Goal: Task Accomplishment & Management: Use online tool/utility

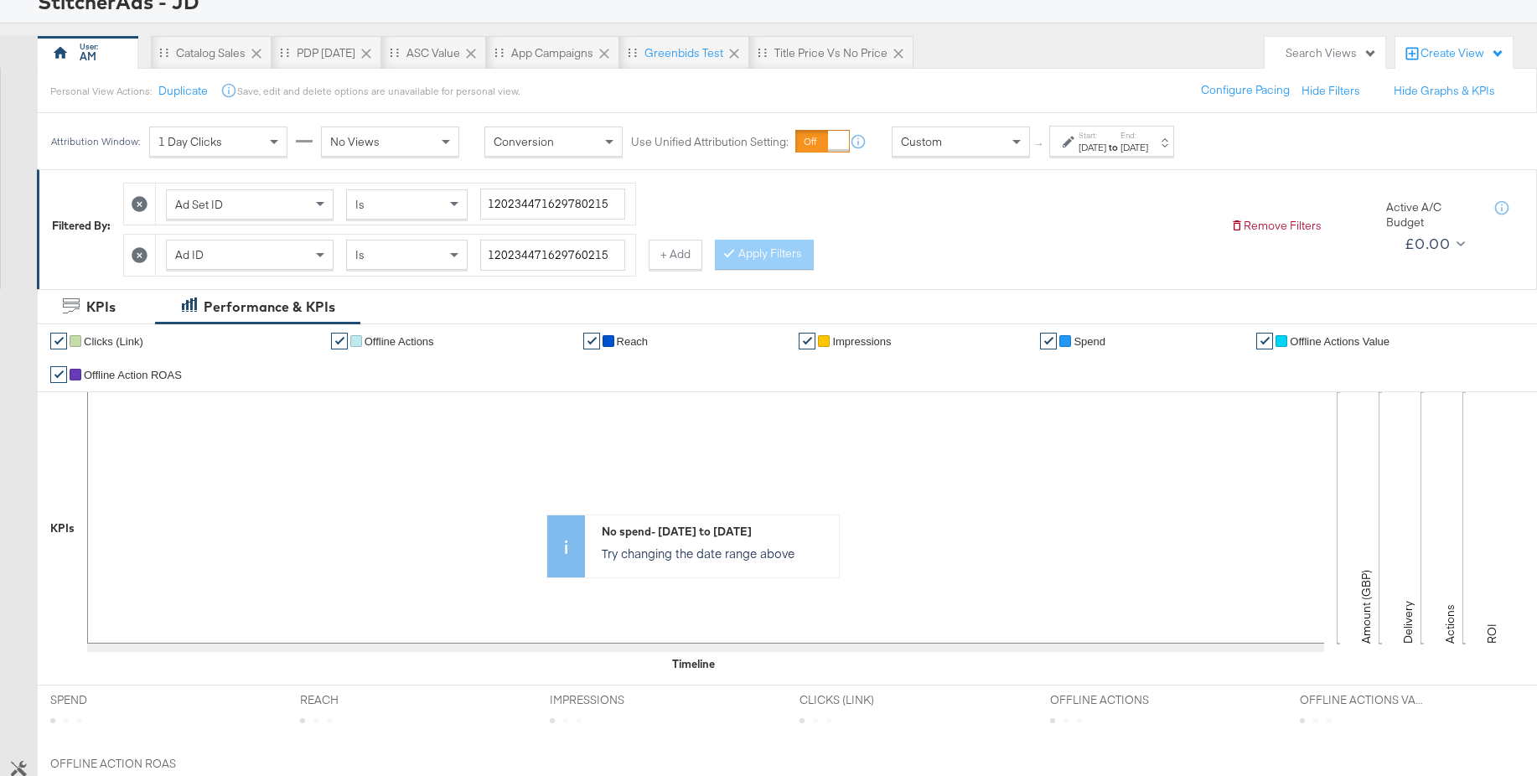
scroll to position [169, 0]
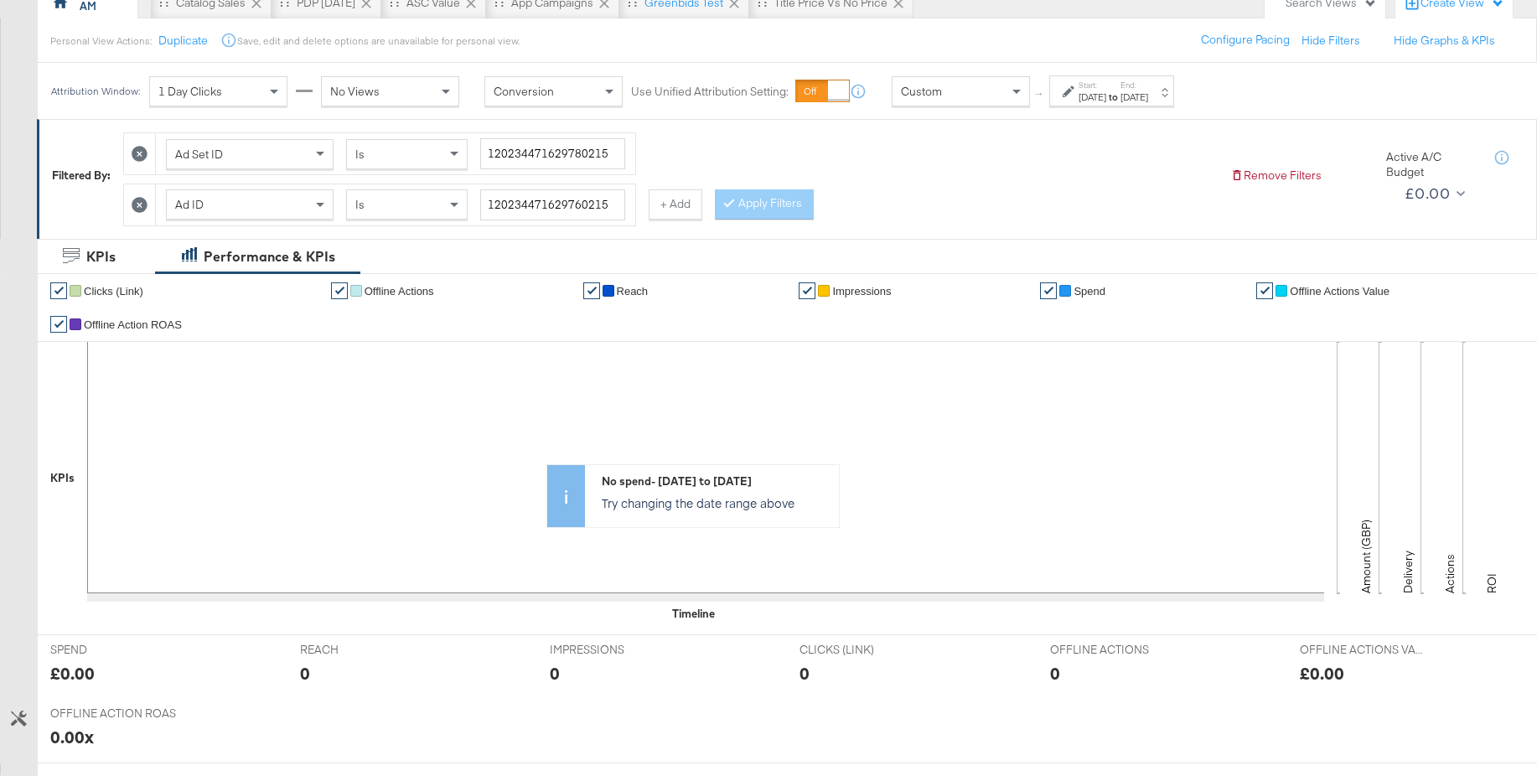
click at [142, 203] on icon at bounding box center [140, 205] width 16 height 16
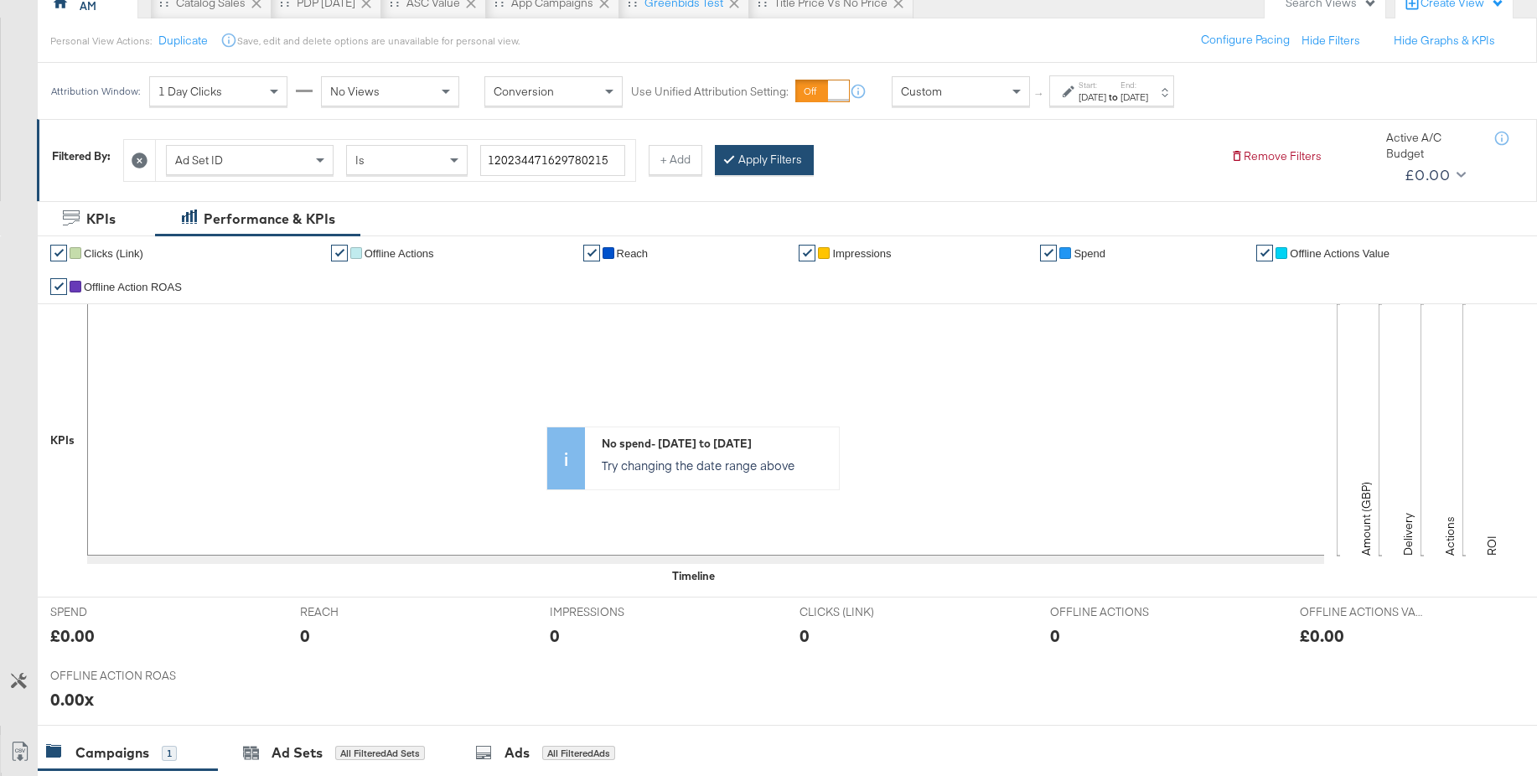
click at [767, 164] on button "Apply Filters" at bounding box center [764, 160] width 99 height 30
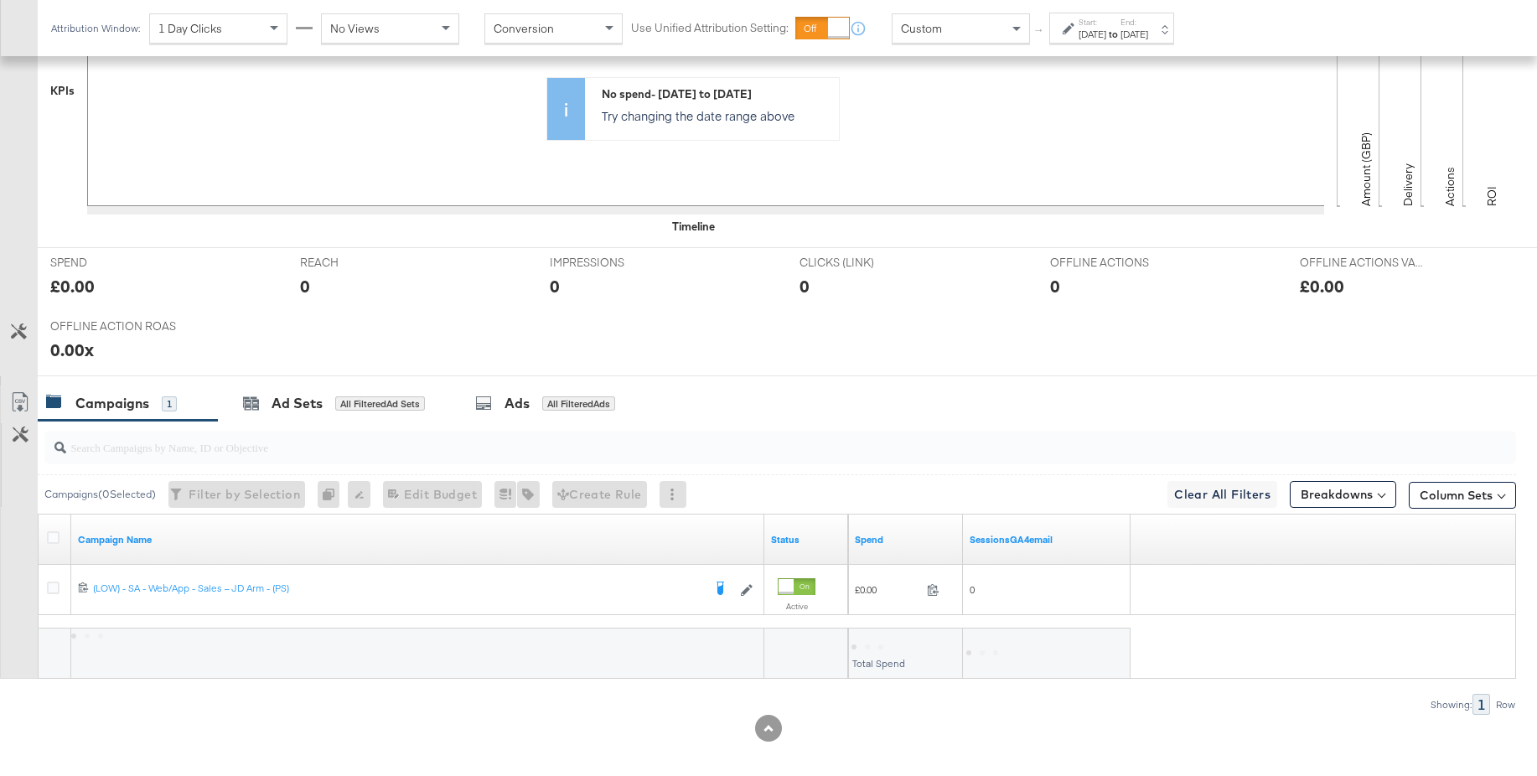
scroll to position [531, 0]
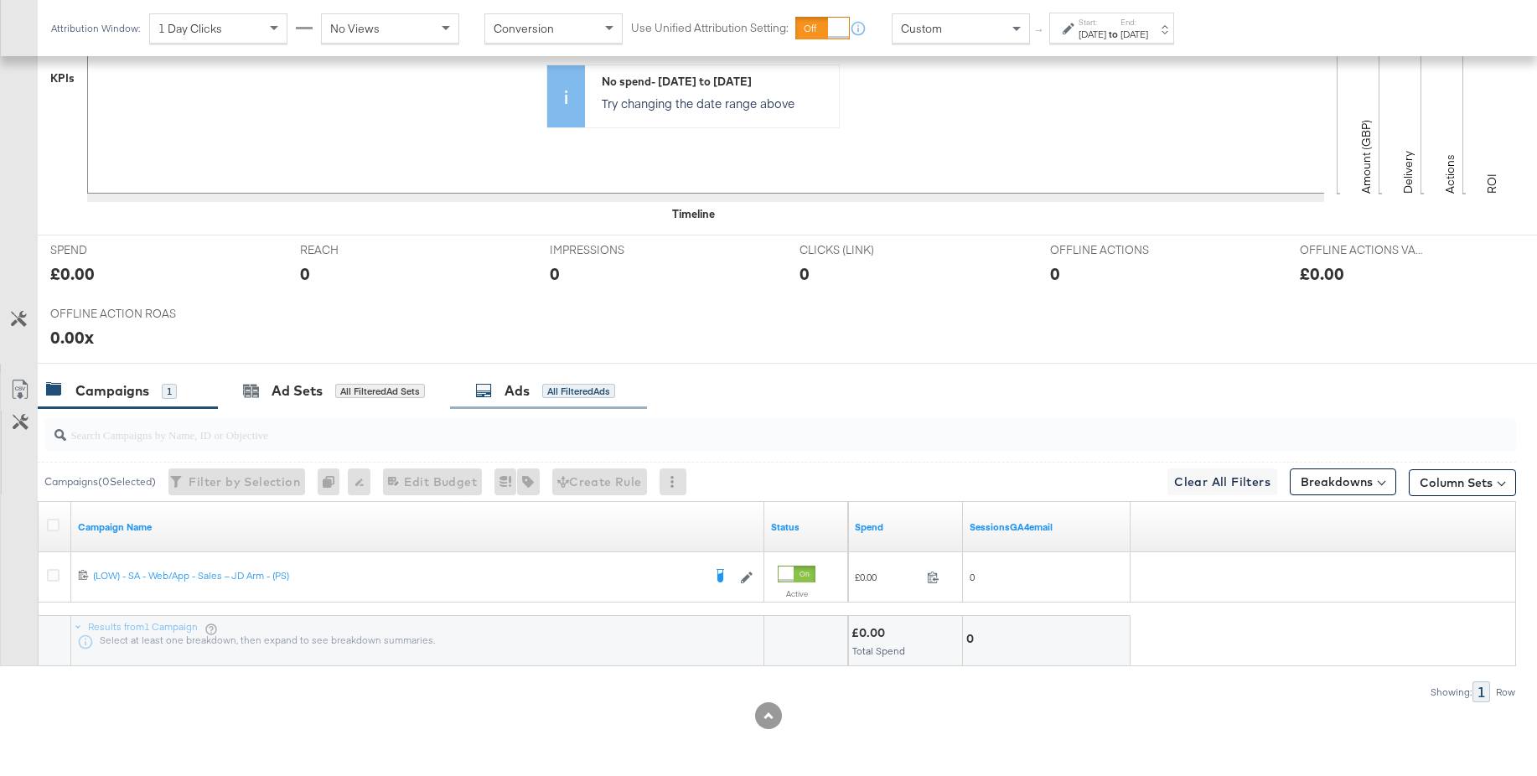
click at [514, 389] on div "Ads" at bounding box center [516, 390] width 25 height 19
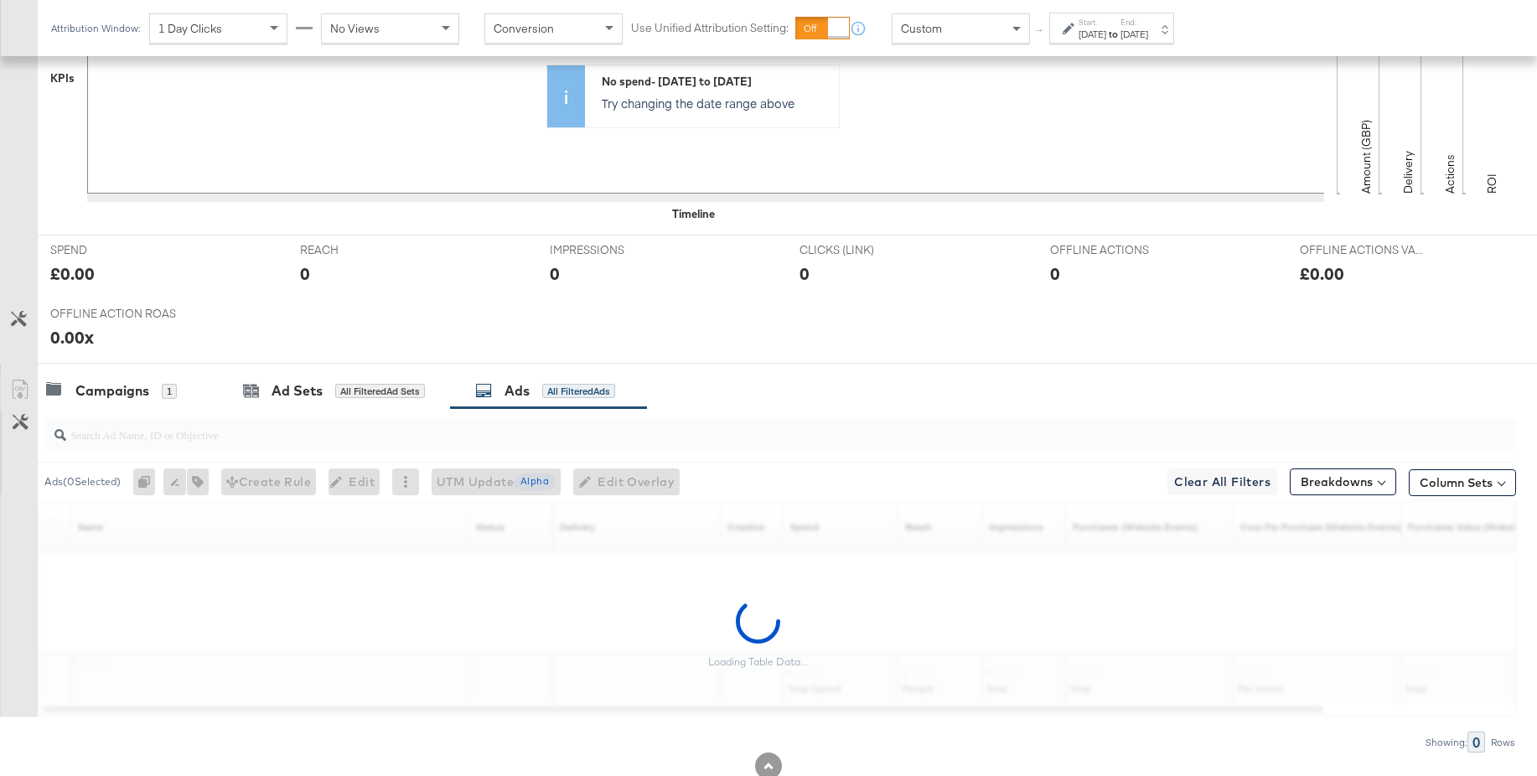
scroll to position [582, 0]
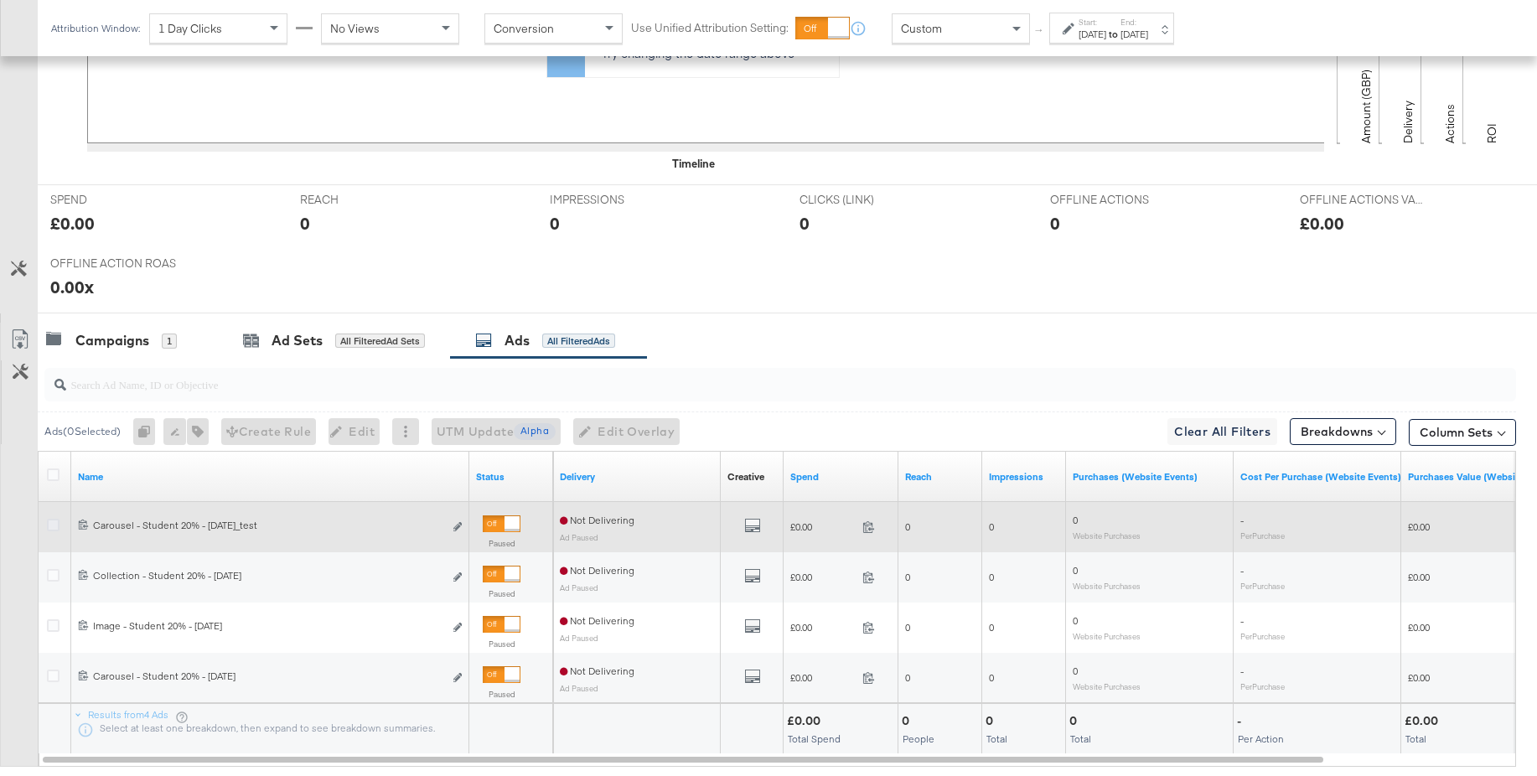
click at [54, 525] on icon at bounding box center [53, 525] width 13 height 13
click at [0, 0] on input "checkbox" at bounding box center [0, 0] width 0 height 0
drag, startPoint x: 460, startPoint y: 522, endPoint x: 469, endPoint y: 519, distance: 9.8
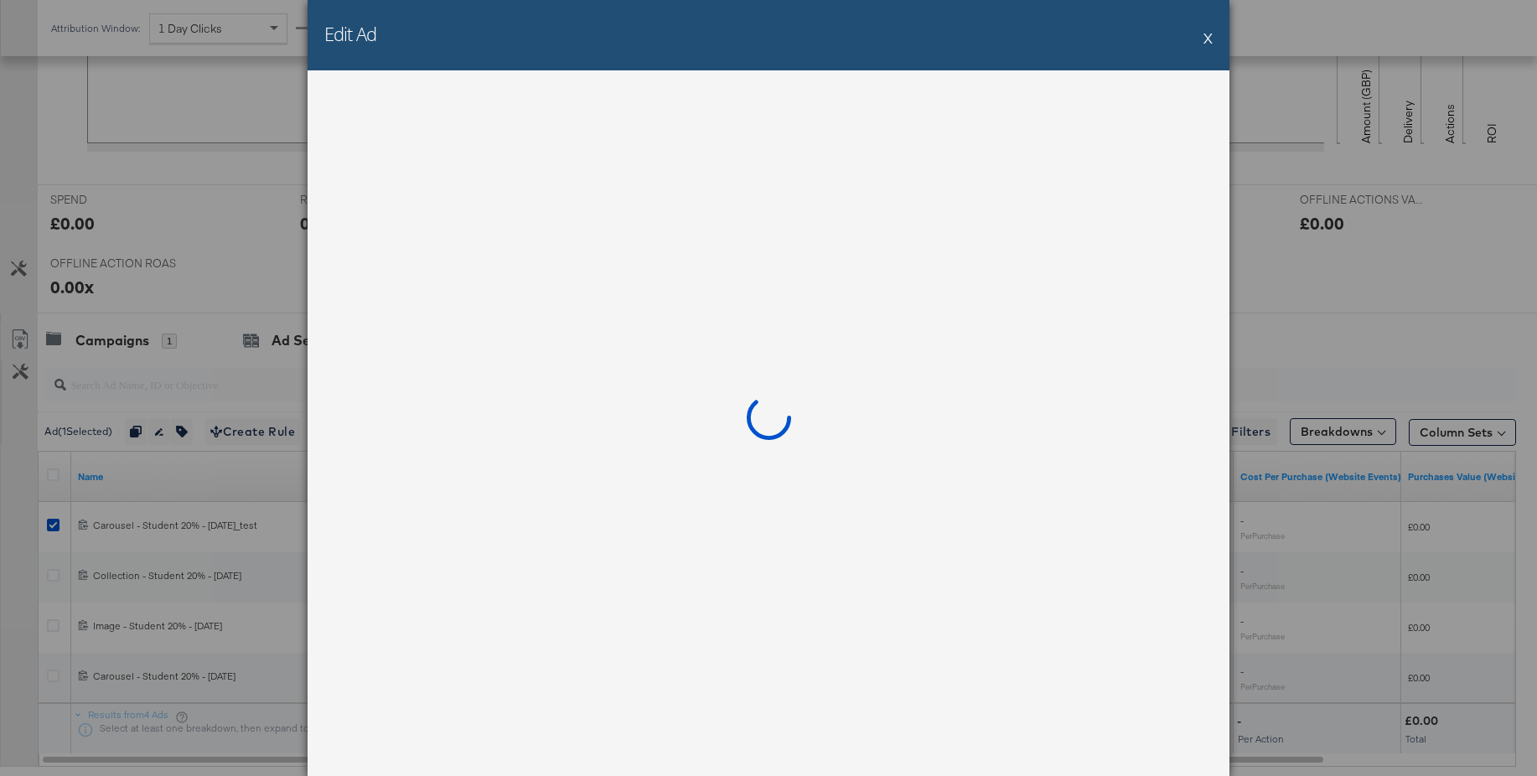
click at [1207, 40] on button "X" at bounding box center [1207, 38] width 9 height 34
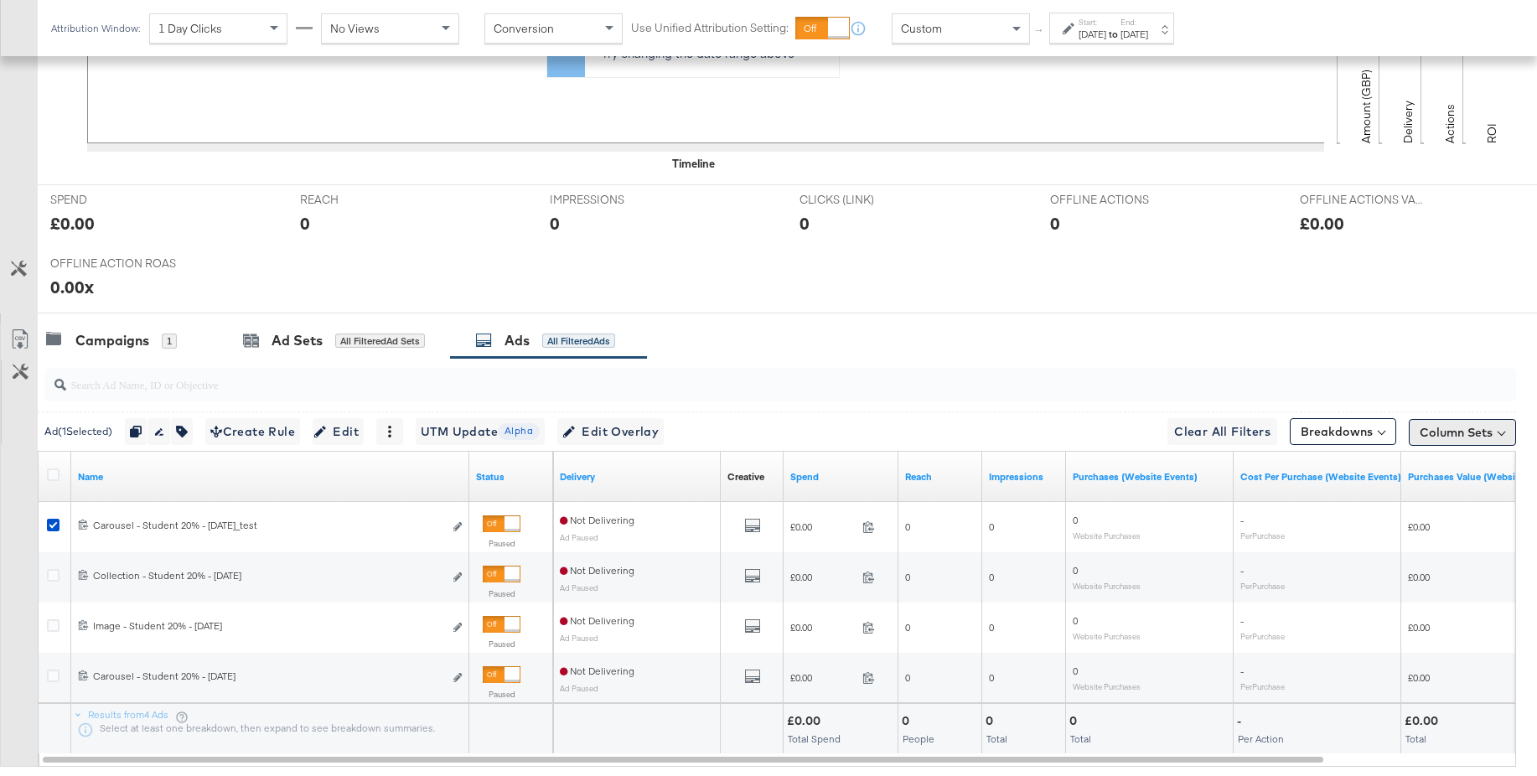
click at [1442, 432] on button "Column Sets" at bounding box center [1462, 432] width 107 height 27
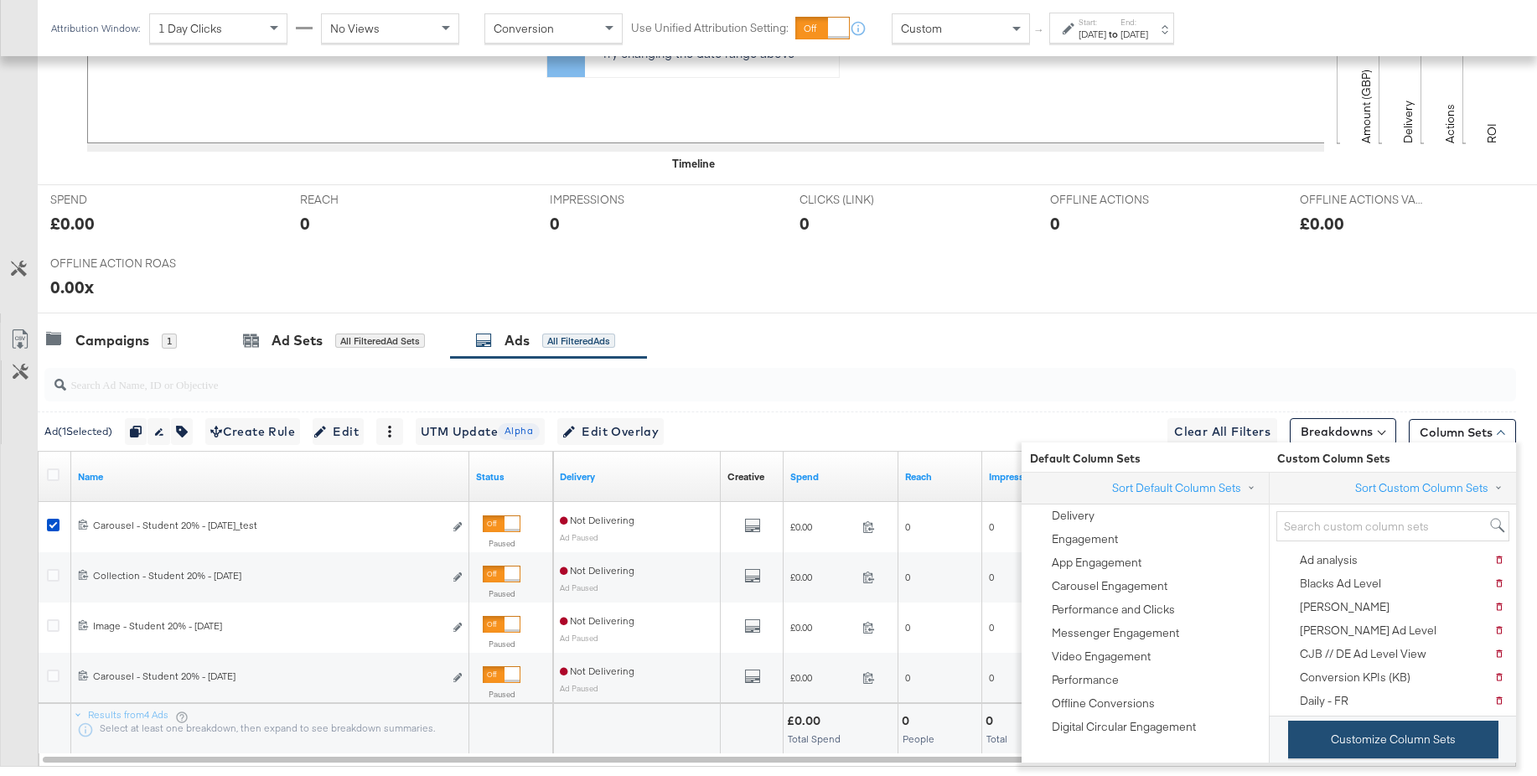
click at [1358, 744] on button "Customize Column Sets" at bounding box center [1393, 740] width 210 height 38
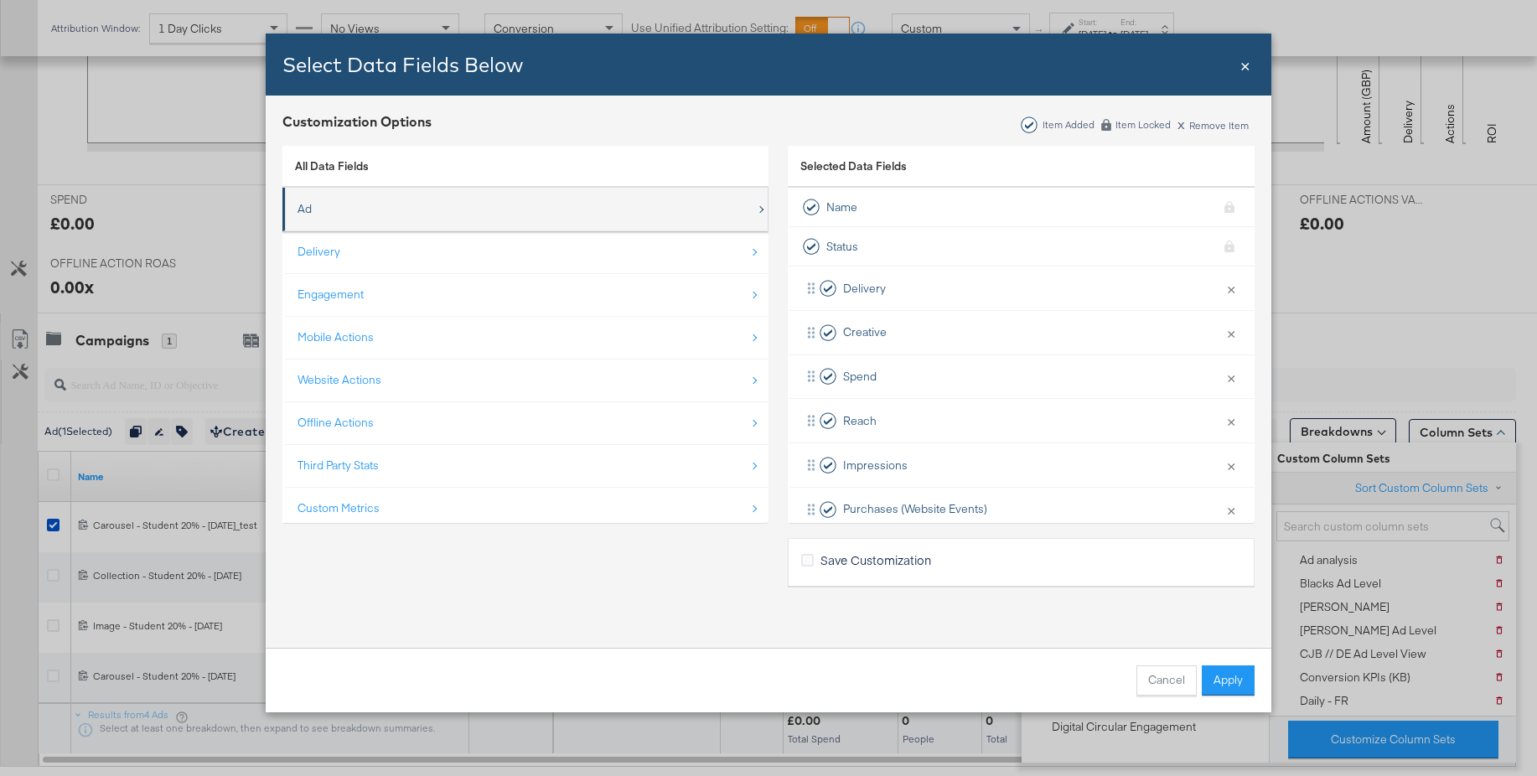
click at [336, 215] on div "Ad" at bounding box center [526, 209] width 458 height 34
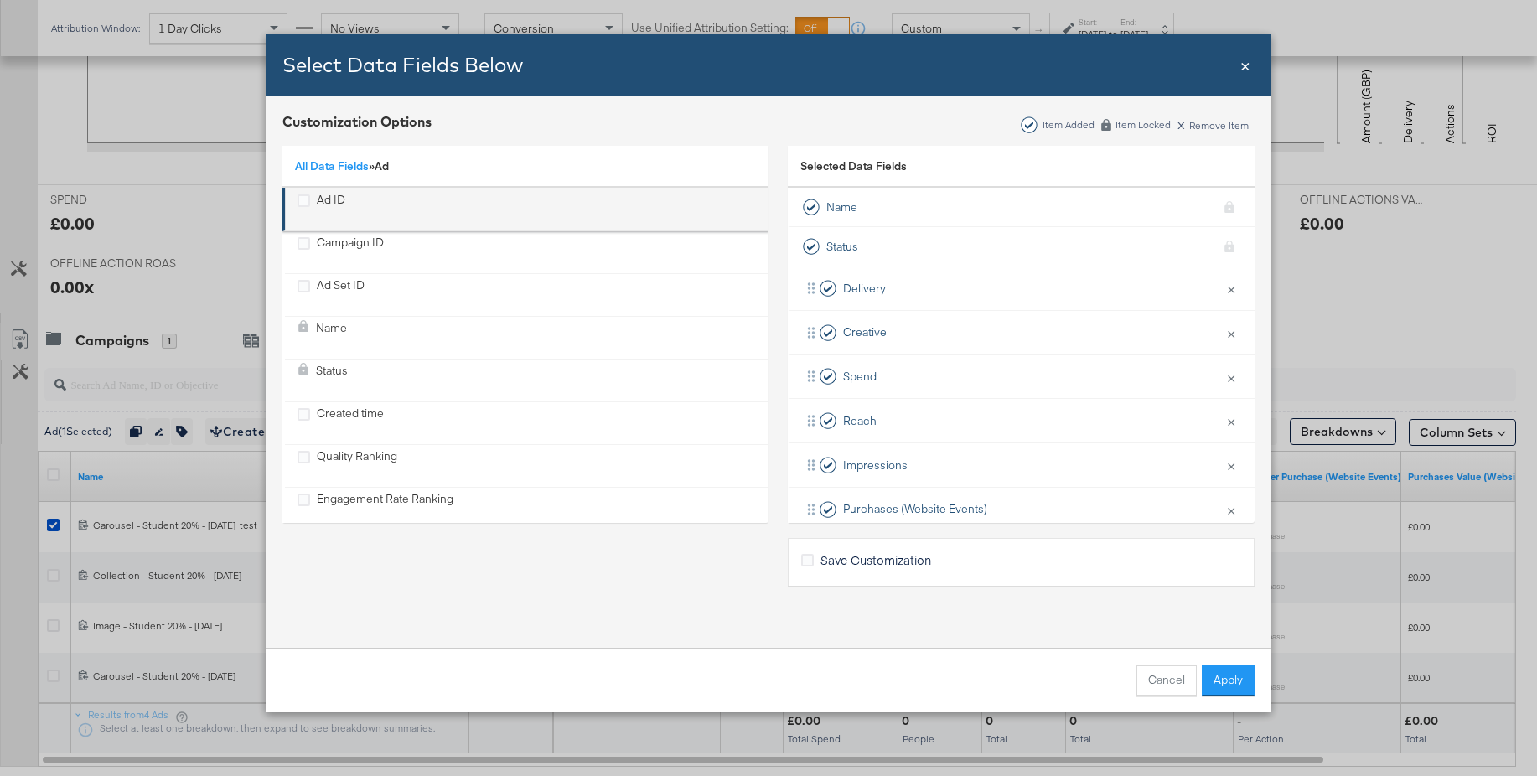
click at [335, 204] on div "Ad ID" at bounding box center [331, 209] width 28 height 34
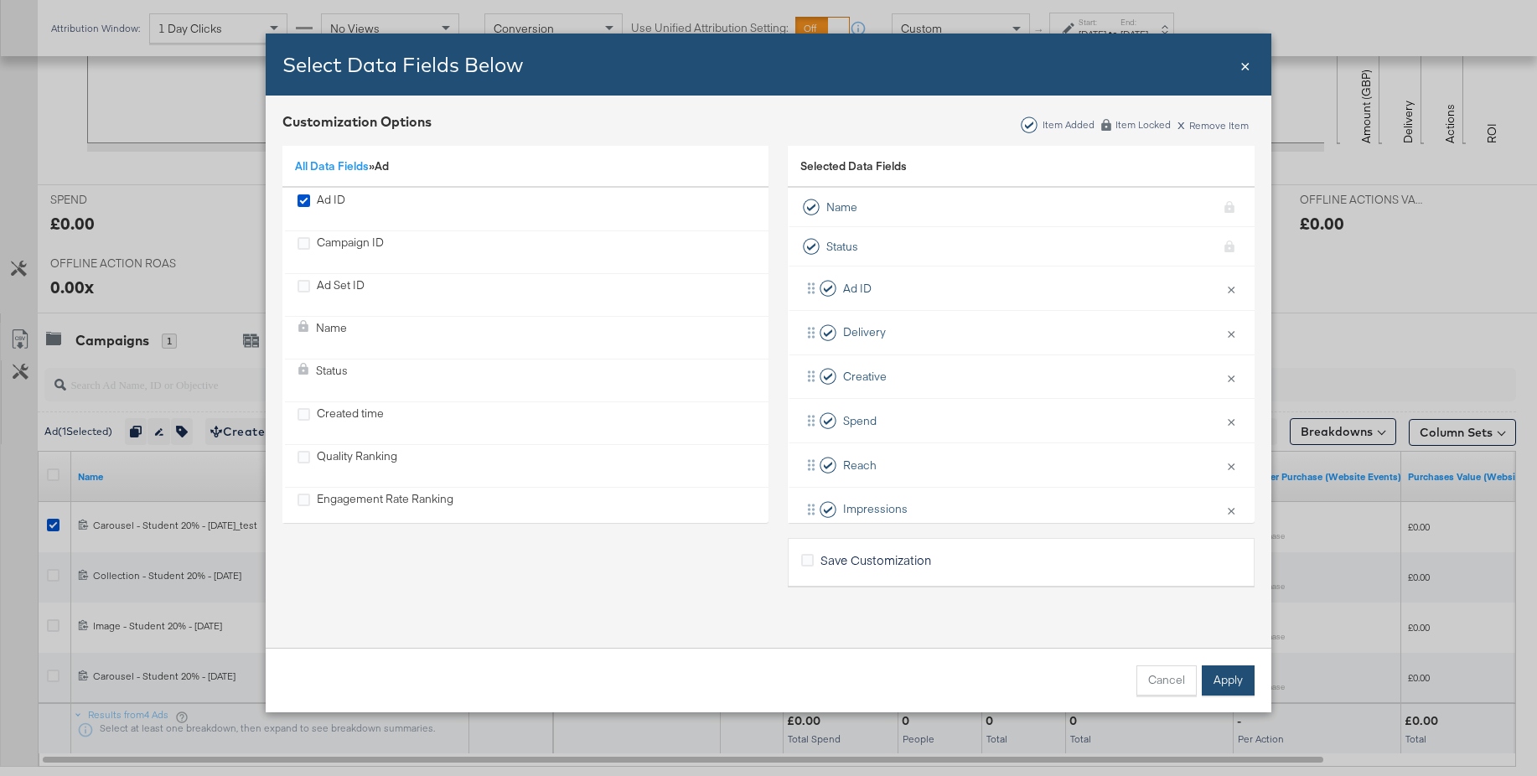
click at [1214, 681] on button "Apply" at bounding box center [1228, 680] width 53 height 30
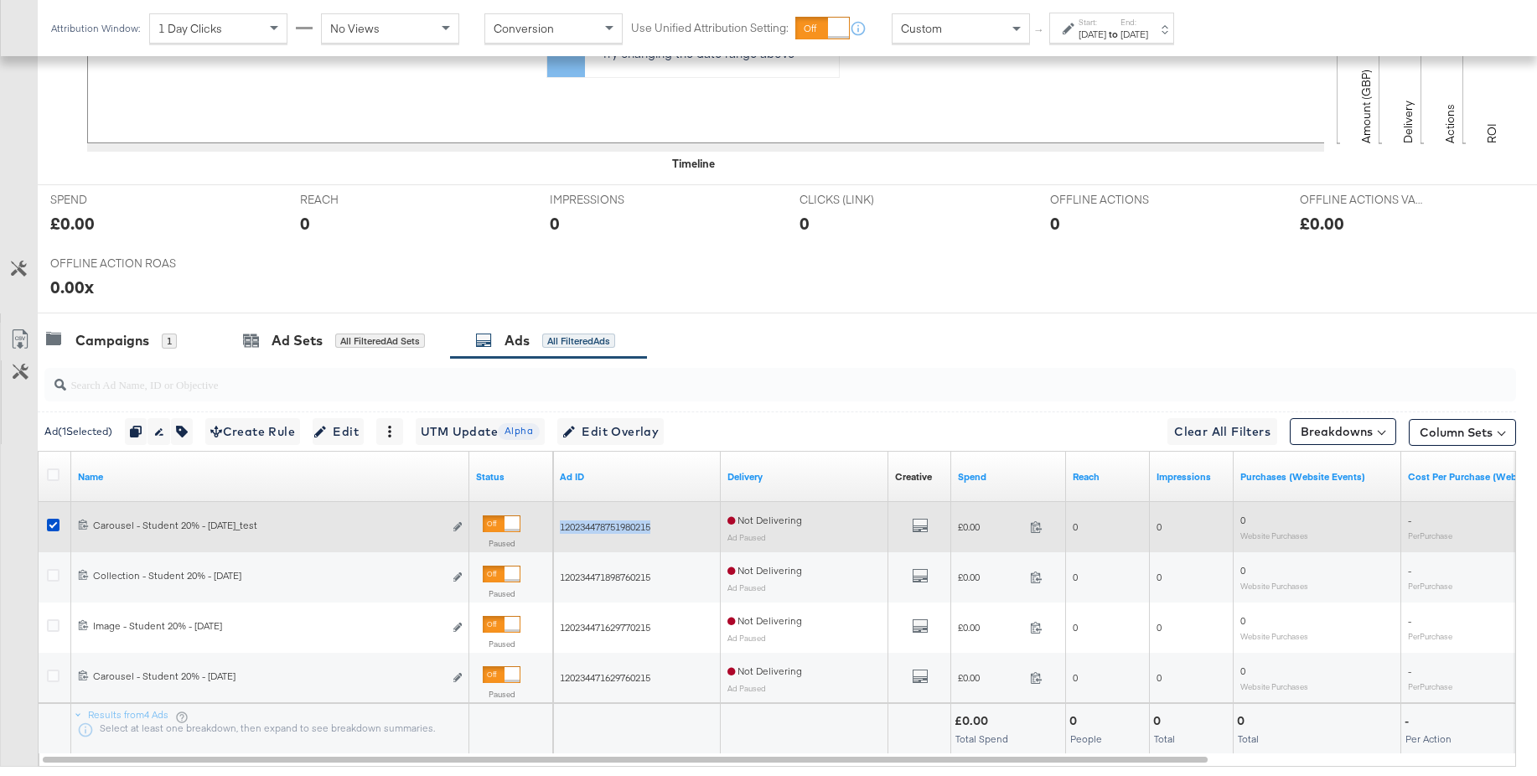
drag, startPoint x: 679, startPoint y: 526, endPoint x: 562, endPoint y: 521, distance: 116.6
click at [562, 521] on div "120234478751980215" at bounding box center [637, 526] width 154 height 13
copy span "120234478751980215"
click at [457, 524] on icon "link" at bounding box center [457, 526] width 8 height 9
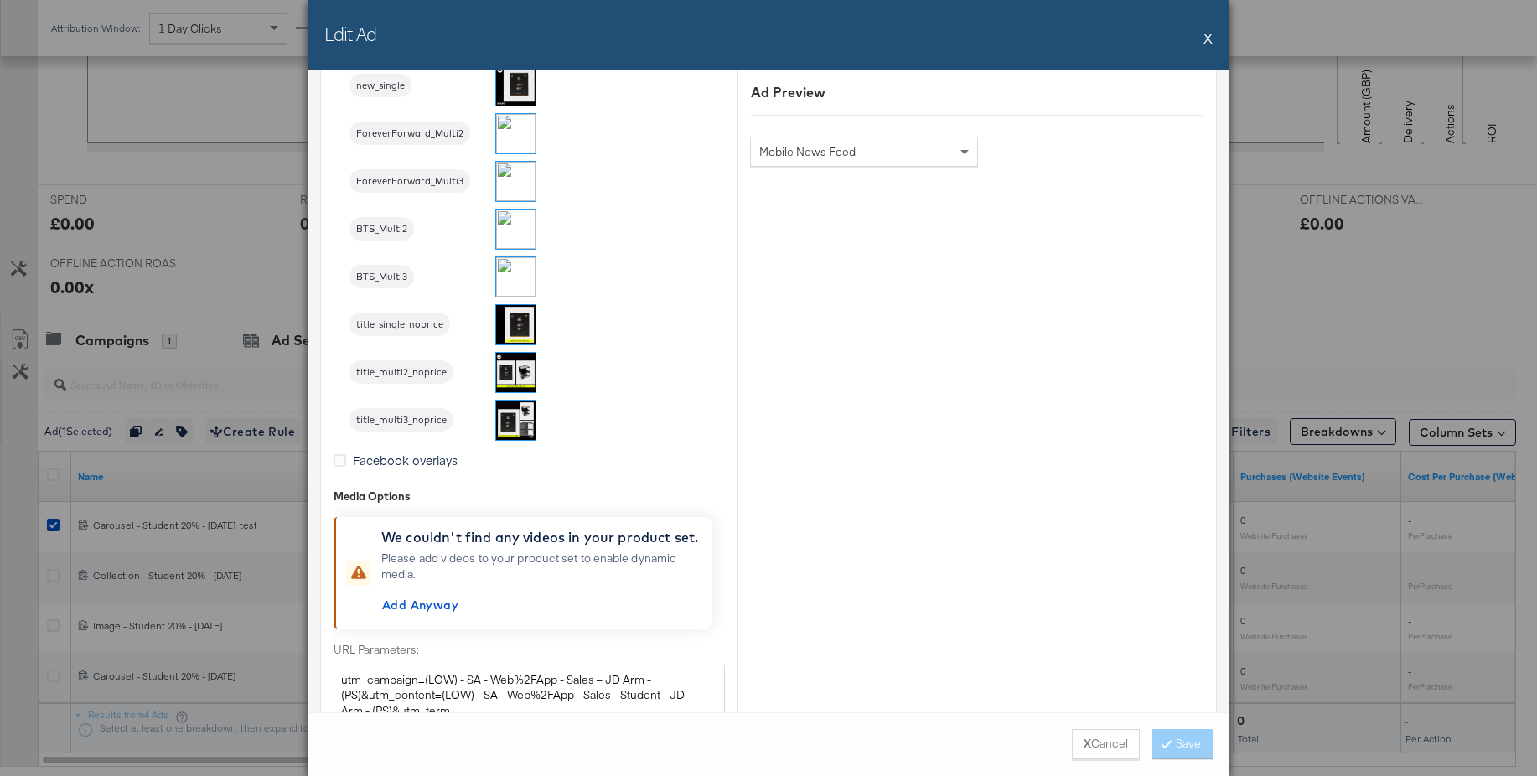
scroll to position [2401, 0]
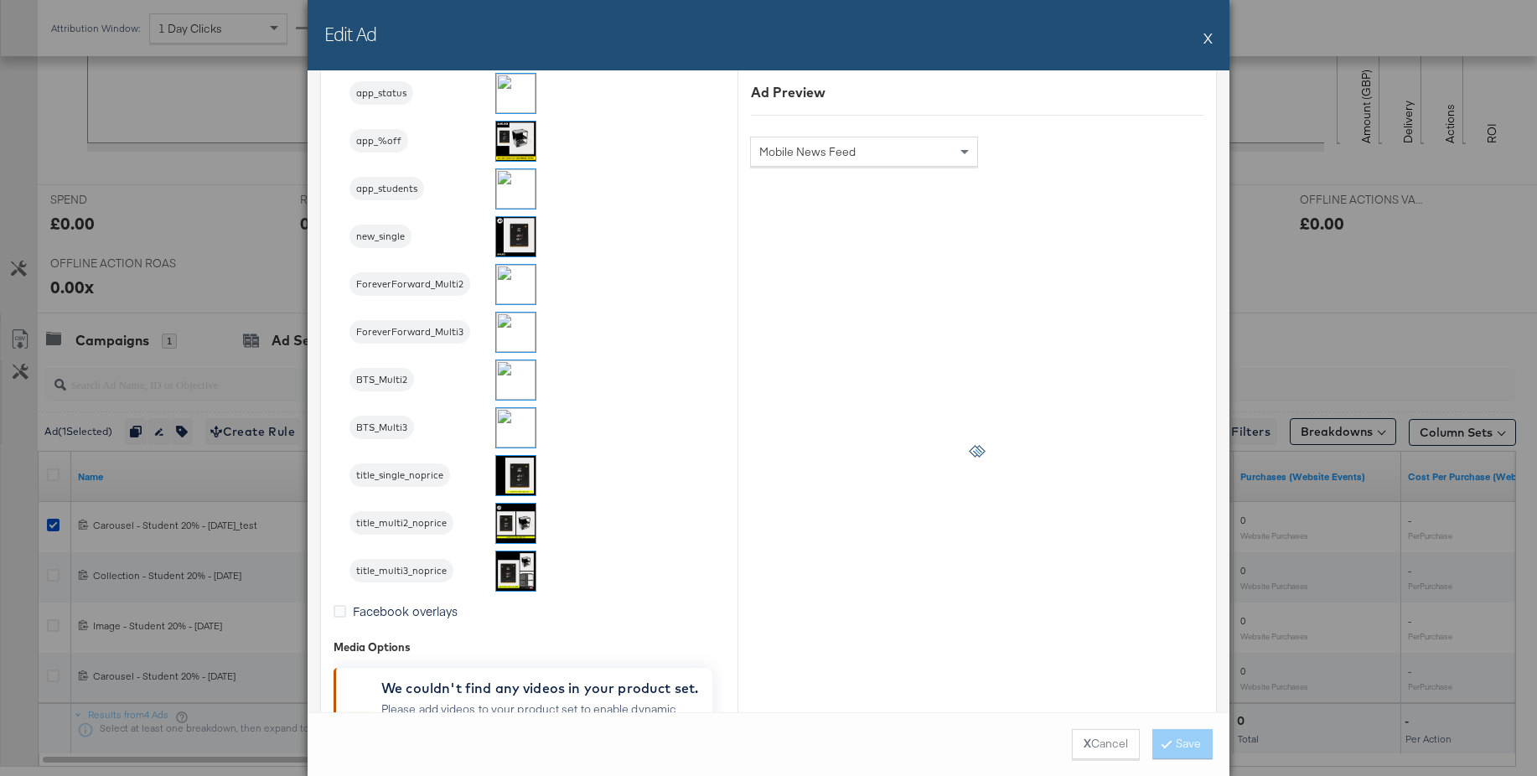
click at [1208, 39] on button "X" at bounding box center [1207, 38] width 9 height 34
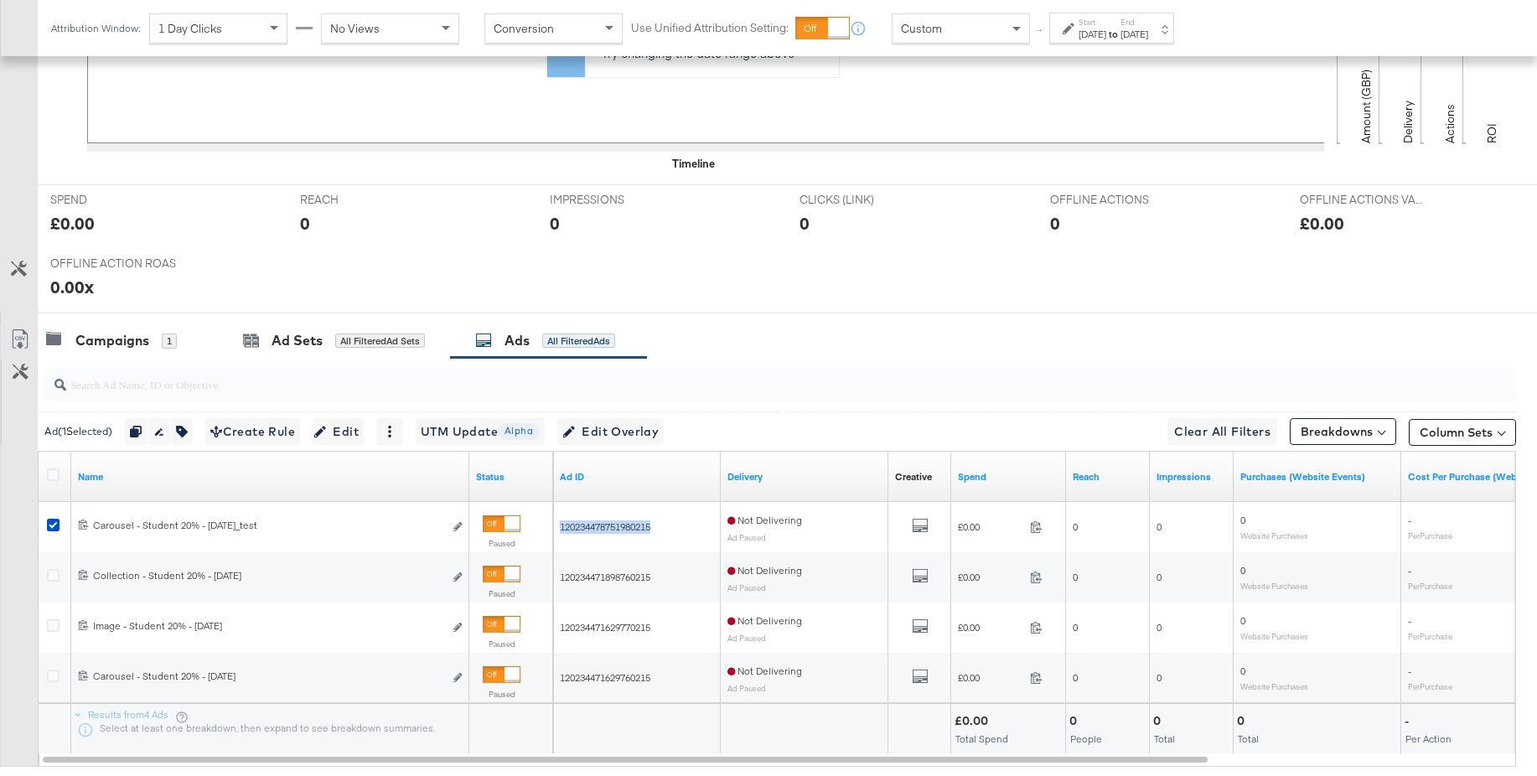
scroll to position [0, 0]
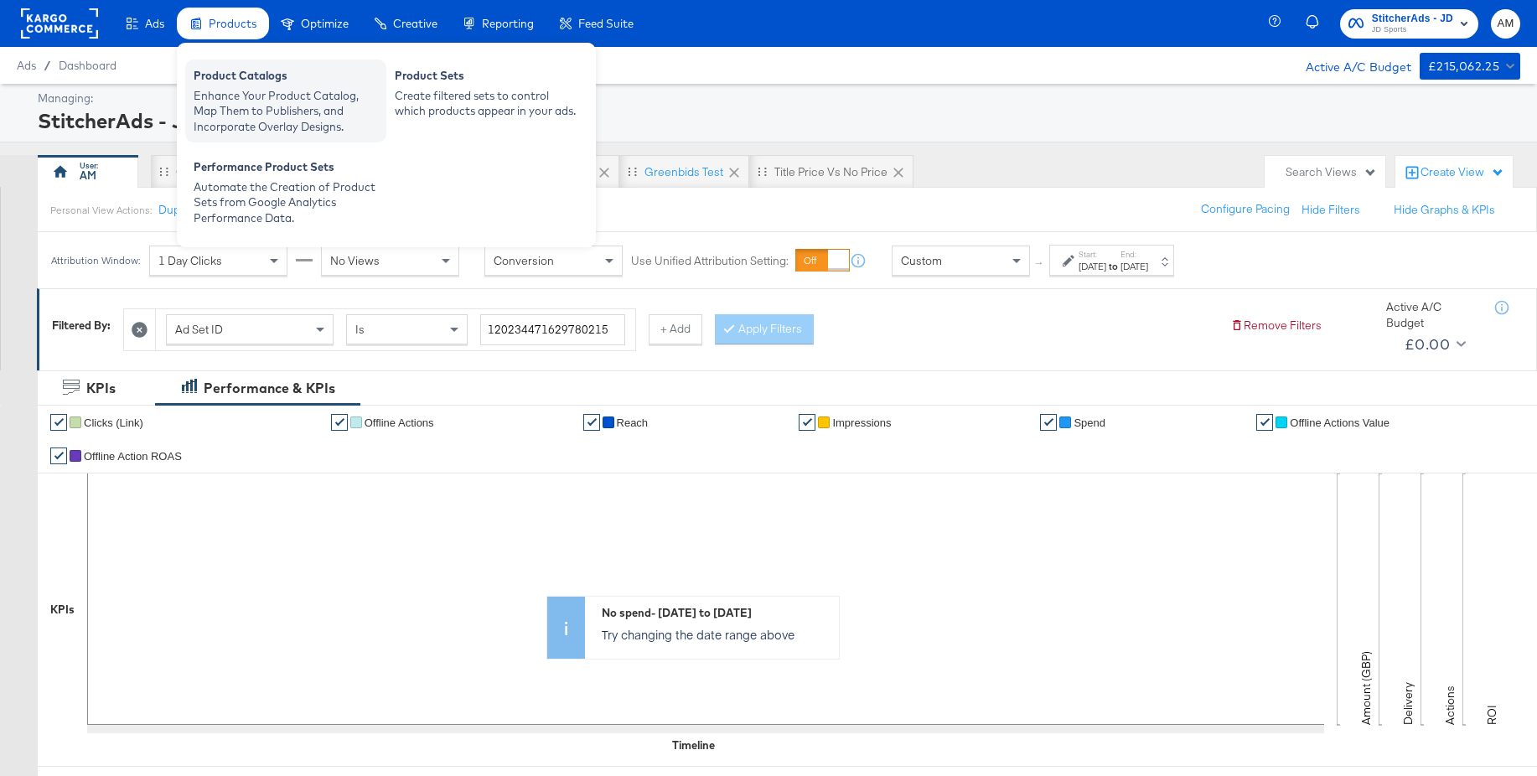
click at [249, 90] on div "Enhance Your Product Catalog, Map Them to Publishers, and Incorporate Overlay D…" at bounding box center [286, 111] width 184 height 47
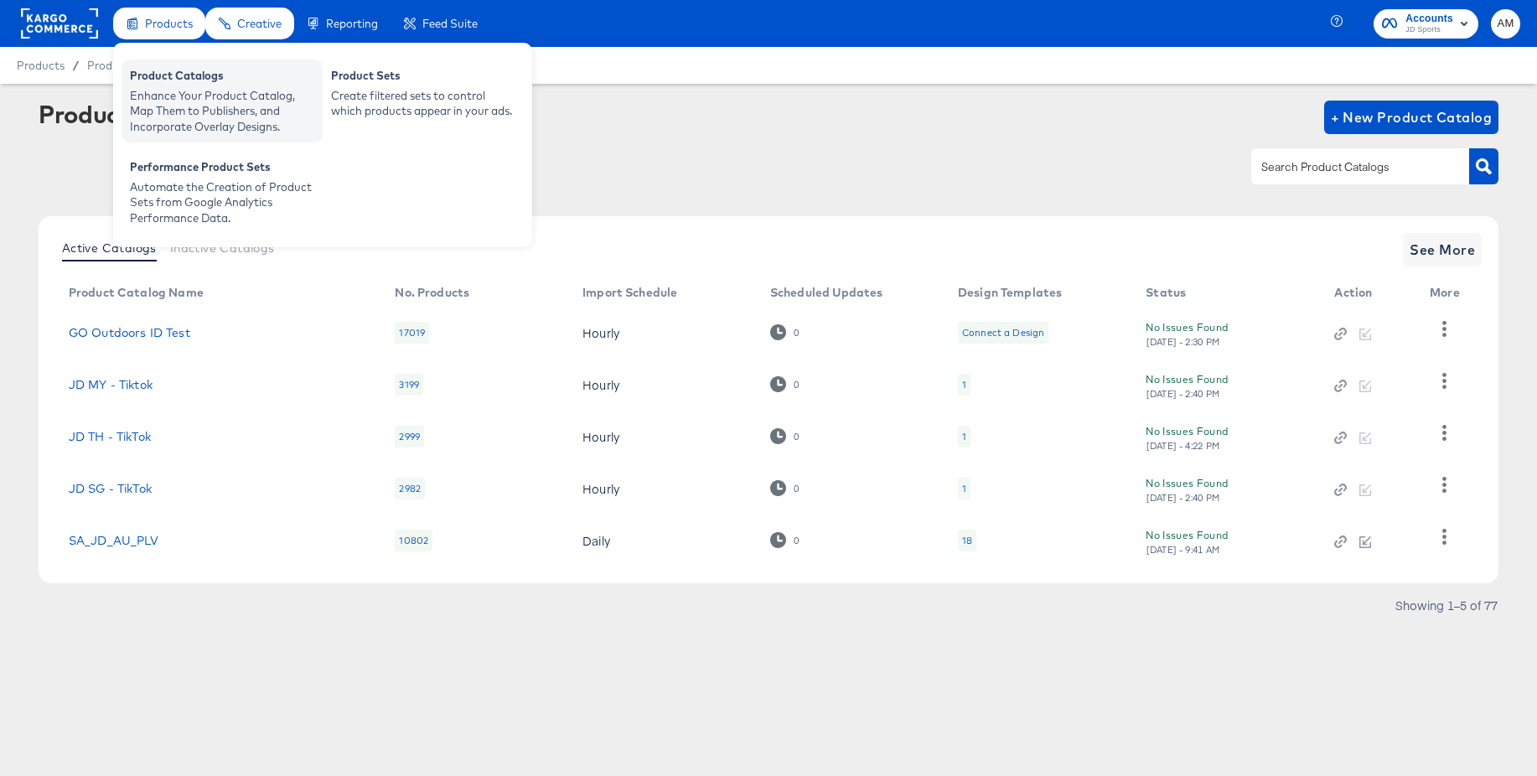
click at [199, 80] on div "Product Catalogs" at bounding box center [222, 78] width 184 height 20
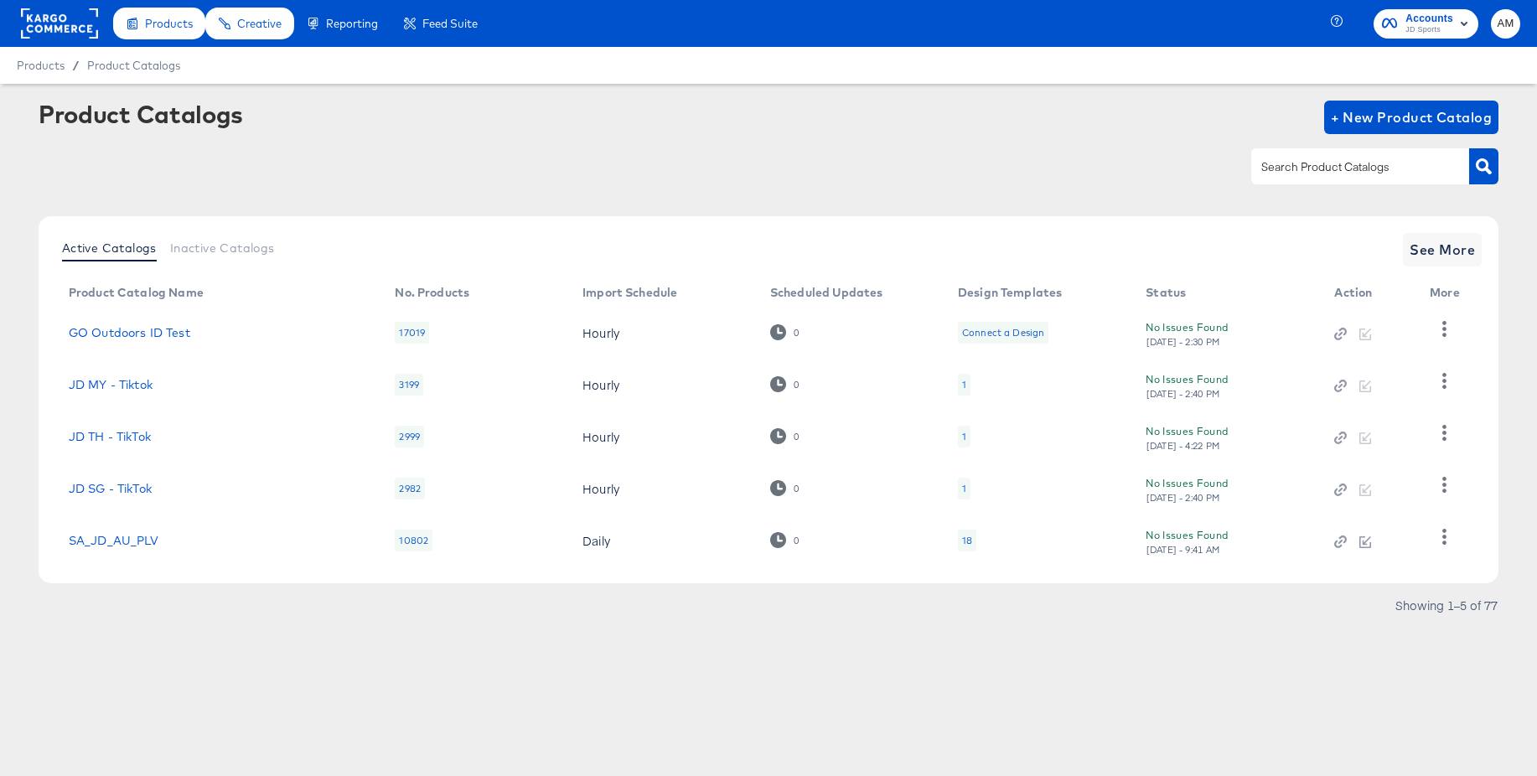
click at [1365, 165] on input "text" at bounding box center [1347, 167] width 178 height 19
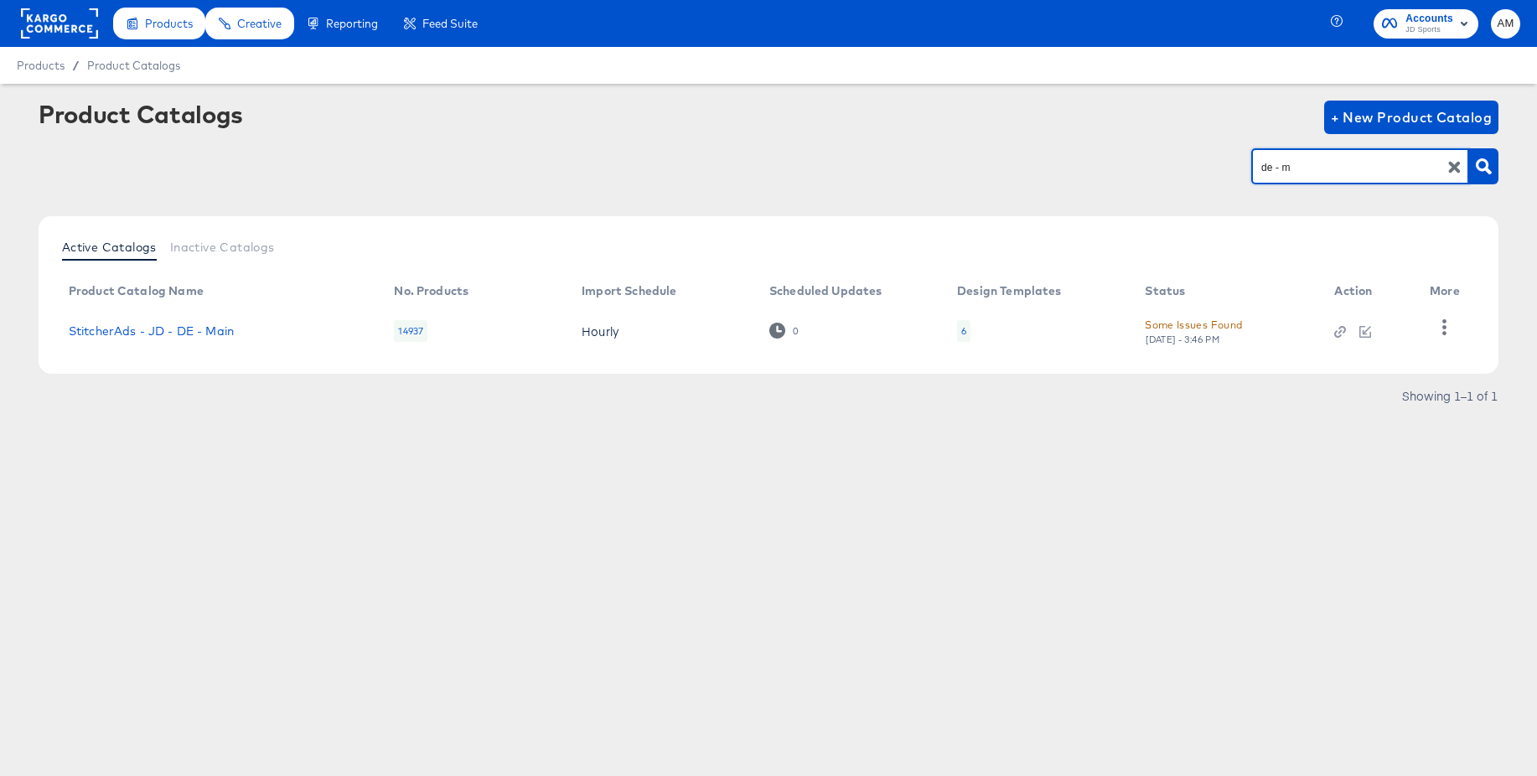
drag, startPoint x: 1202, startPoint y: 160, endPoint x: 1193, endPoint y: 159, distance: 9.3
click at [1193, 159] on div "de - m" at bounding box center [769, 166] width 1460 height 38
type input "snap"
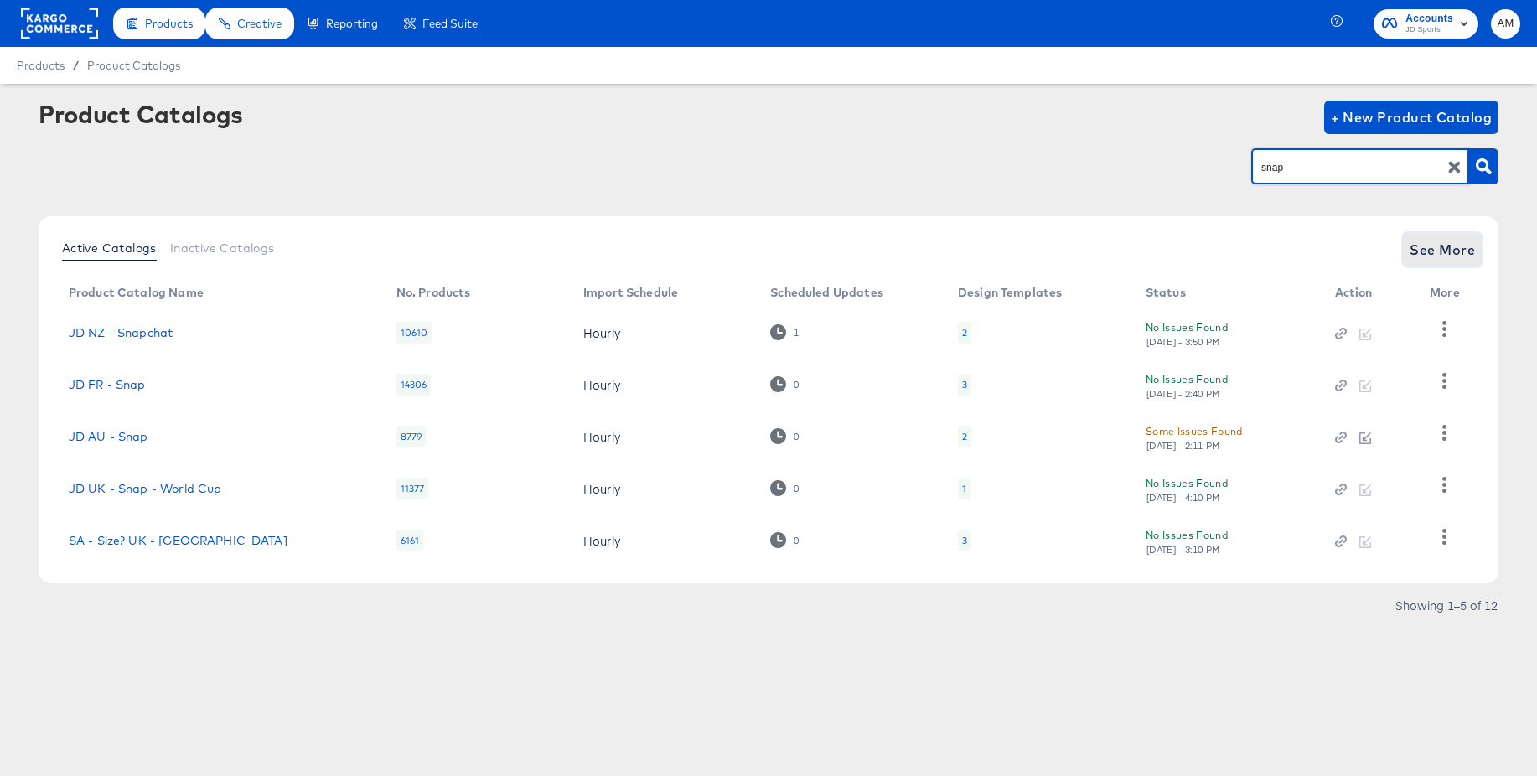
click at [1420, 253] on span "See More" at bounding box center [1441, 249] width 65 height 23
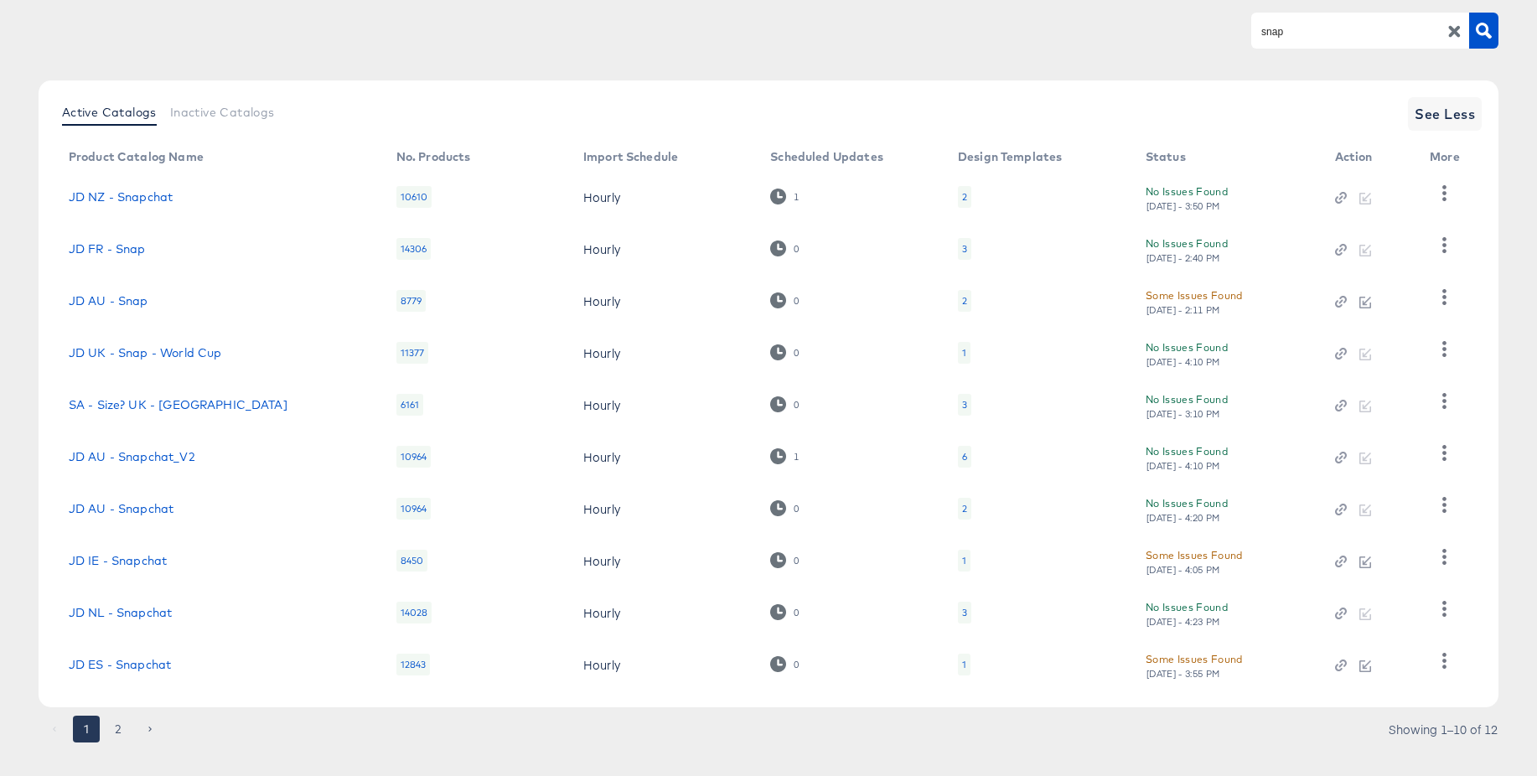
scroll to position [161, 0]
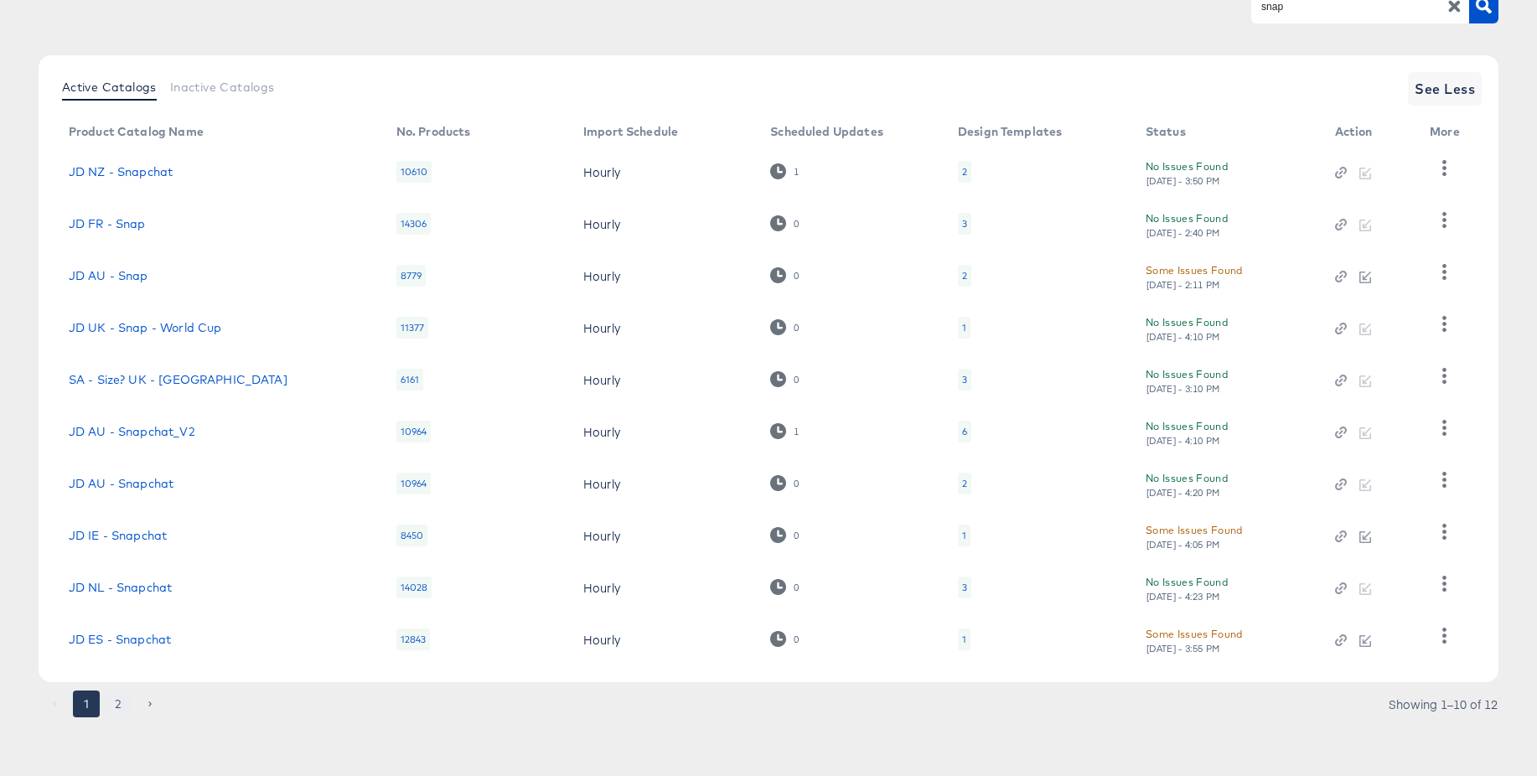
click at [113, 707] on button "2" at bounding box center [118, 703] width 27 height 27
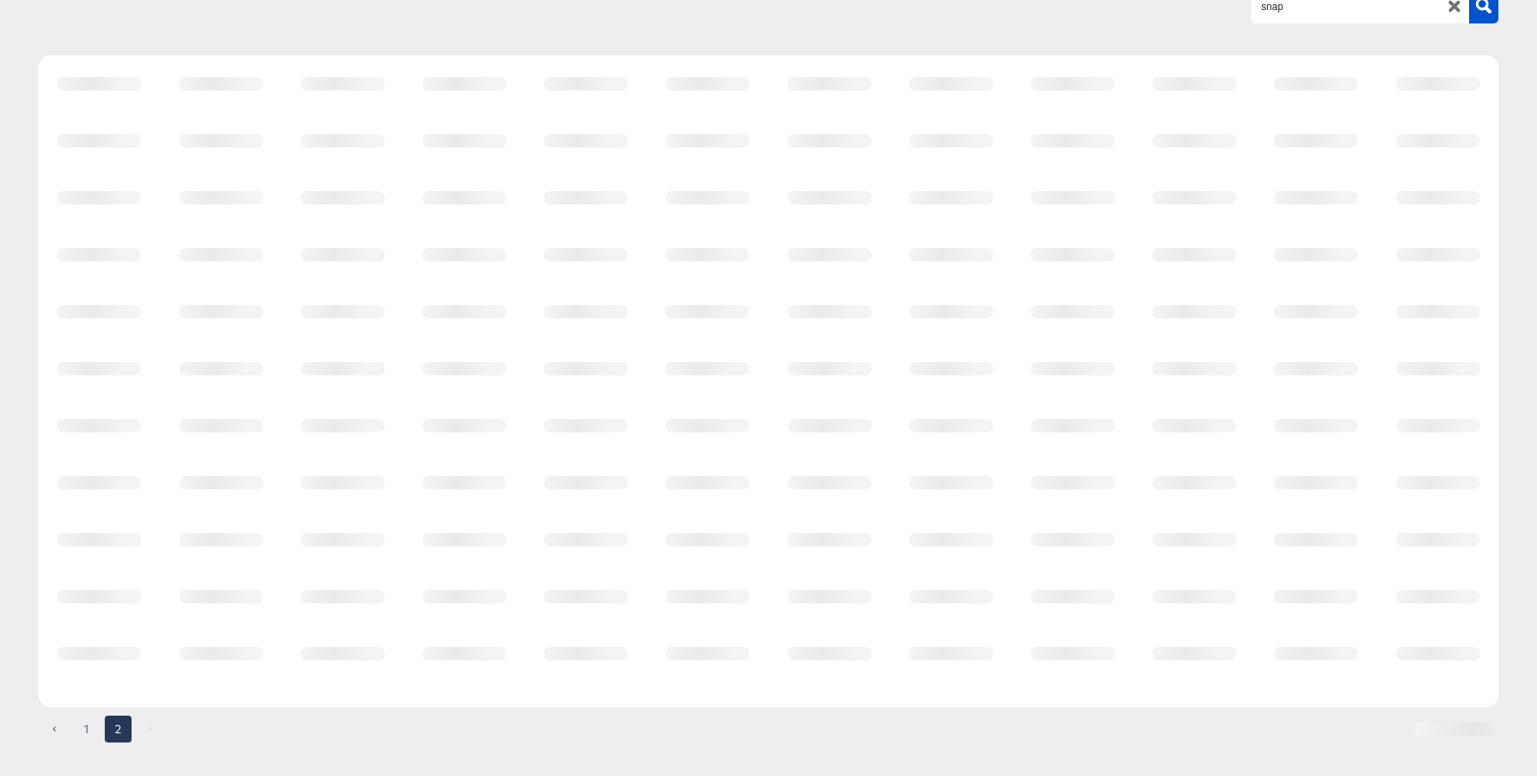
scroll to position [0, 0]
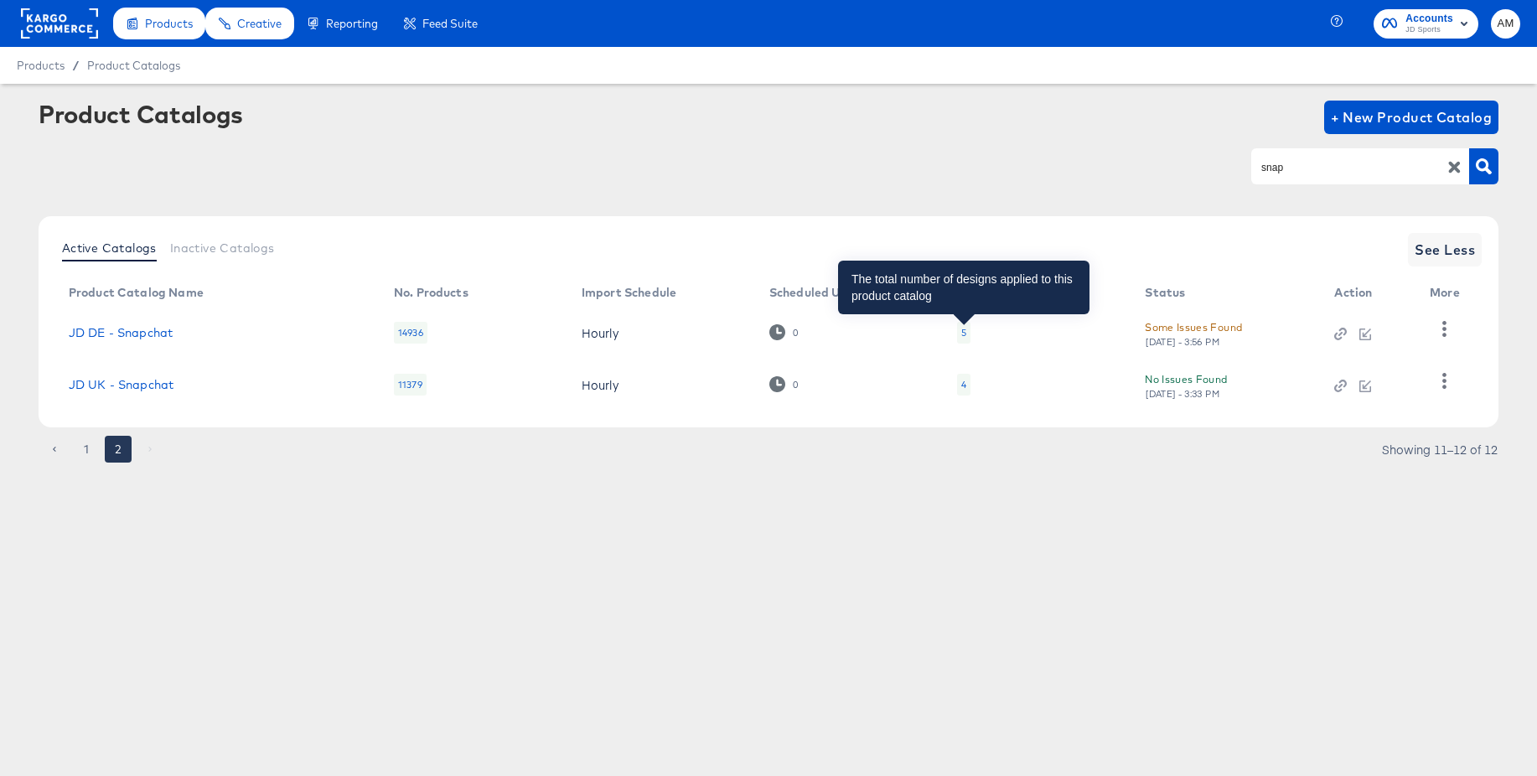
click at [964, 330] on div "5" at bounding box center [963, 332] width 5 height 13
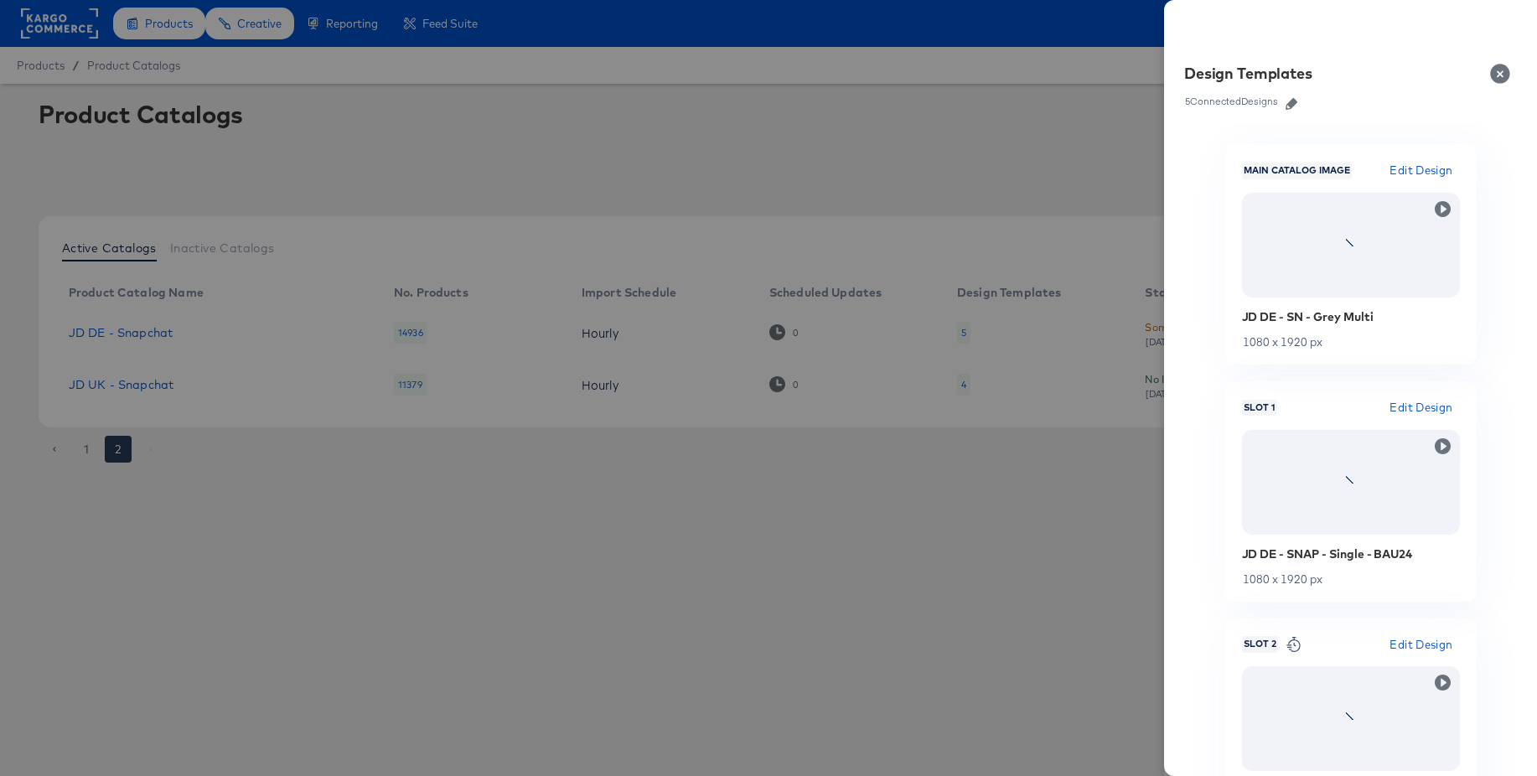
click at [1297, 104] on icon "button" at bounding box center [1291, 104] width 12 height 12
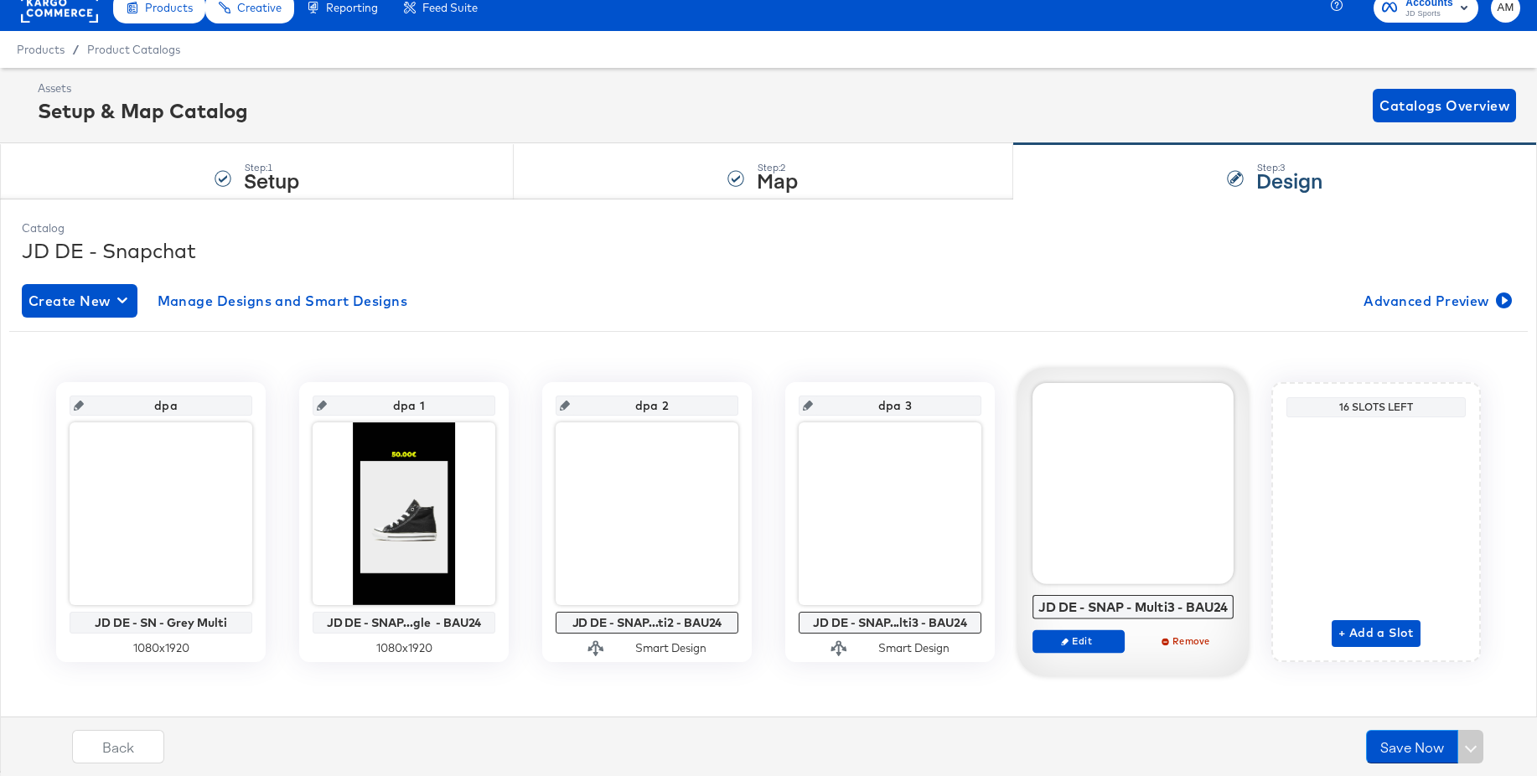
scroll to position [17, 0]
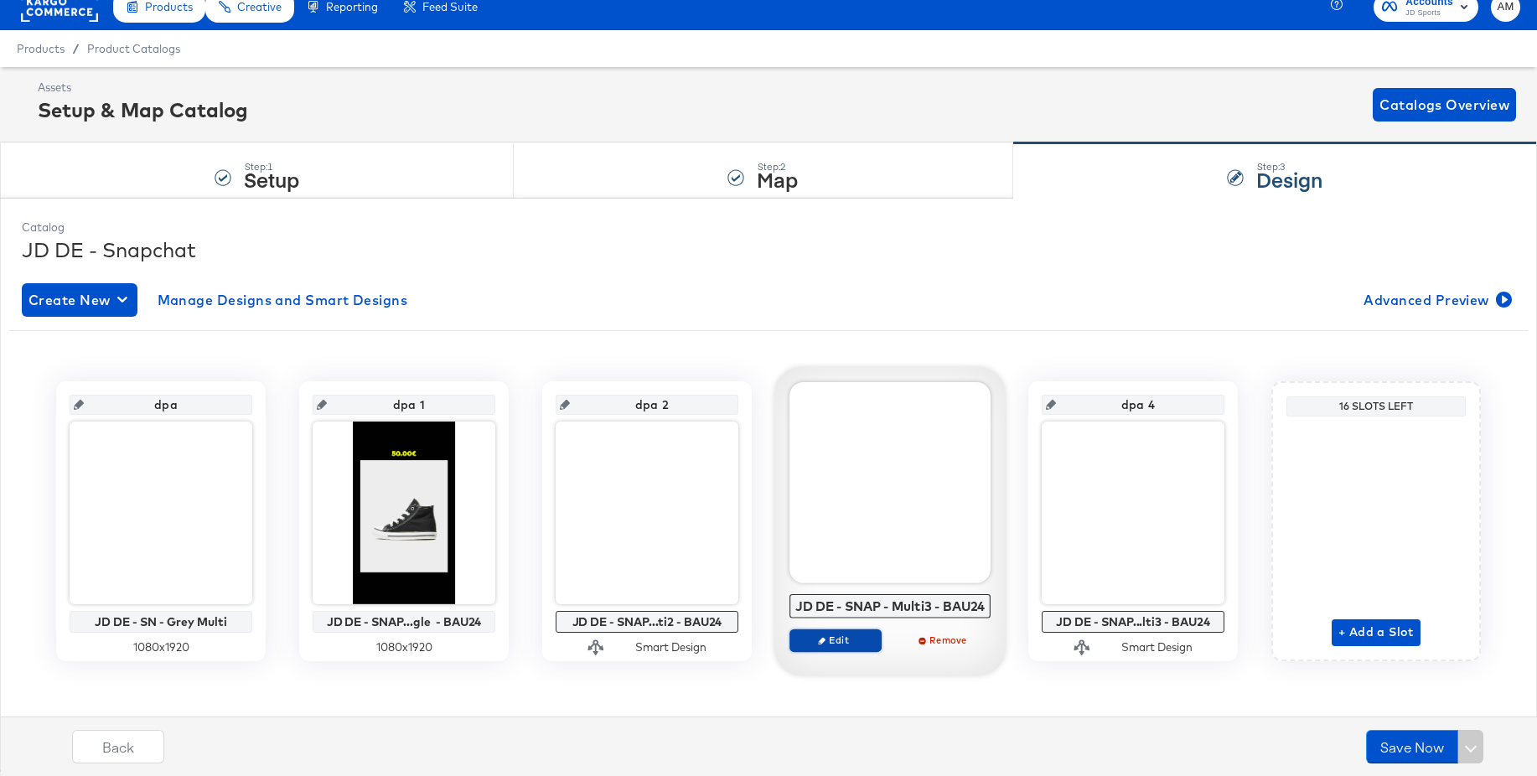
click at [836, 646] on span "Edit" at bounding box center [835, 639] width 77 height 13
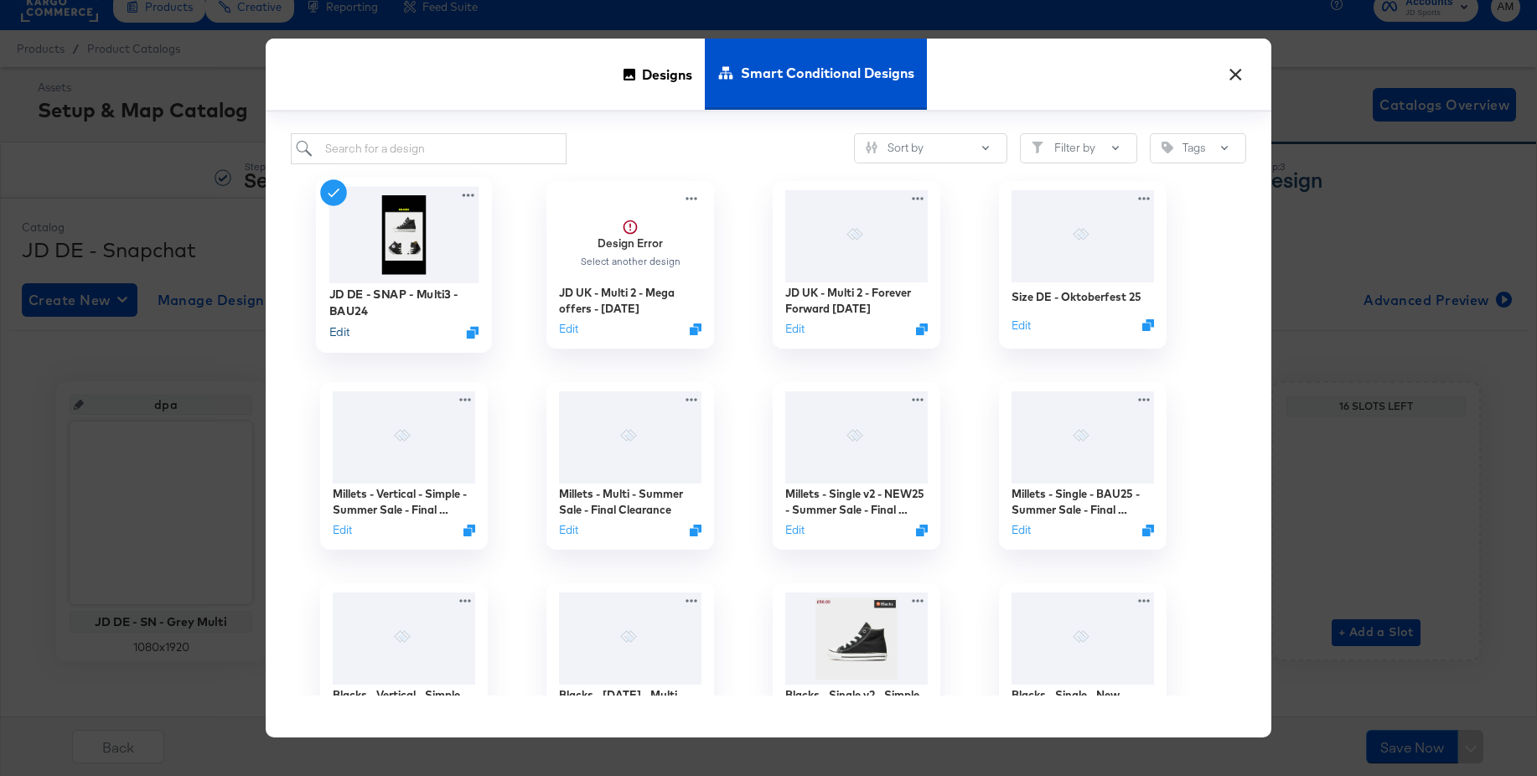
click at [343, 332] on button "Edit" at bounding box center [339, 332] width 20 height 16
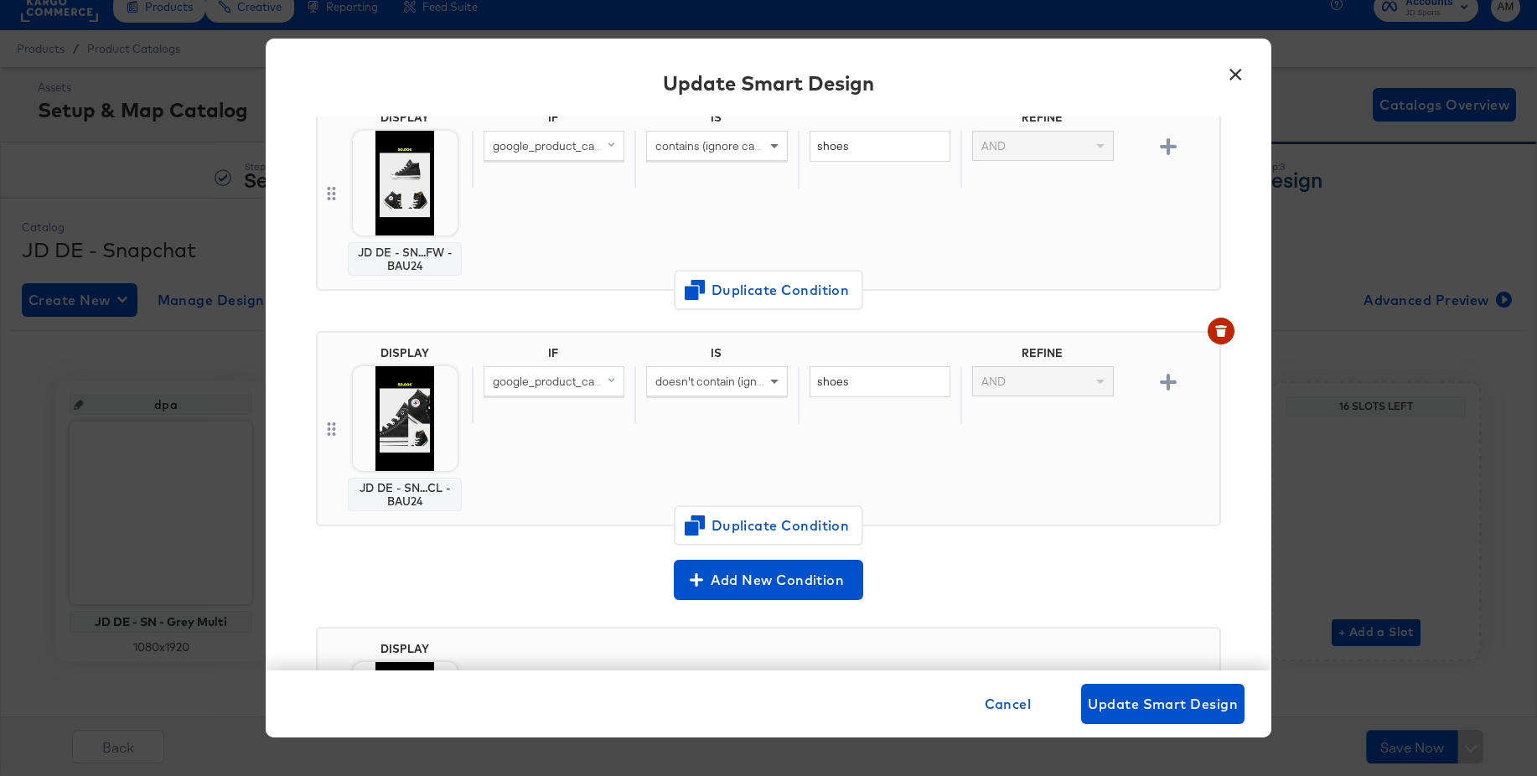
scroll to position [352, 0]
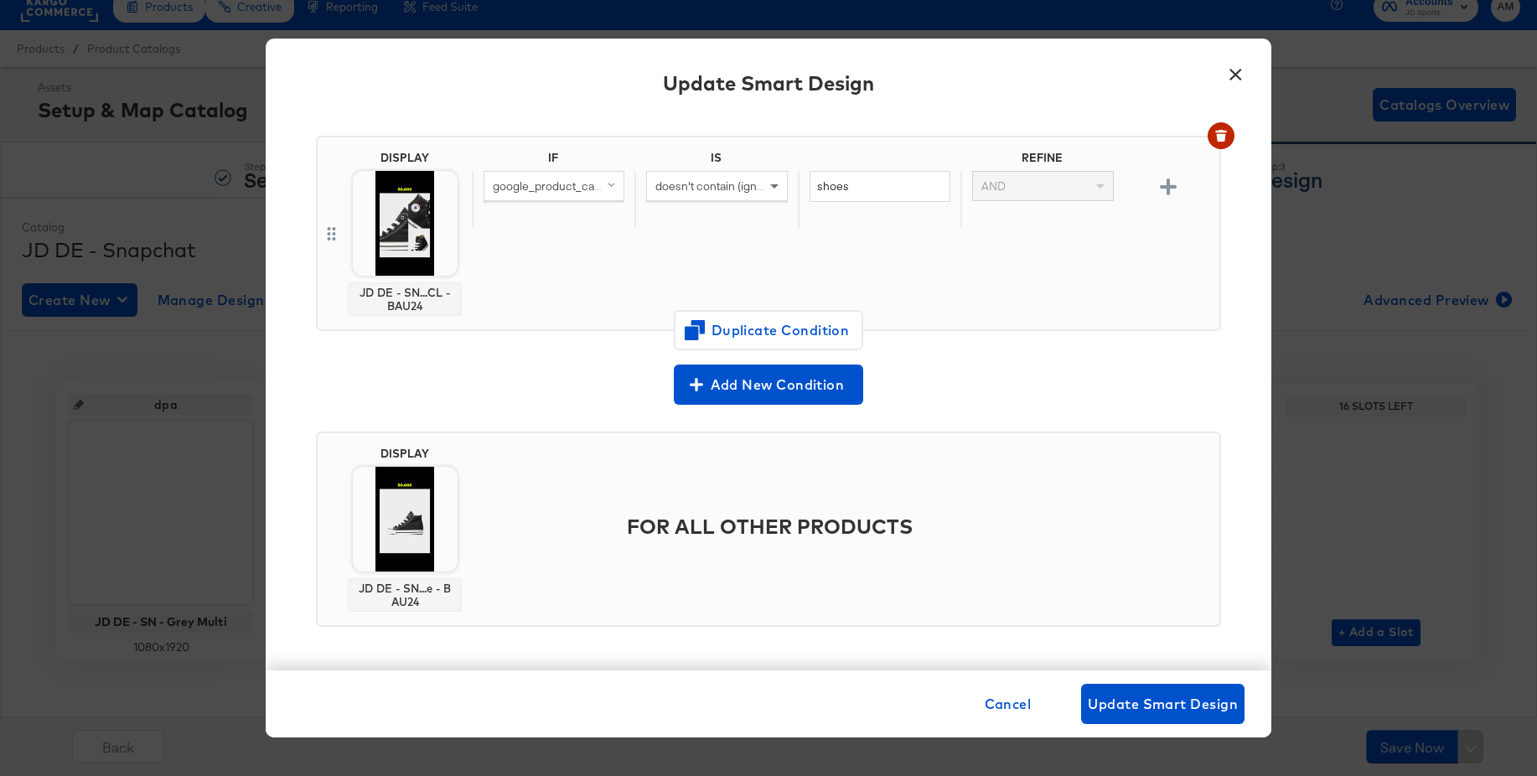
click at [1234, 75] on button "×" at bounding box center [1235, 70] width 30 height 30
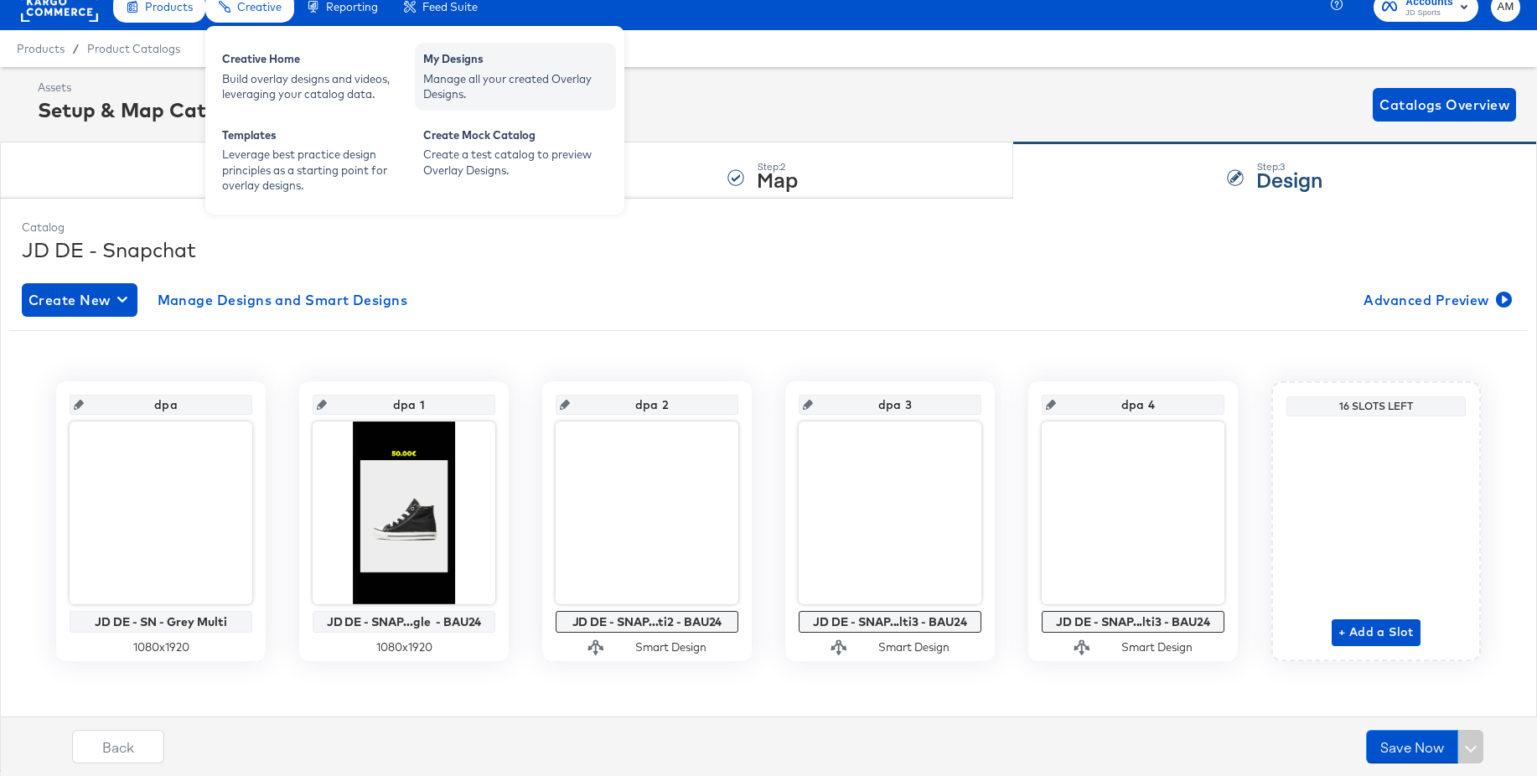
click at [471, 66] on div "My Designs" at bounding box center [515, 61] width 184 height 20
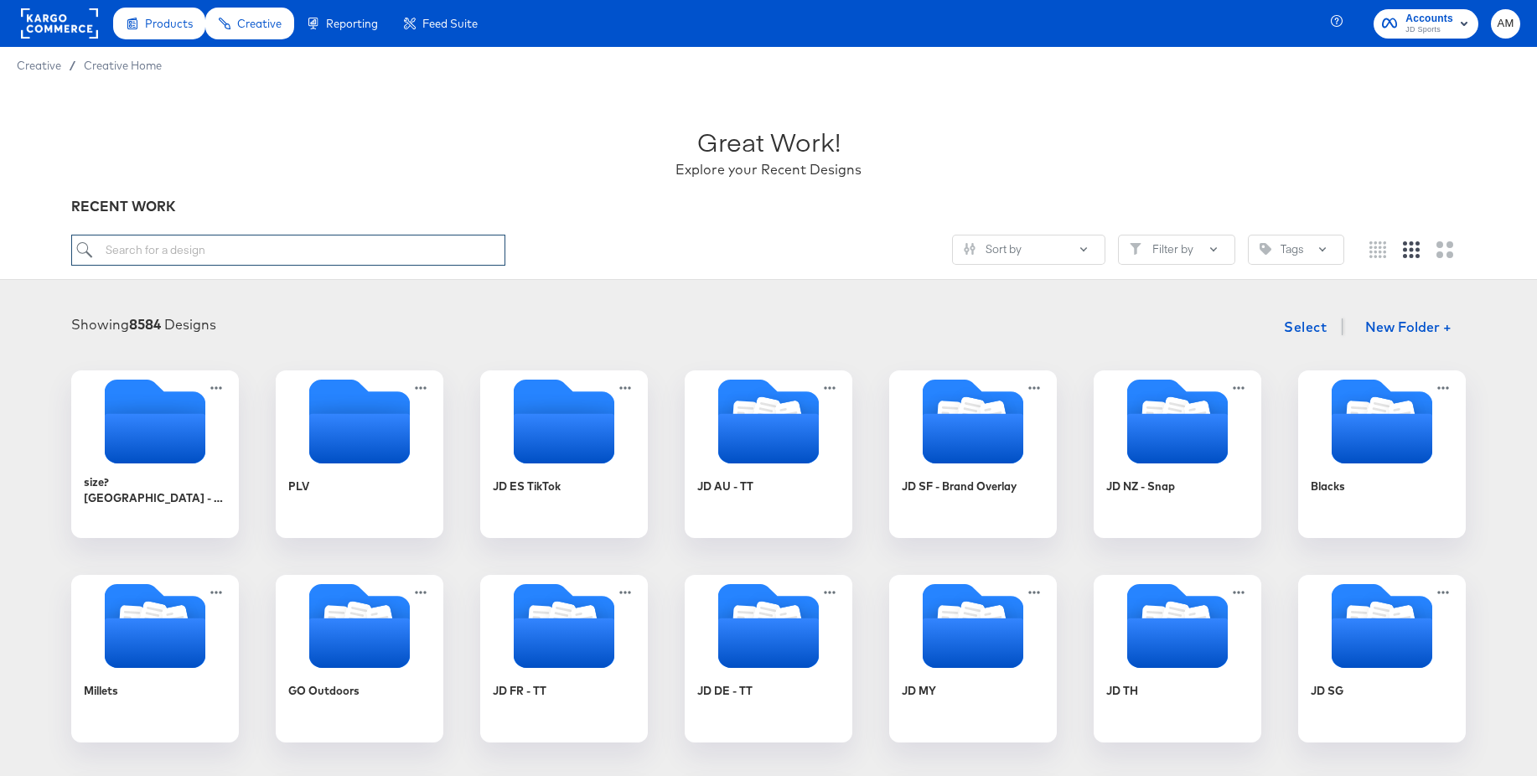
click at [184, 249] on input "search" at bounding box center [288, 250] width 434 height 31
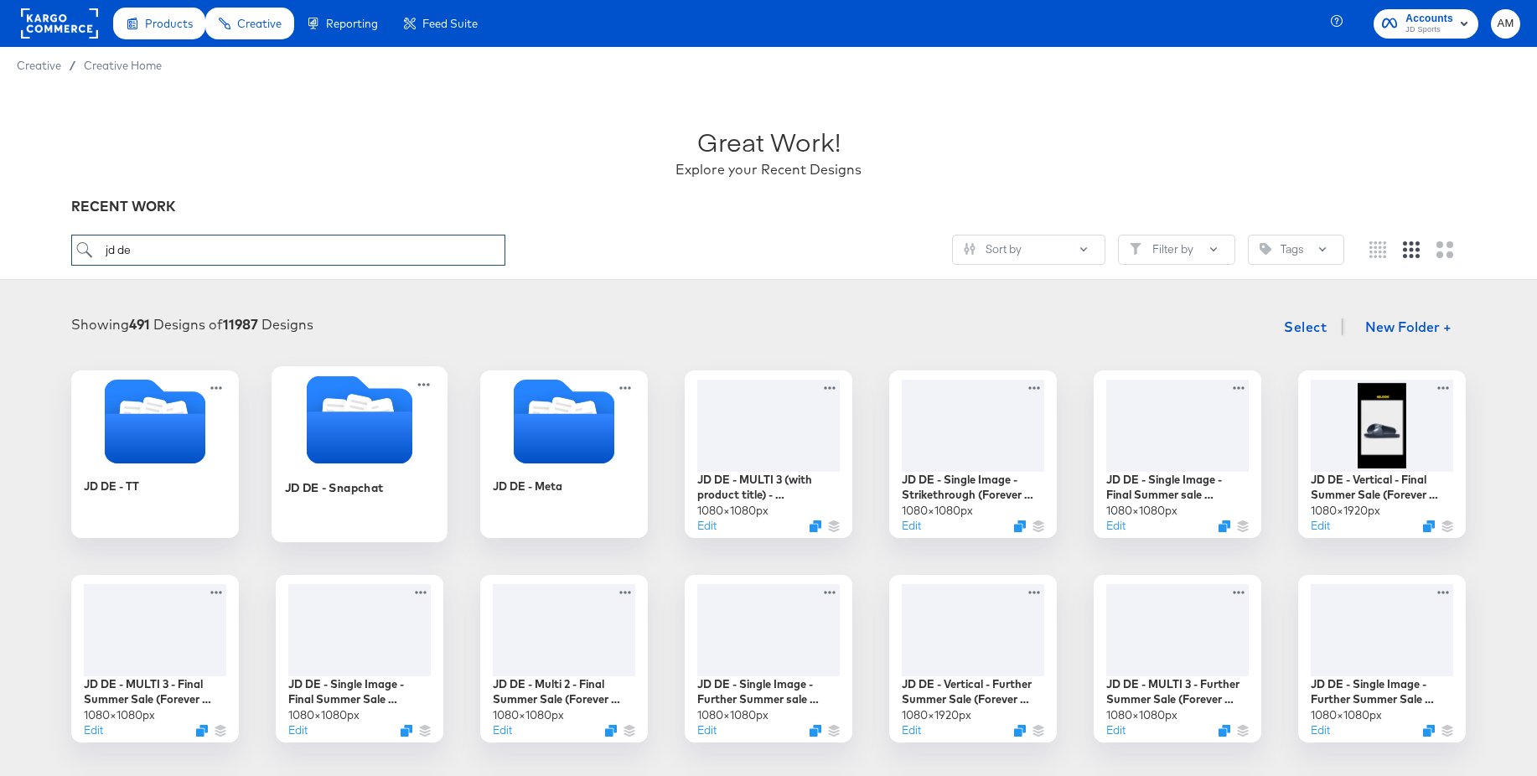
type input "jd de"
click at [372, 430] on icon "Folder" at bounding box center [360, 437] width 106 height 52
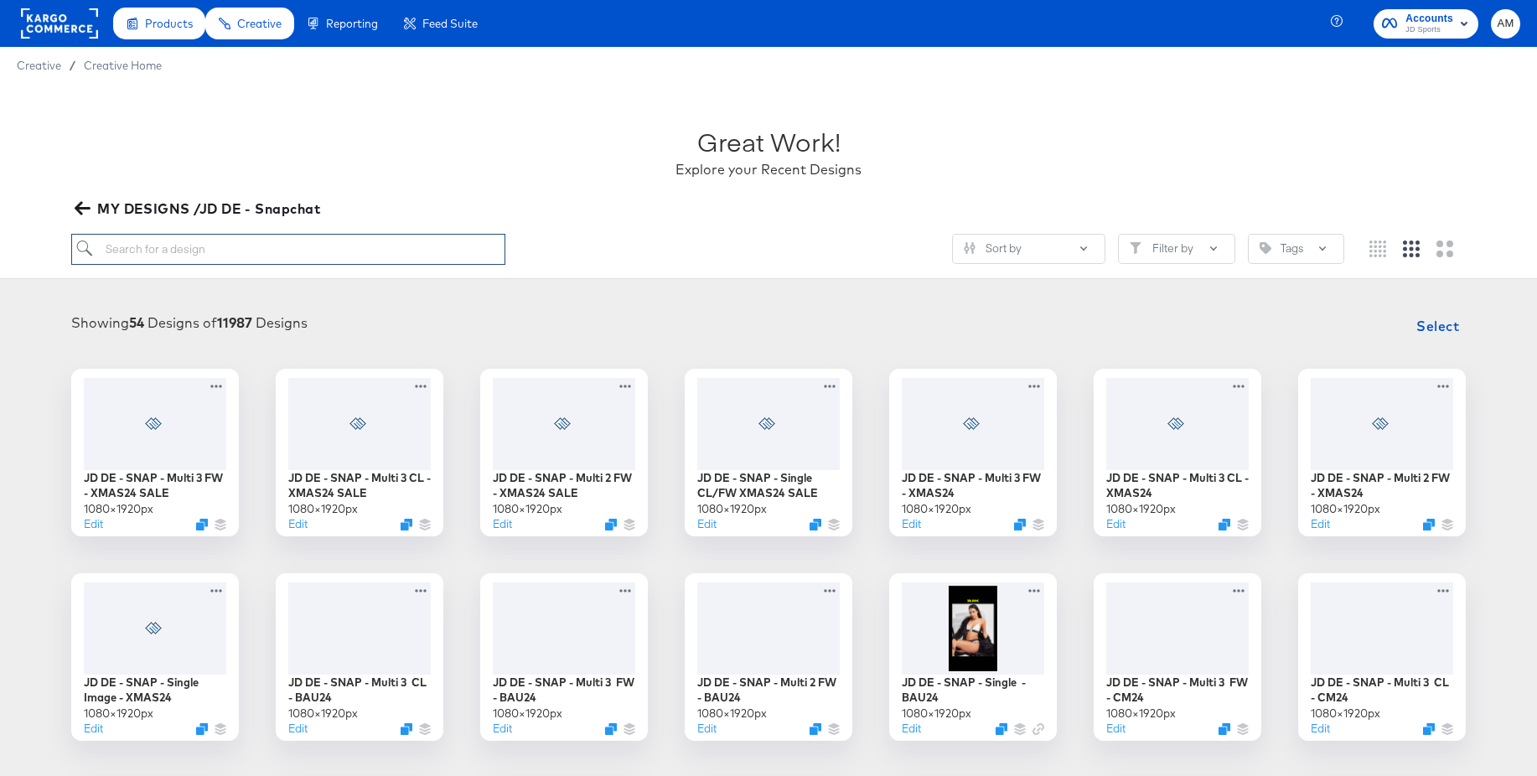
click at [186, 250] on input "search" at bounding box center [288, 249] width 434 height 31
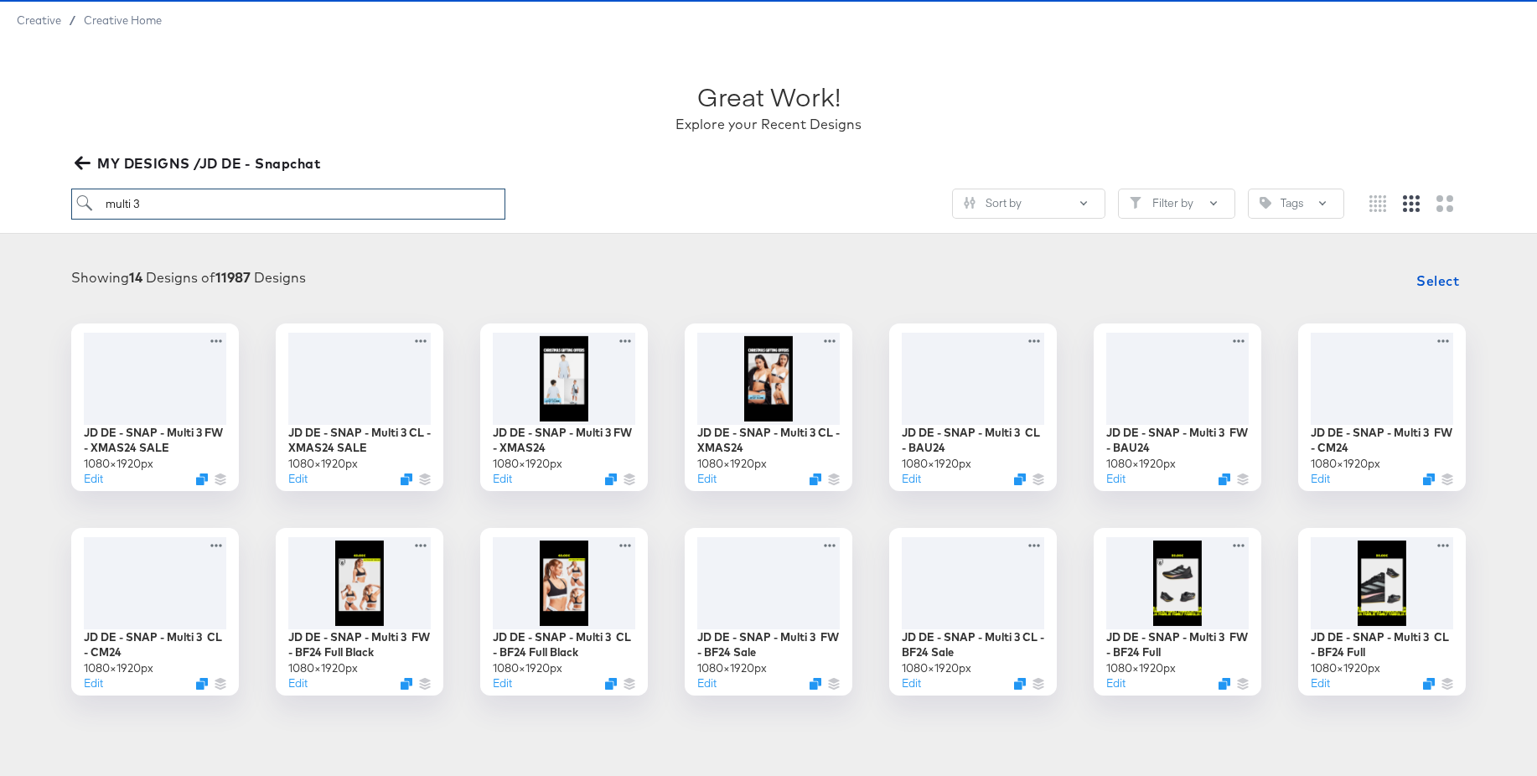
scroll to position [17, 0]
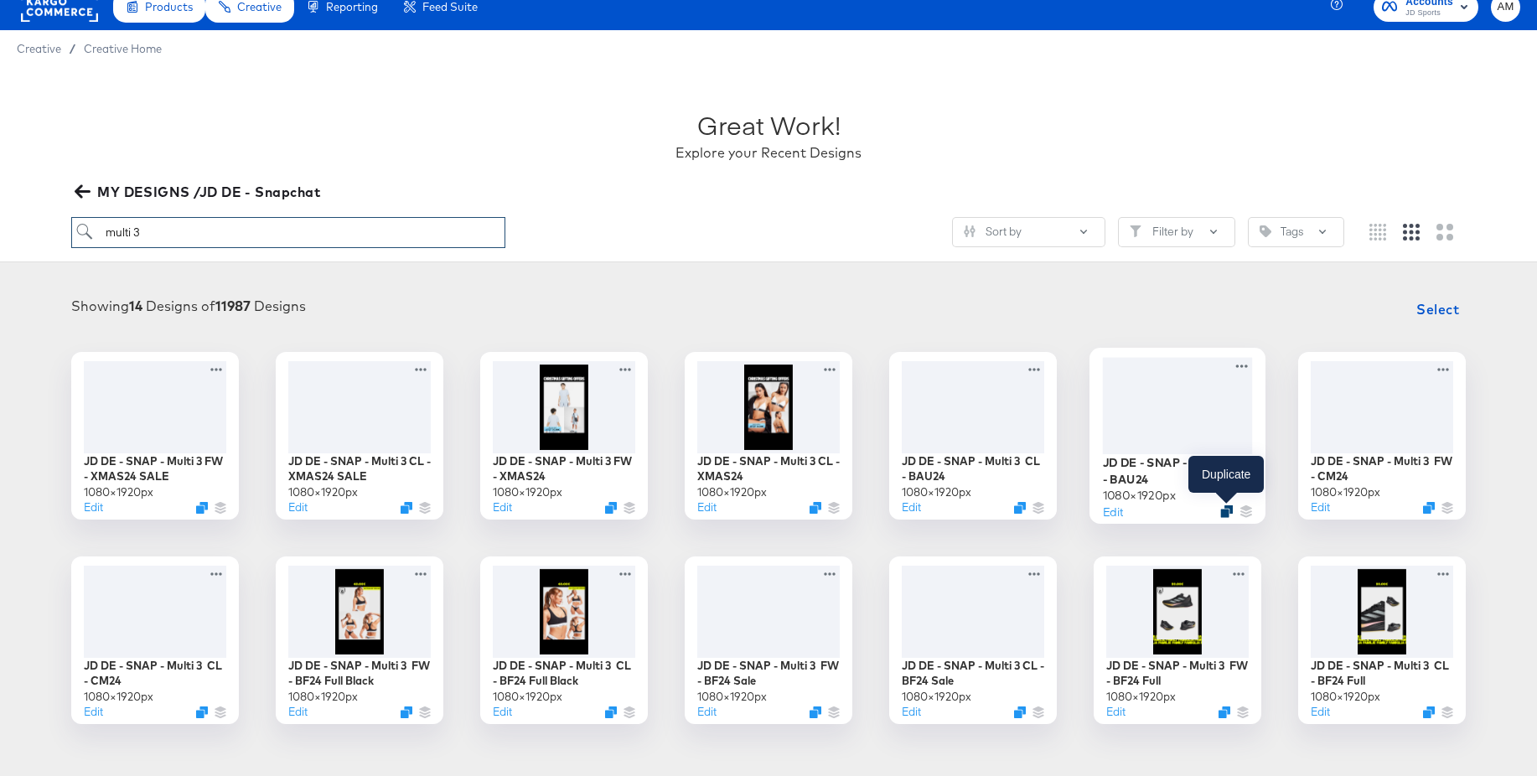
type input "multi 3"
click at [1224, 510] on icon "Duplicate" at bounding box center [1226, 510] width 13 height 13
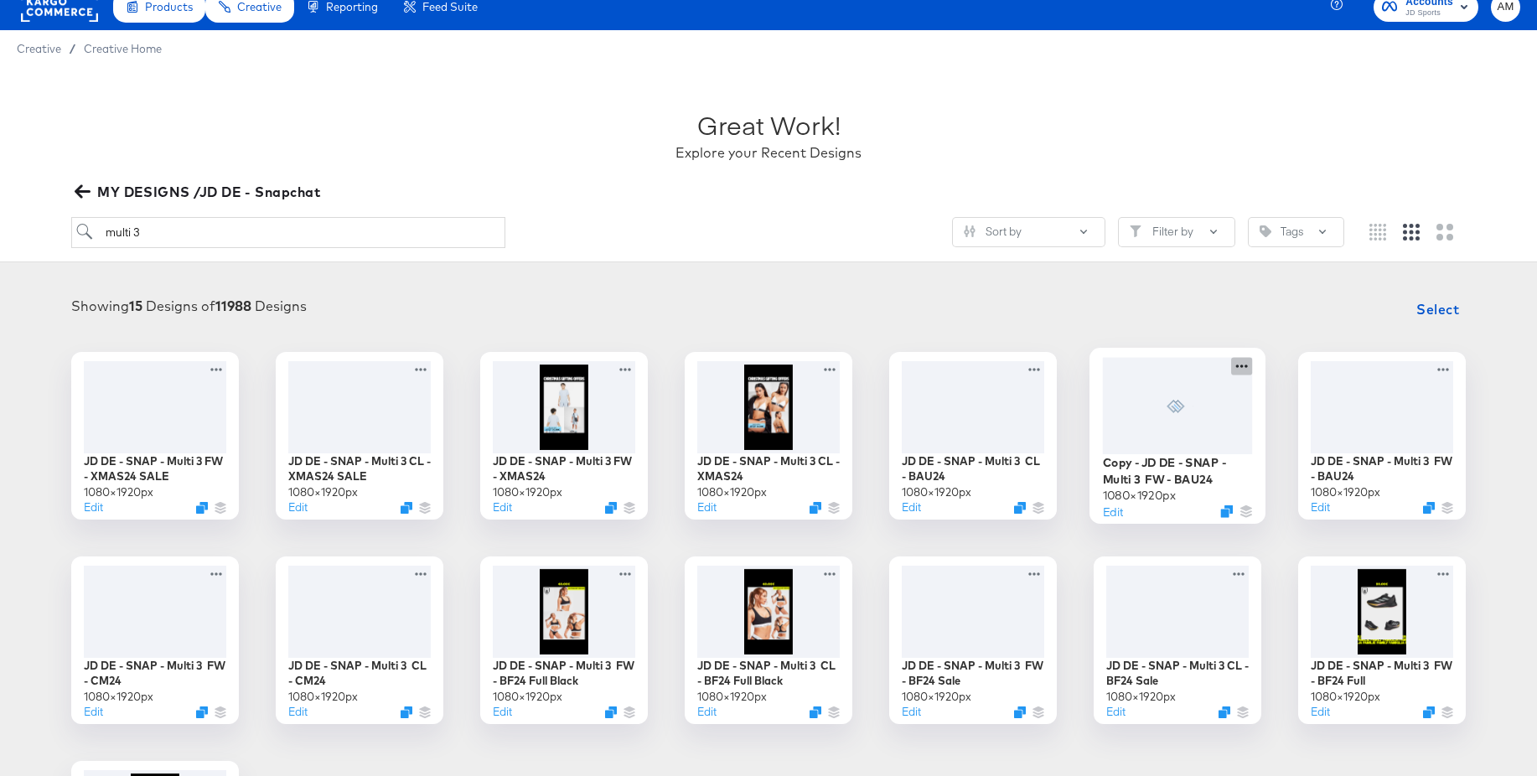
click at [1238, 366] on icon at bounding box center [1241, 366] width 21 height 18
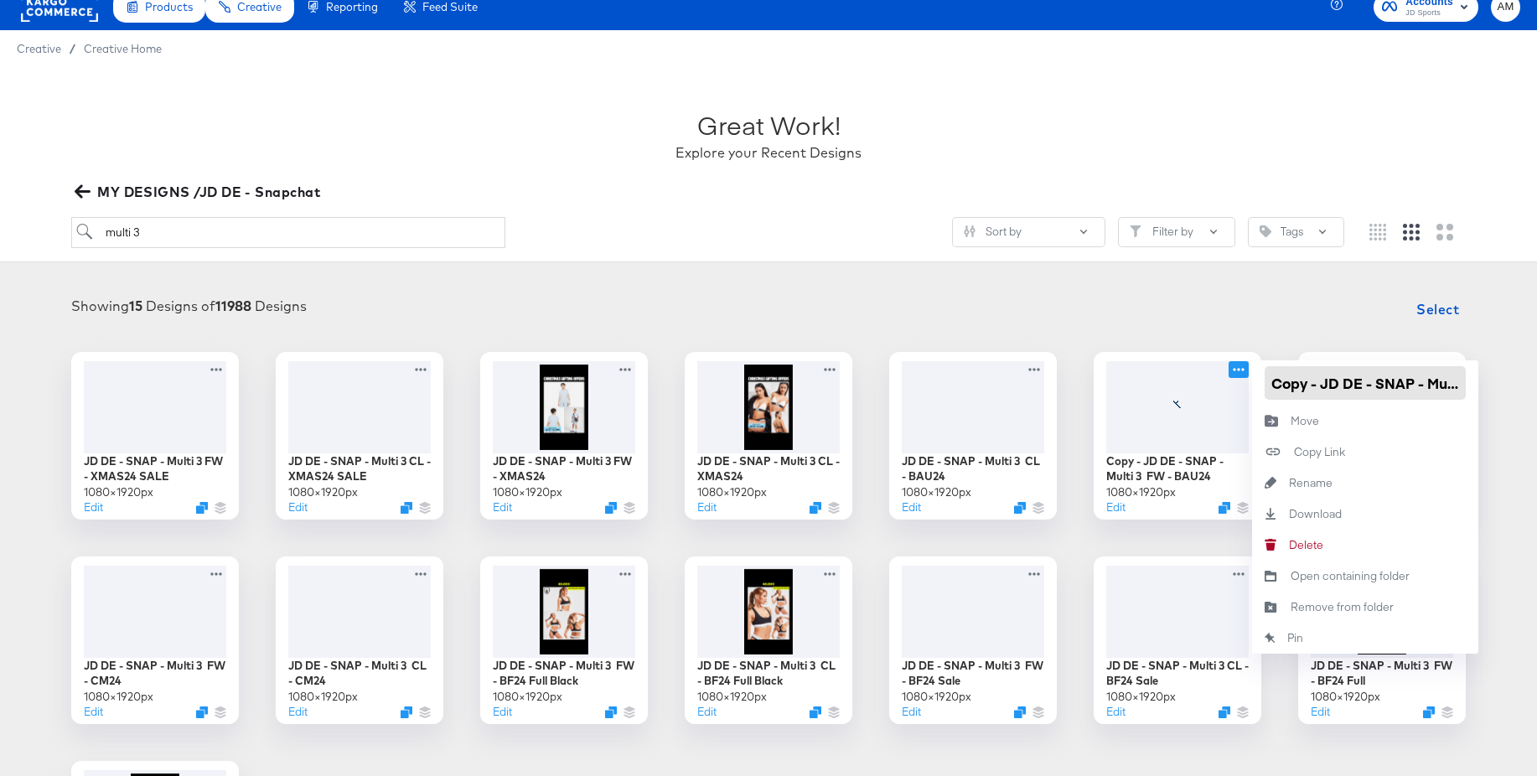
drag, startPoint x: 1319, startPoint y: 386, endPoint x: 1295, endPoint y: 386, distance: 24.3
click at [1206, 390] on div "Copy - JD DE - SNAP - Multi 3 FW - BAU24 1080 × 1920 px Edit Copy - JD DE - SNA…" at bounding box center [1177, 436] width 168 height 168
drag, startPoint x: 1320, startPoint y: 385, endPoint x: 1263, endPoint y: 386, distance: 57.0
click at [1263, 386] on div "Copy - JD DE - SNAP - Multi 3 FW - BAU24" at bounding box center [1365, 382] width 226 height 45
click at [1431, 385] on input "JD DE - SNAP - Multi 3 FW - BAU24" at bounding box center [1364, 383] width 201 height 34
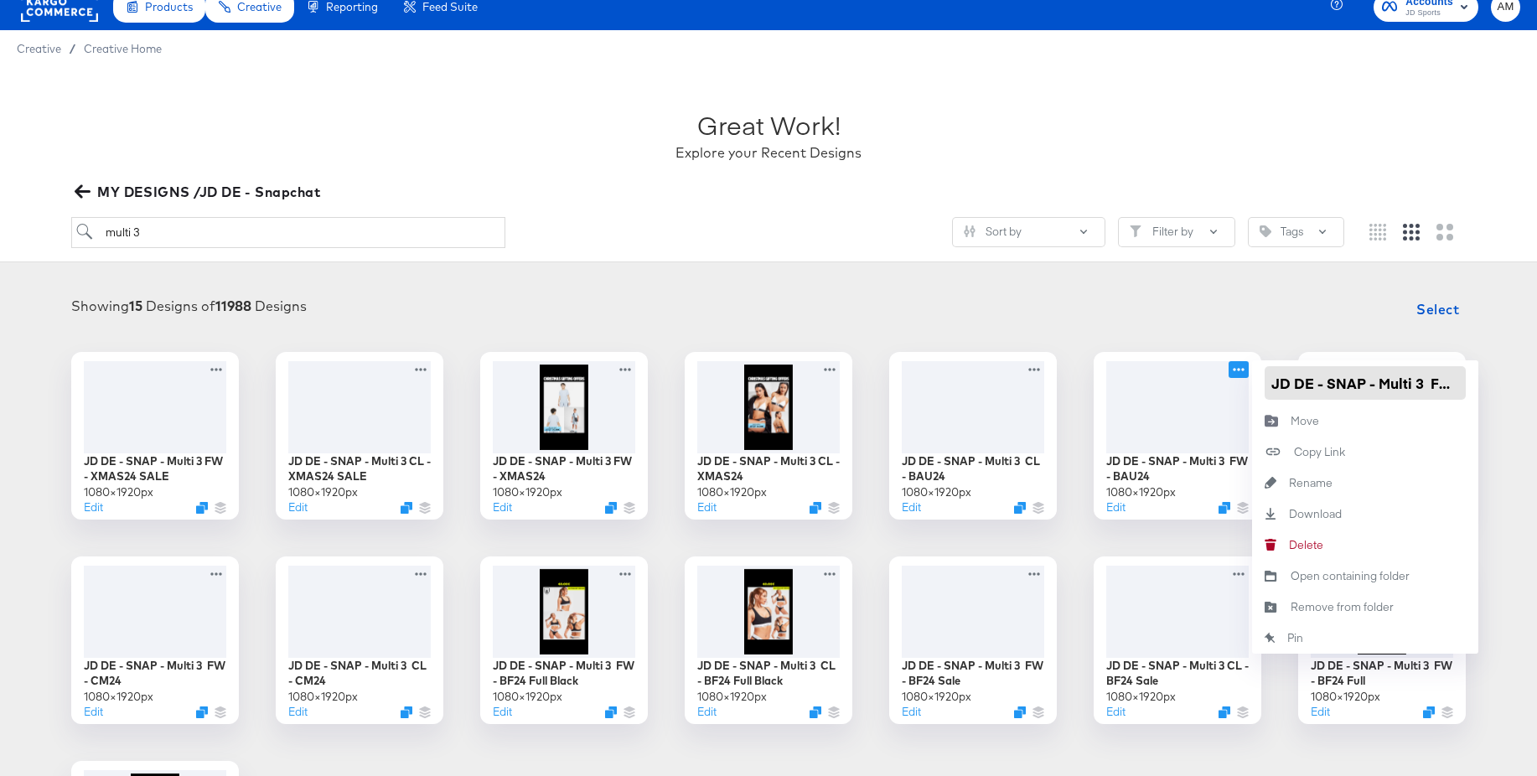
scroll to position [0, 54]
drag, startPoint x: 1414, startPoint y: 382, endPoint x: 1496, endPoint y: 382, distance: 81.3
click at [1496, 382] on div "JD DE - SNAP - Multi 3 FW - XMAS24 SALE 1080 × 1920 px Edit JD DE - SNAP - Mult…" at bounding box center [768, 640] width 1503 height 576
type input "JD DE - SNAP - Multi 3 FW - Mega offers"
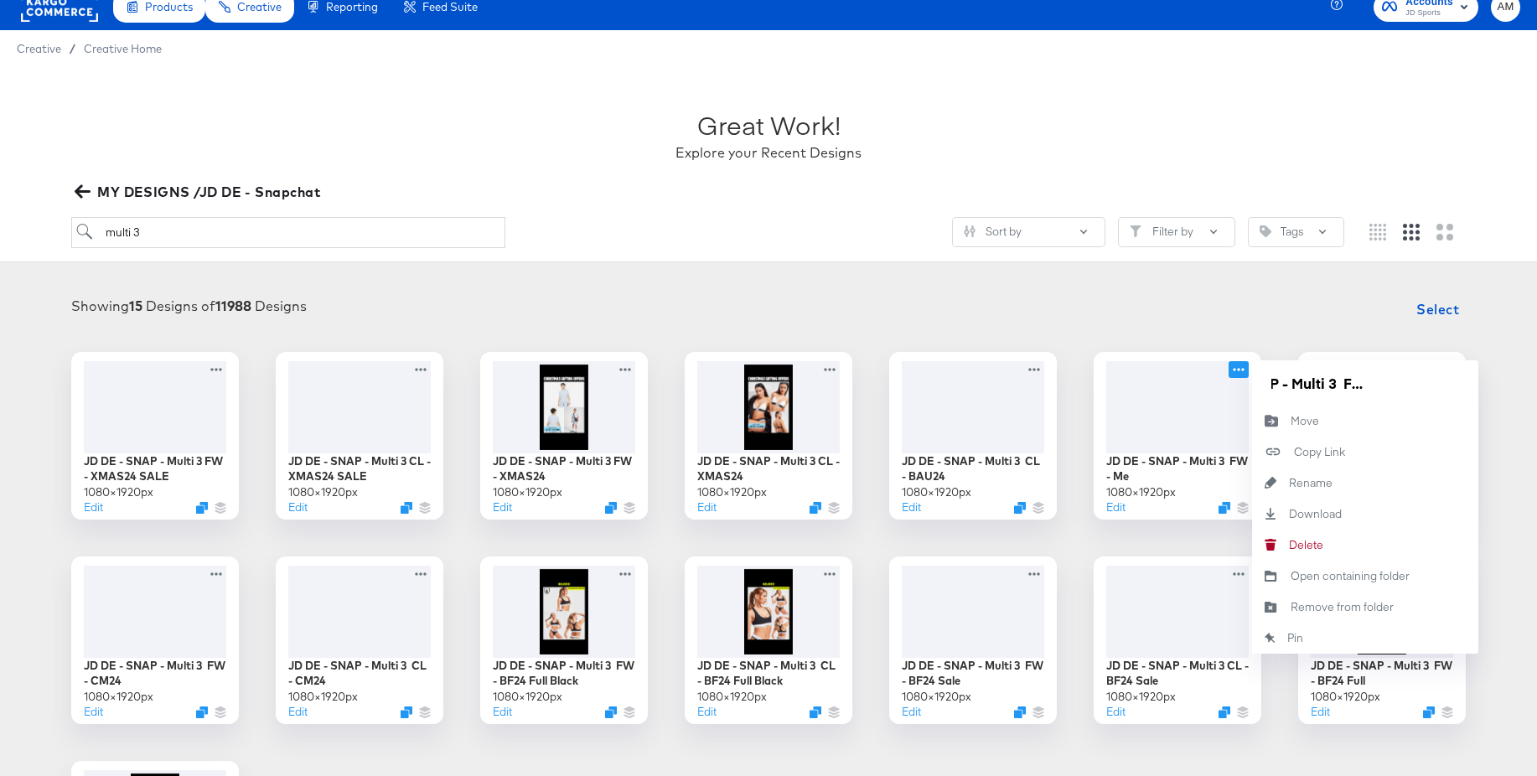
click at [1326, 283] on div "Showing 15 Designs of 11988 Designs Select JD DE - SNAP - Multi 3 FW - XMAS24 S…" at bounding box center [768, 610] width 1537 height 669
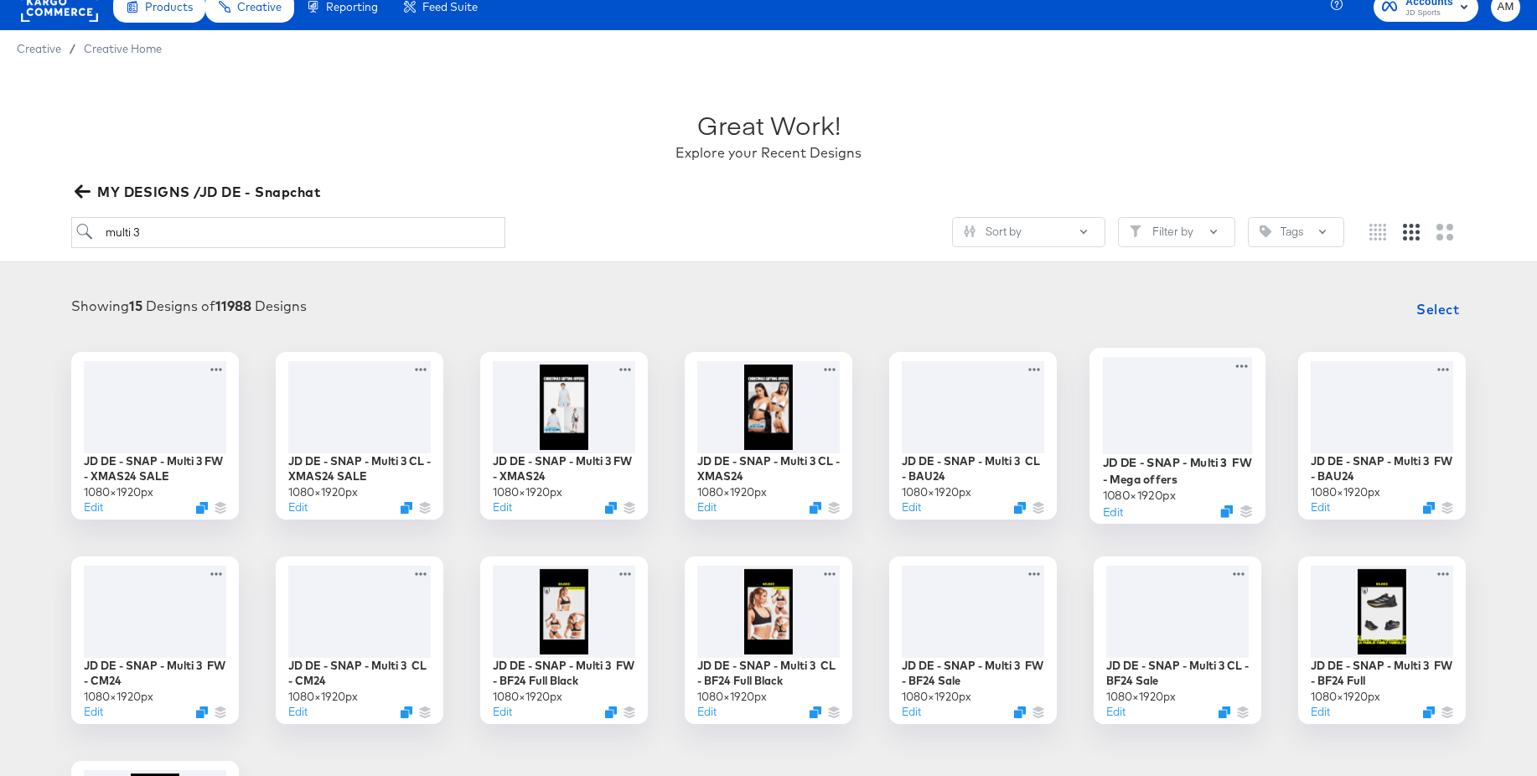
click at [1172, 385] on div at bounding box center [1178, 405] width 150 height 96
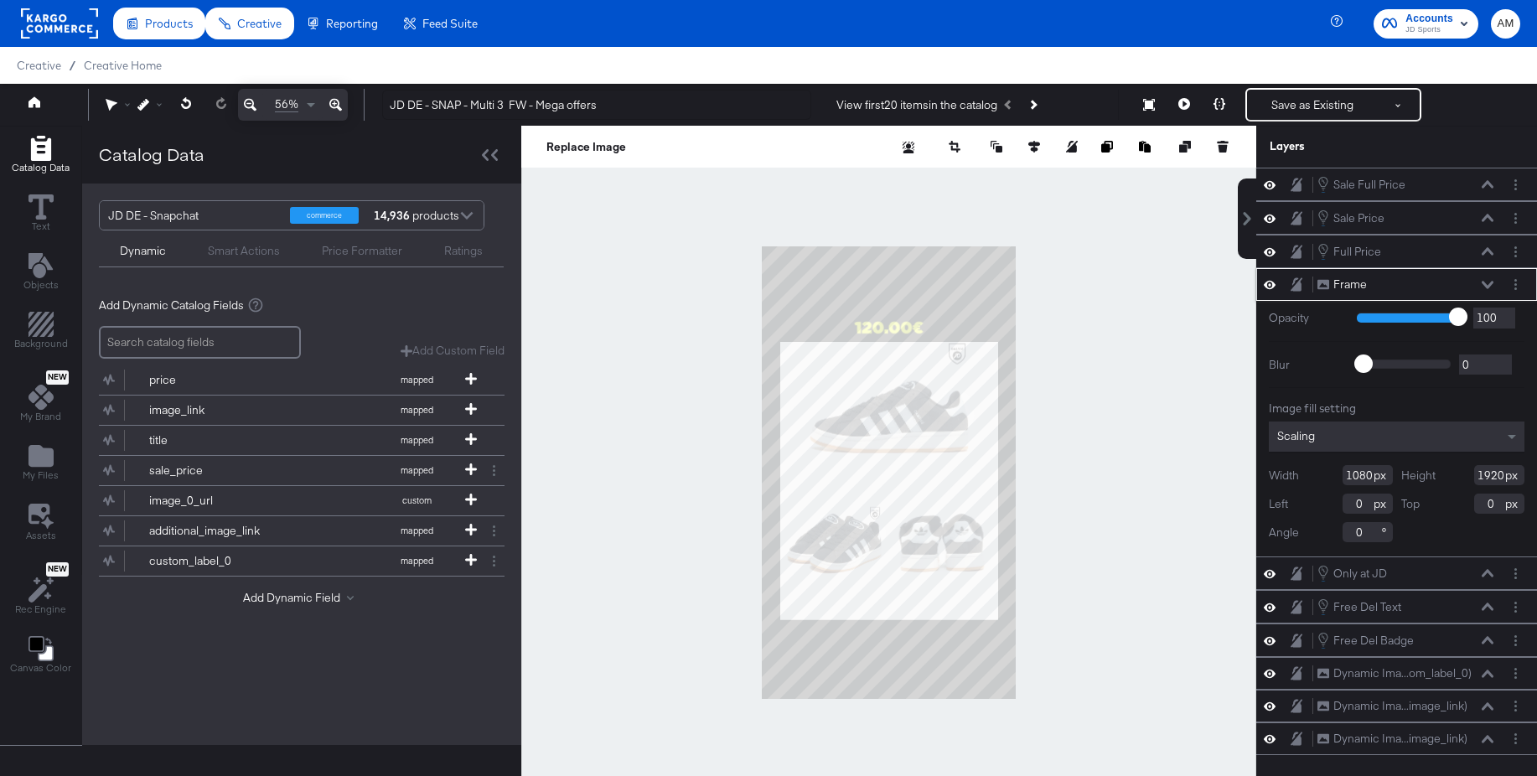
click at [1272, 285] on icon at bounding box center [1270, 284] width 12 height 14
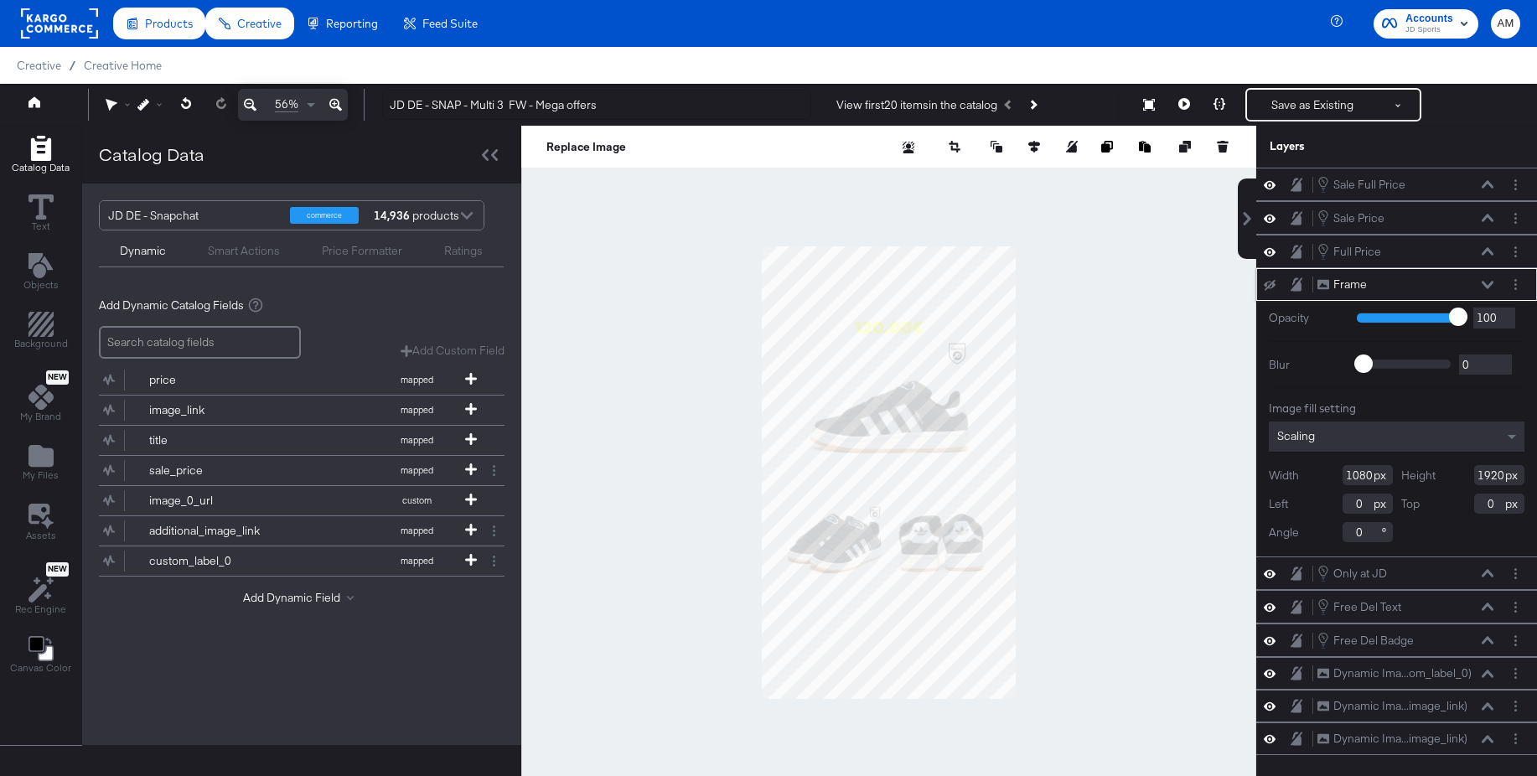
click at [1272, 285] on icon at bounding box center [1270, 285] width 12 height 11
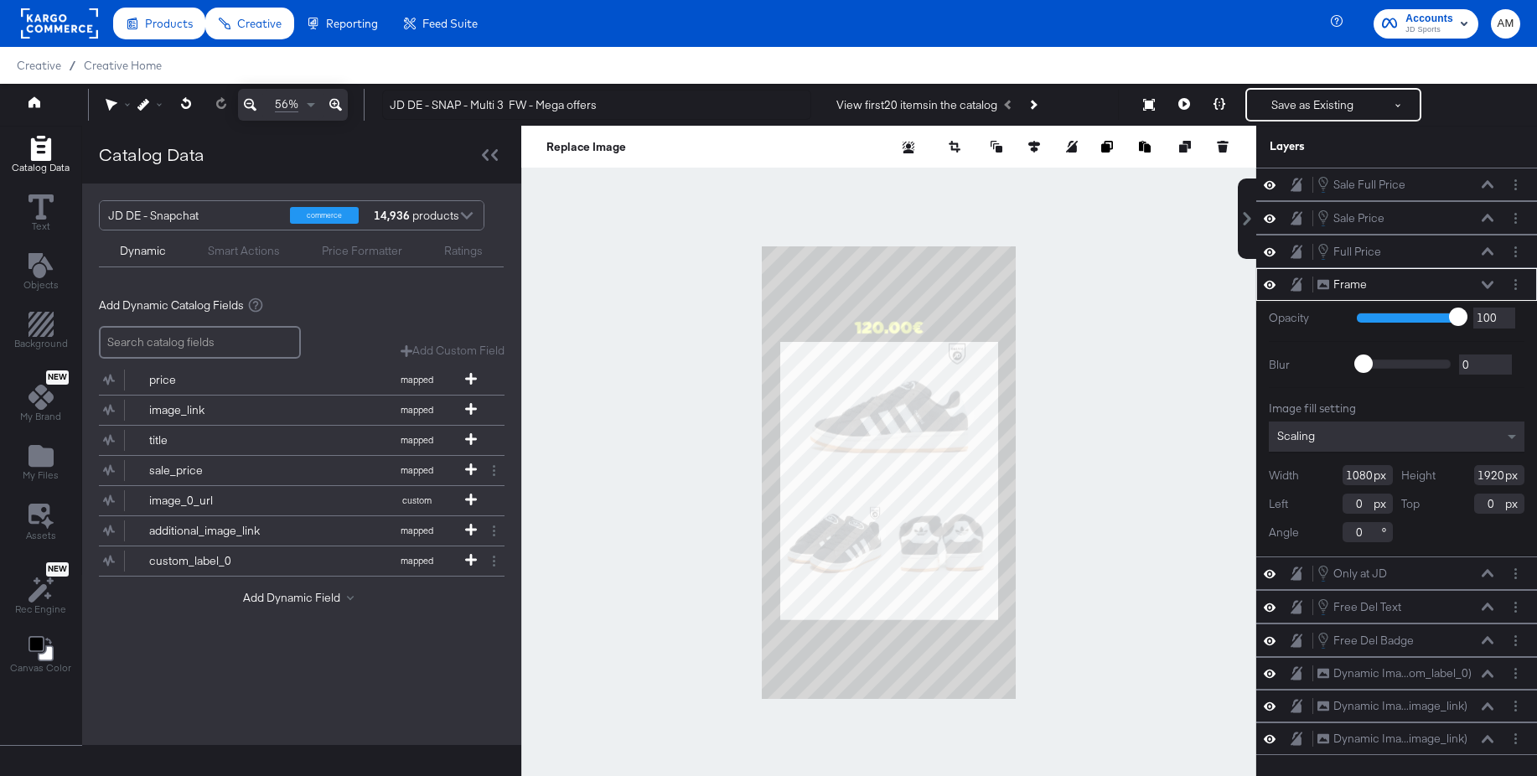
drag, startPoint x: 1434, startPoint y: 285, endPoint x: 1425, endPoint y: 284, distance: 9.3
click at [1434, 285] on div "Frame Frame" at bounding box center [1405, 285] width 178 height 18
click at [1489, 285] on icon at bounding box center [1487, 285] width 12 height 8
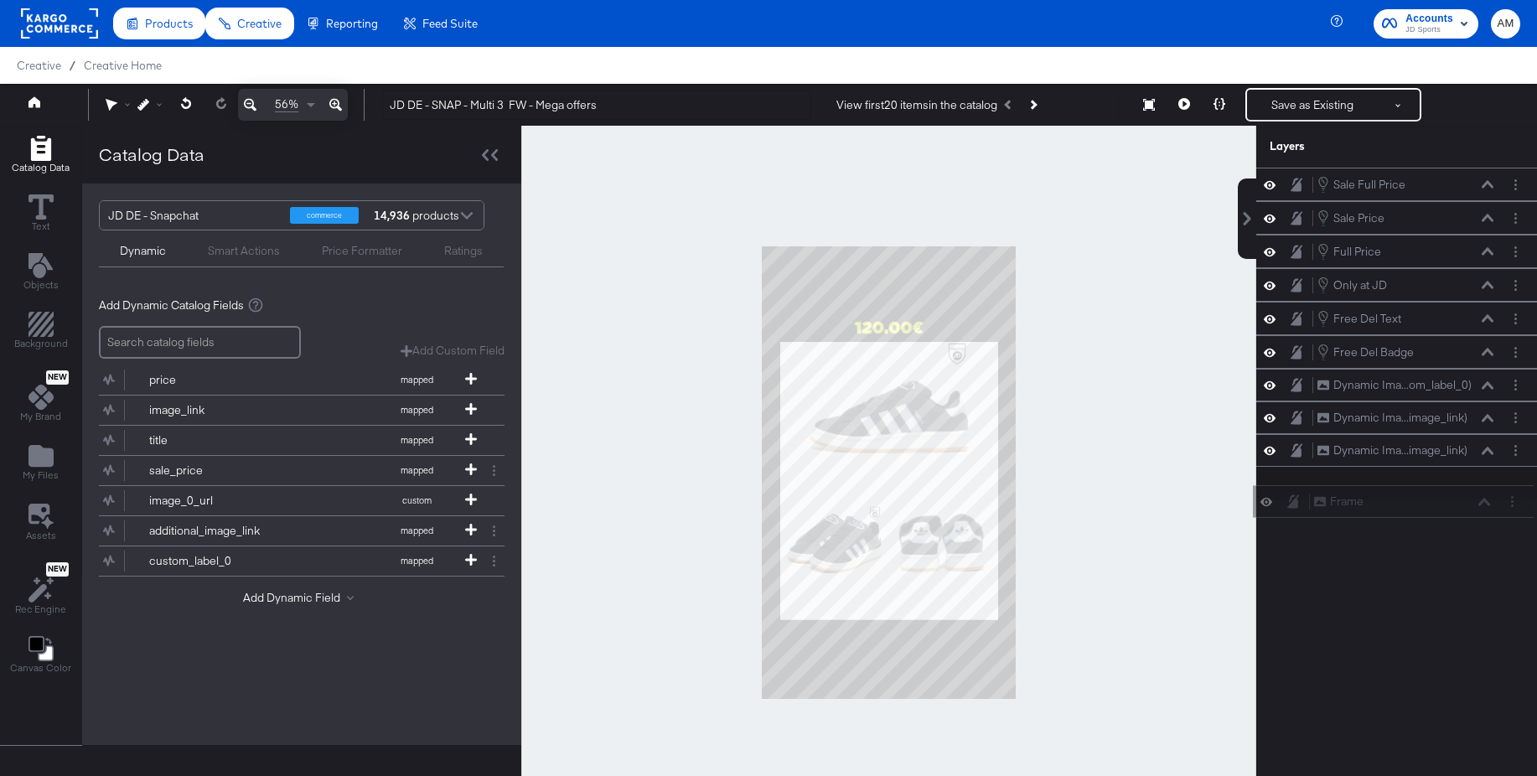
drag, startPoint x: 1305, startPoint y: 282, endPoint x: 1302, endPoint y: 504, distance: 222.1
click at [1302, 504] on div "Sale Full Price Sale Full Price Sale Price Sale Price Full Price Full Price Fra…" at bounding box center [1386, 480] width 302 height 625
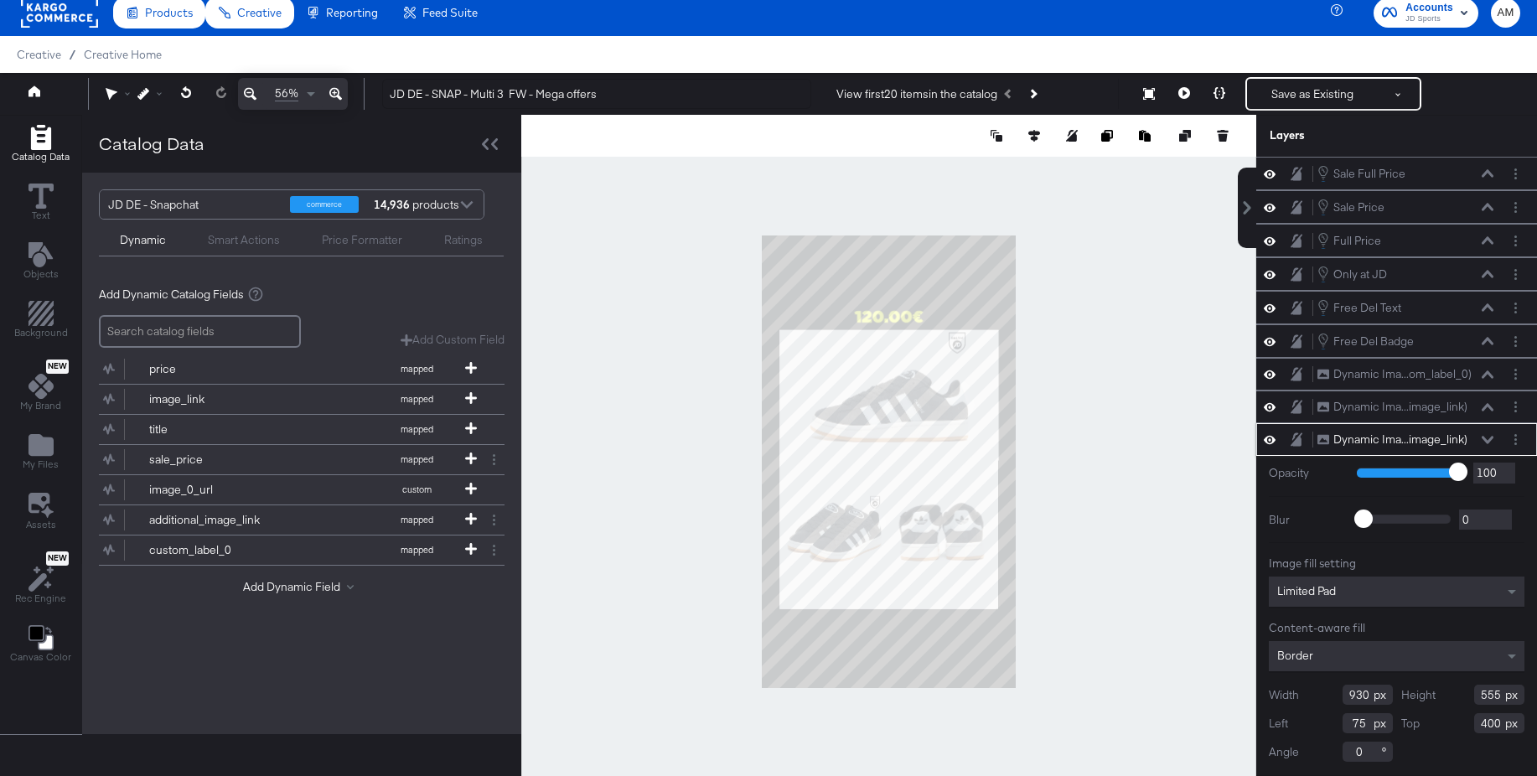
scroll to position [27, 0]
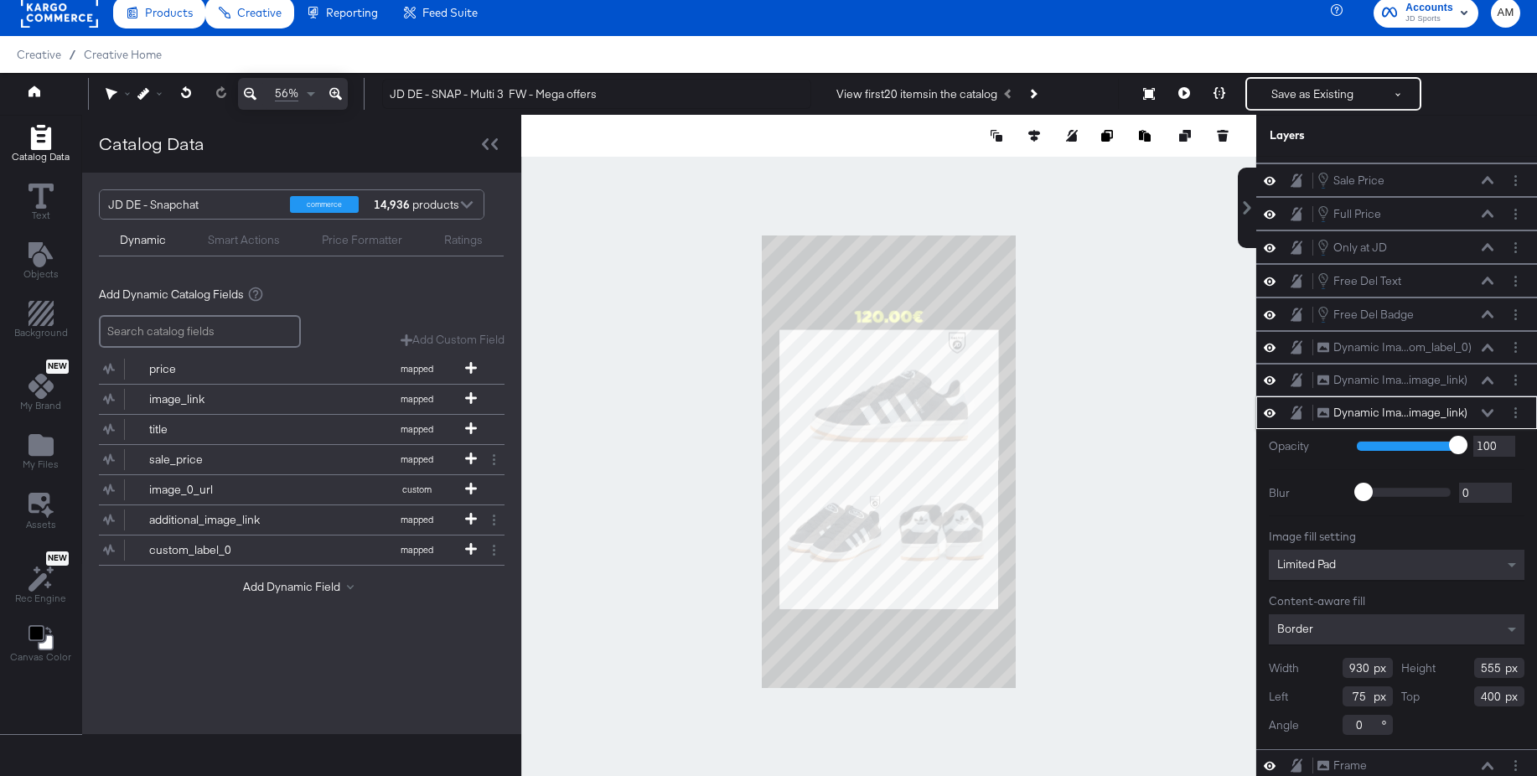
drag, startPoint x: 1493, startPoint y: 669, endPoint x: 1470, endPoint y: 669, distance: 23.5
click at [1470, 669] on div "Height 555" at bounding box center [1463, 668] width 124 height 20
type input "400"
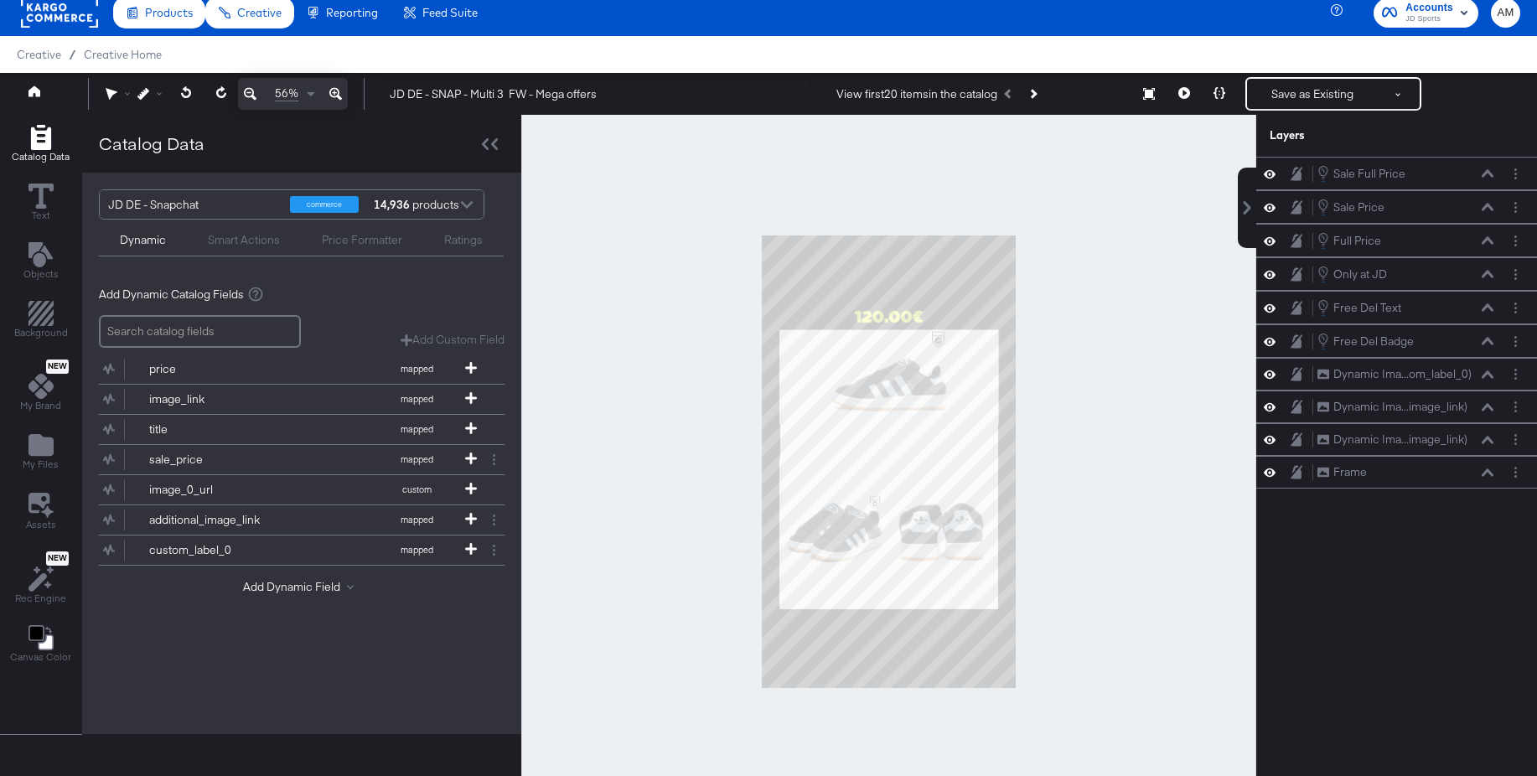
scroll to position [0, 0]
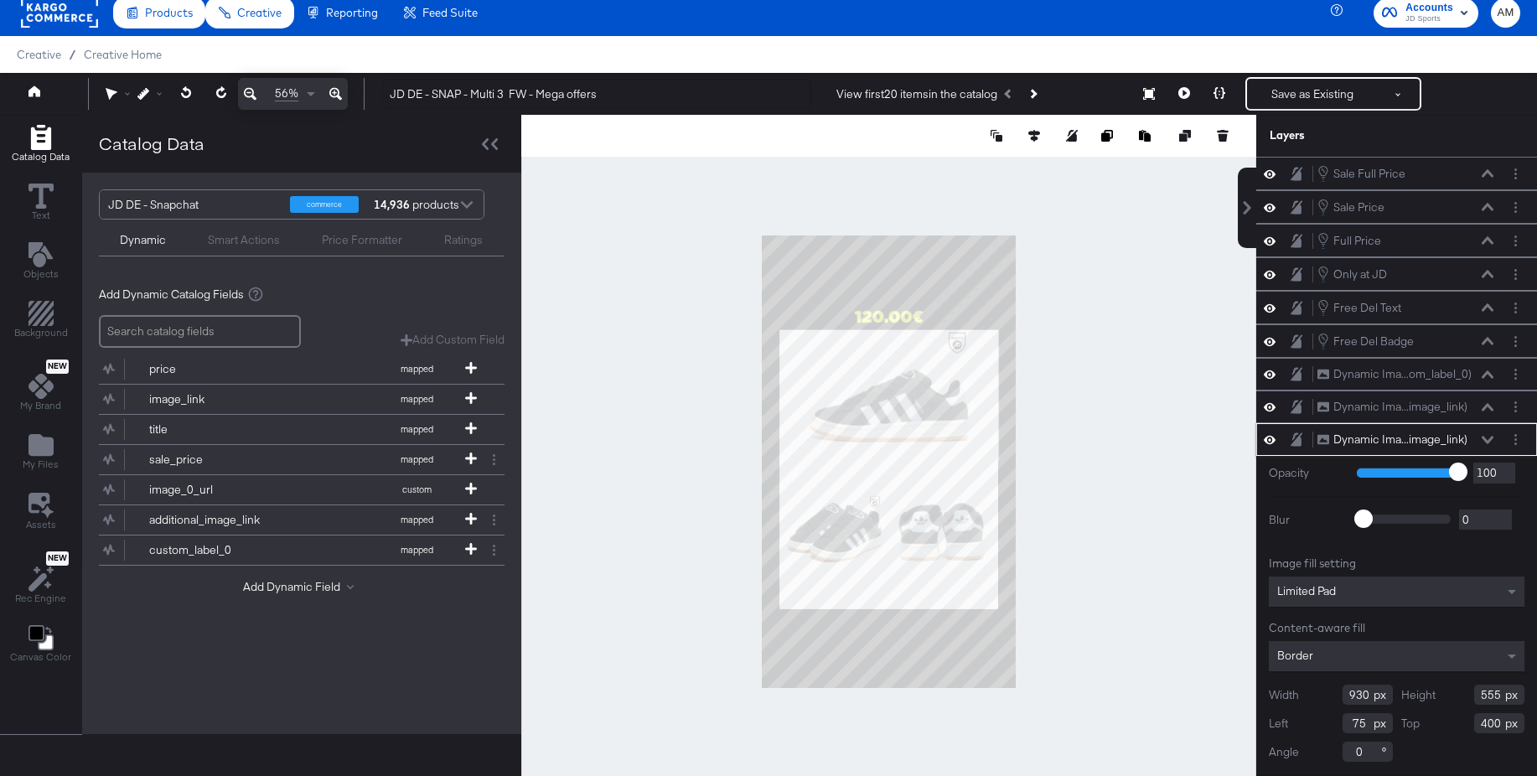
drag, startPoint x: 1499, startPoint y: 697, endPoint x: 1466, endPoint y: 695, distance: 32.7
click at [1466, 695] on div "Height 555" at bounding box center [1463, 695] width 124 height 20
type input "500"
drag, startPoint x: 1501, startPoint y: 697, endPoint x: 1459, endPoint y: 698, distance: 41.9
click at [1459, 698] on div "Height 555" at bounding box center [1463, 695] width 124 height 20
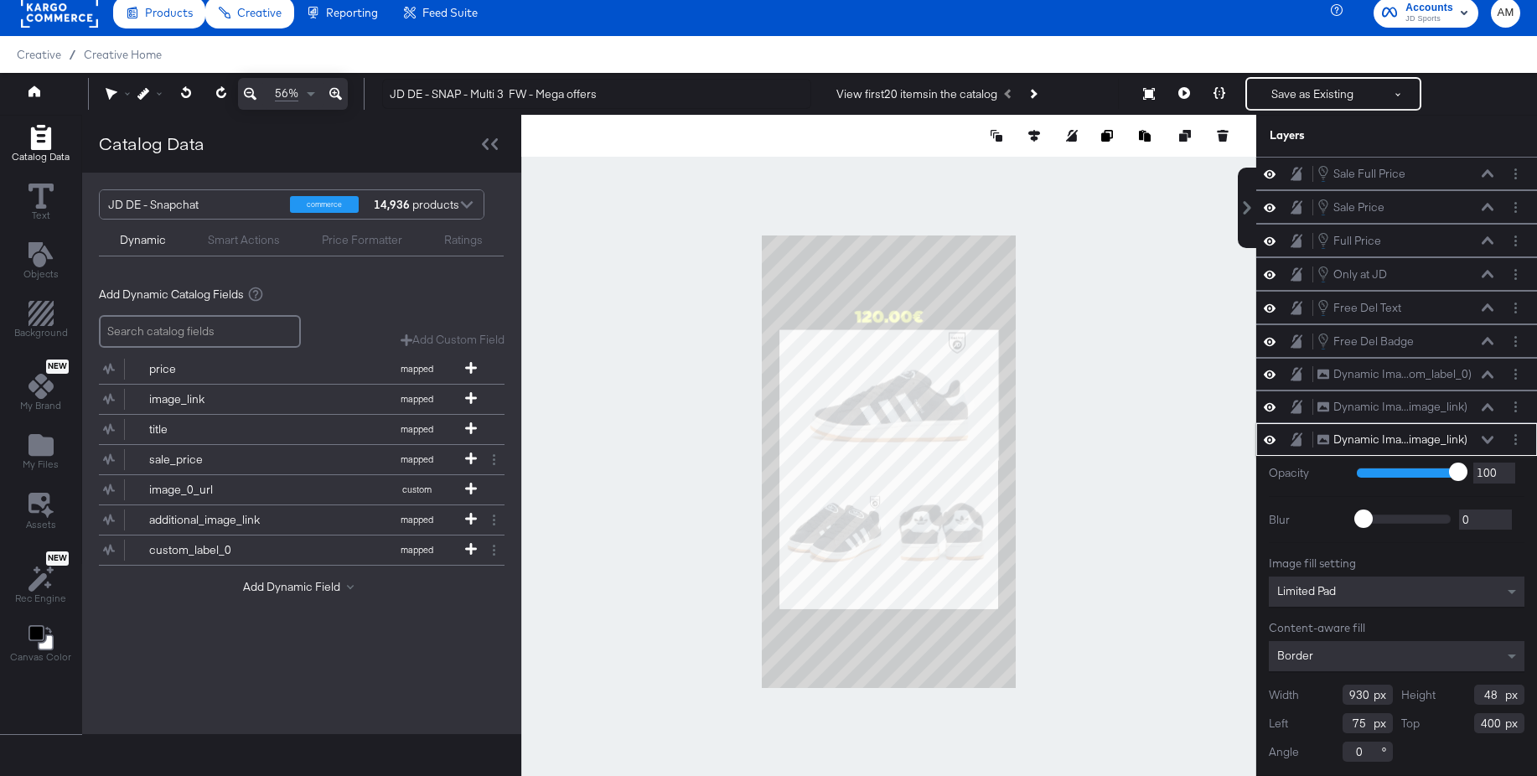
type input "480"
drag, startPoint x: 1501, startPoint y: 697, endPoint x: 1459, endPoint y: 699, distance: 41.9
click at [1459, 699] on div "Height 555" at bounding box center [1463, 695] width 124 height 20
type input "480"
click at [1489, 407] on icon at bounding box center [1487, 407] width 12 height 8
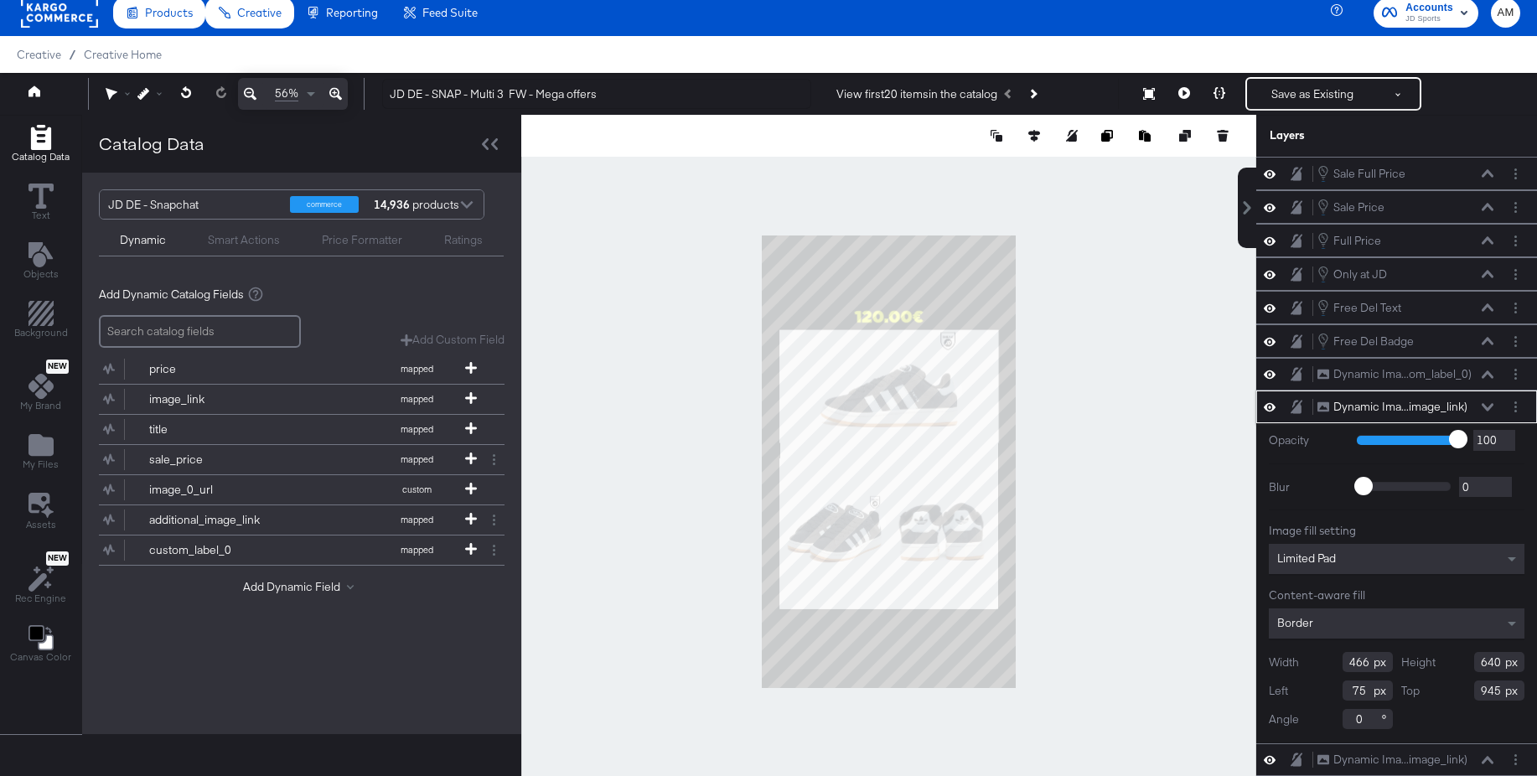
drag, startPoint x: 1483, startPoint y: 664, endPoint x: 1446, endPoint y: 664, distance: 36.9
click at [1446, 664] on div "Height 640" at bounding box center [1463, 662] width 124 height 20
type input "565"
click at [1488, 374] on icon at bounding box center [1487, 374] width 12 height 8
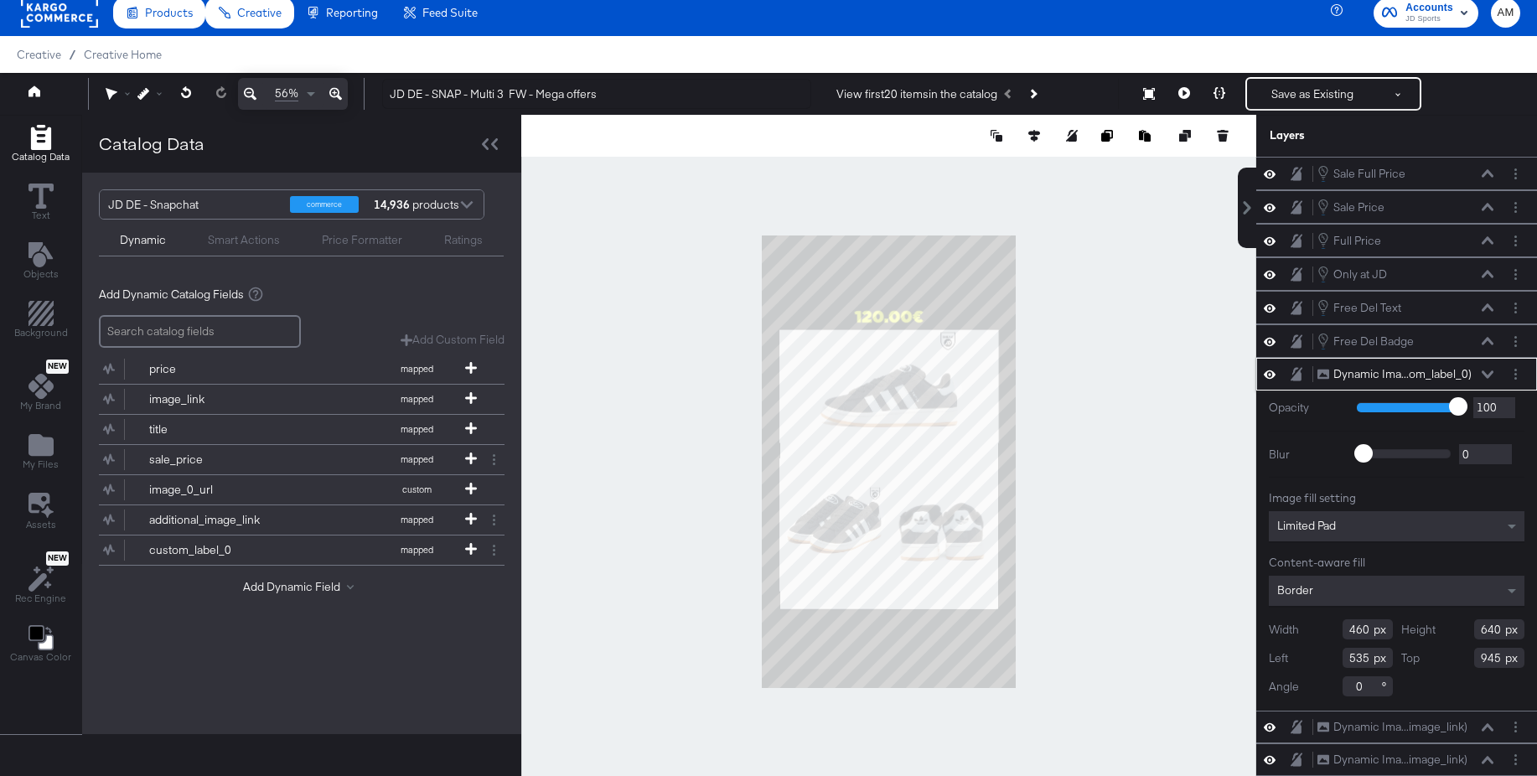
drag, startPoint x: 1478, startPoint y: 630, endPoint x: 1447, endPoint y: 629, distance: 31.0
click at [1447, 629] on div "Height 640" at bounding box center [1463, 629] width 124 height 20
type input "565"
click at [1163, 618] on div at bounding box center [888, 461] width 735 height 693
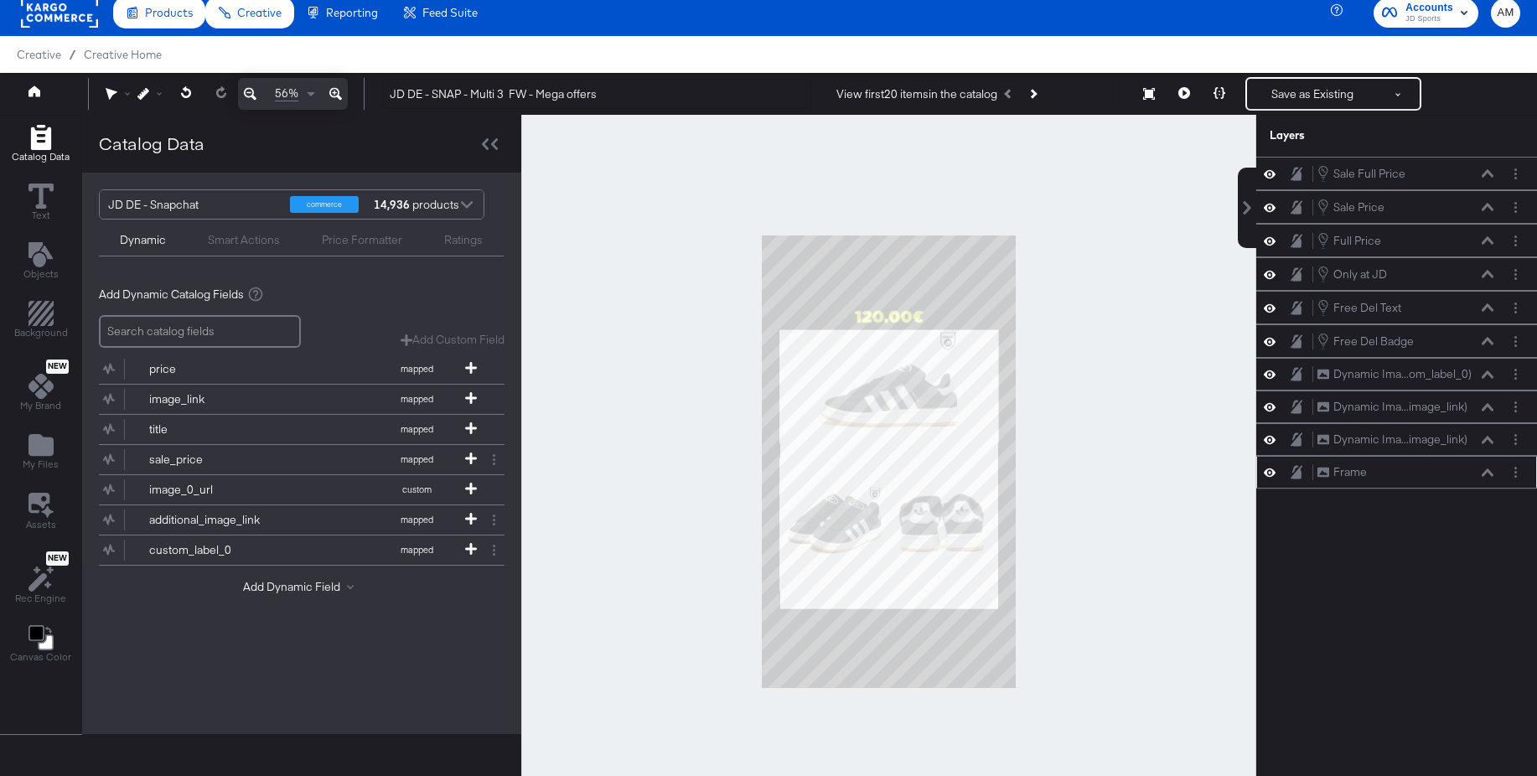
click at [1270, 473] on icon at bounding box center [1270, 472] width 12 height 8
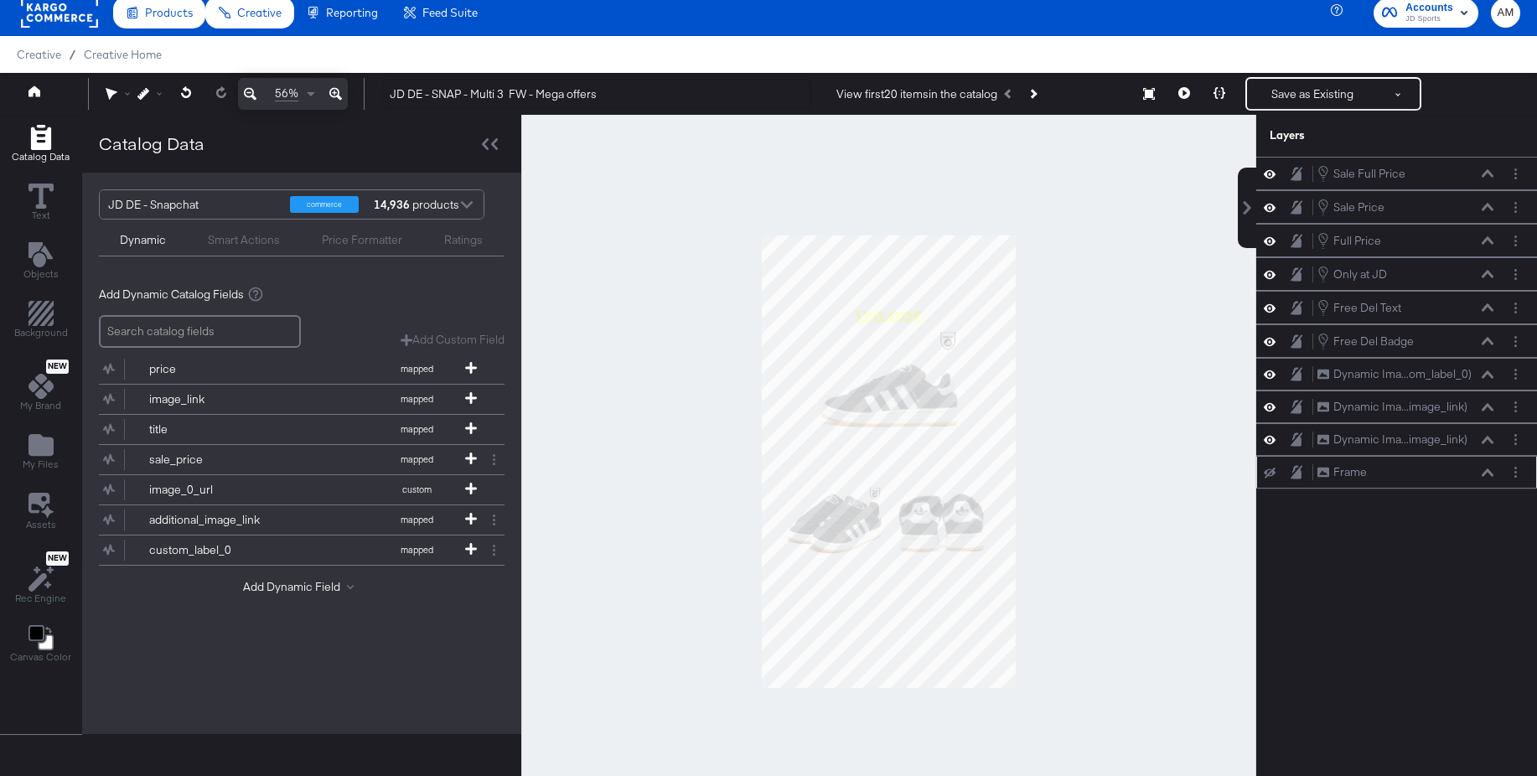
click at [1270, 473] on icon at bounding box center [1270, 473] width 12 height 11
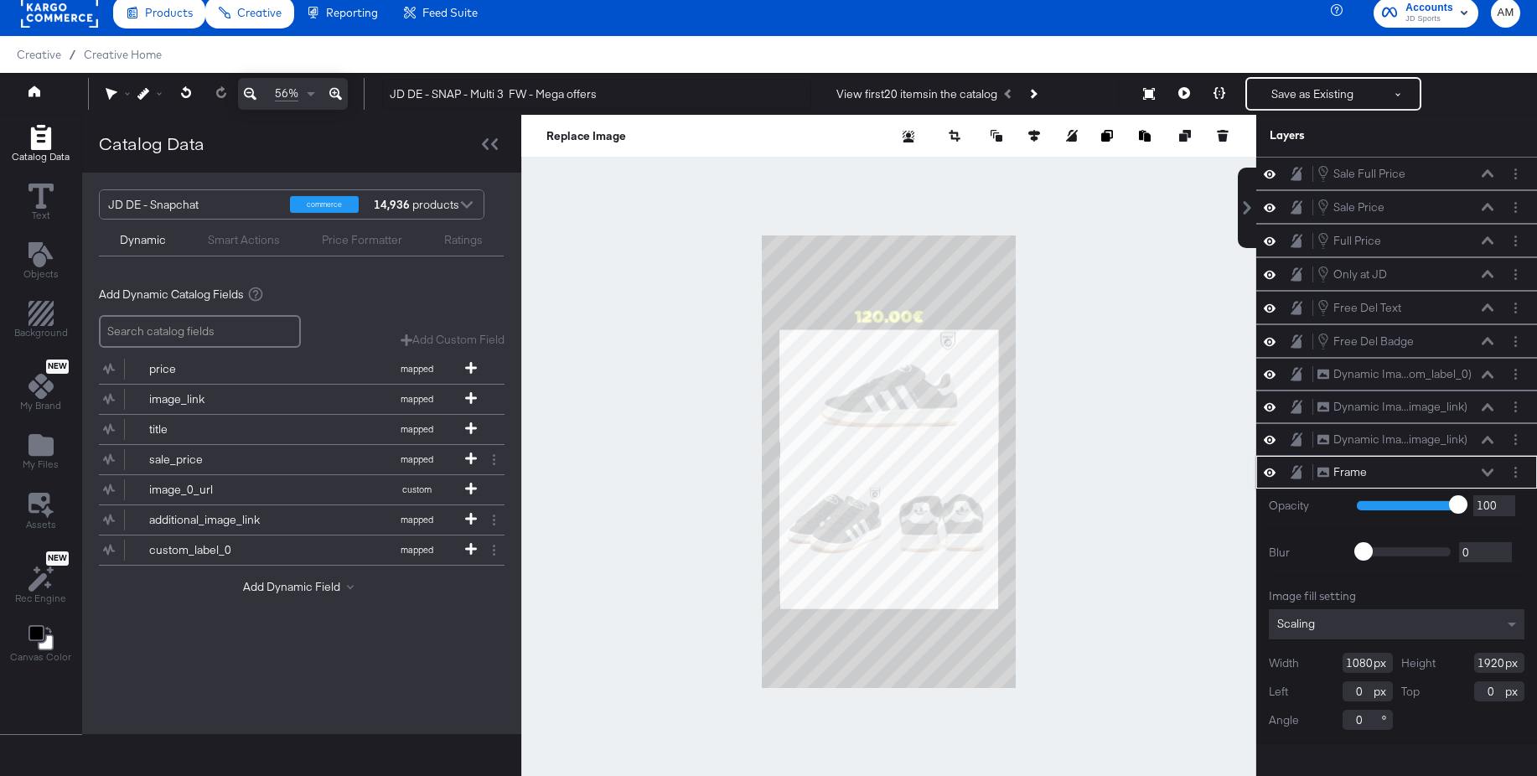
click at [1489, 473] on icon at bounding box center [1487, 472] width 12 height 8
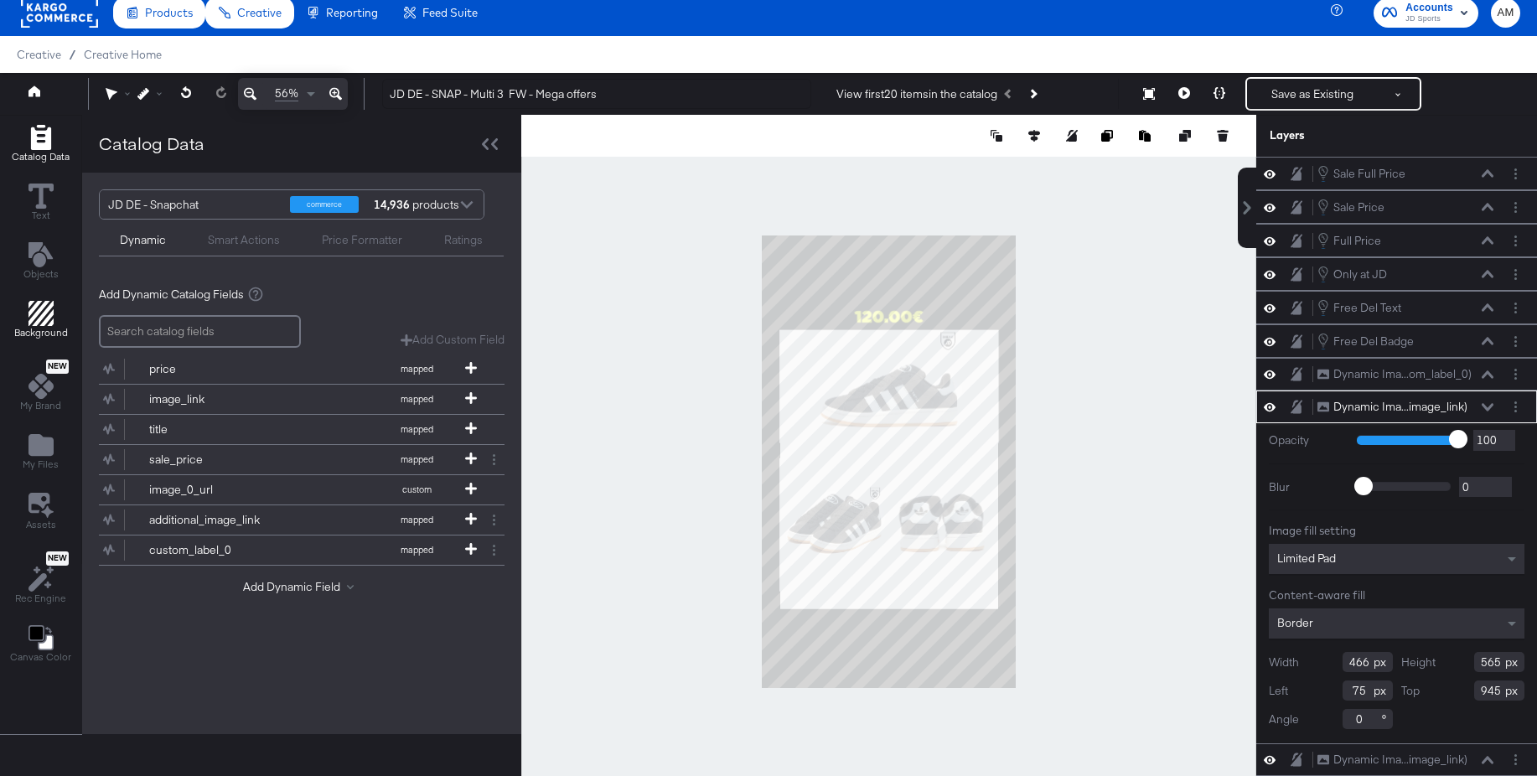
click at [48, 308] on icon "Add Rectangle" at bounding box center [40, 313] width 25 height 25
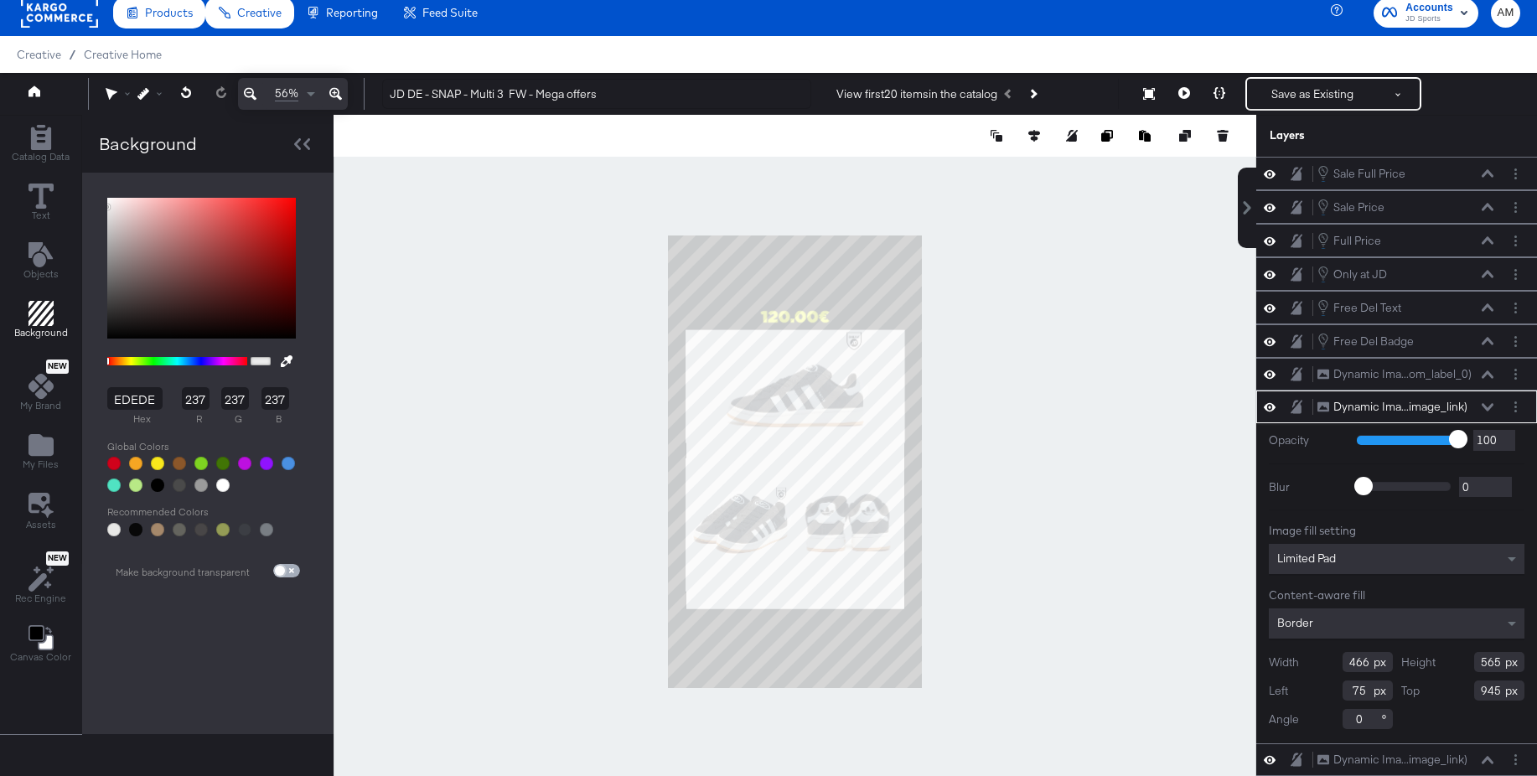
click at [292, 575] on input "checkbox" at bounding box center [280, 573] width 40 height 13
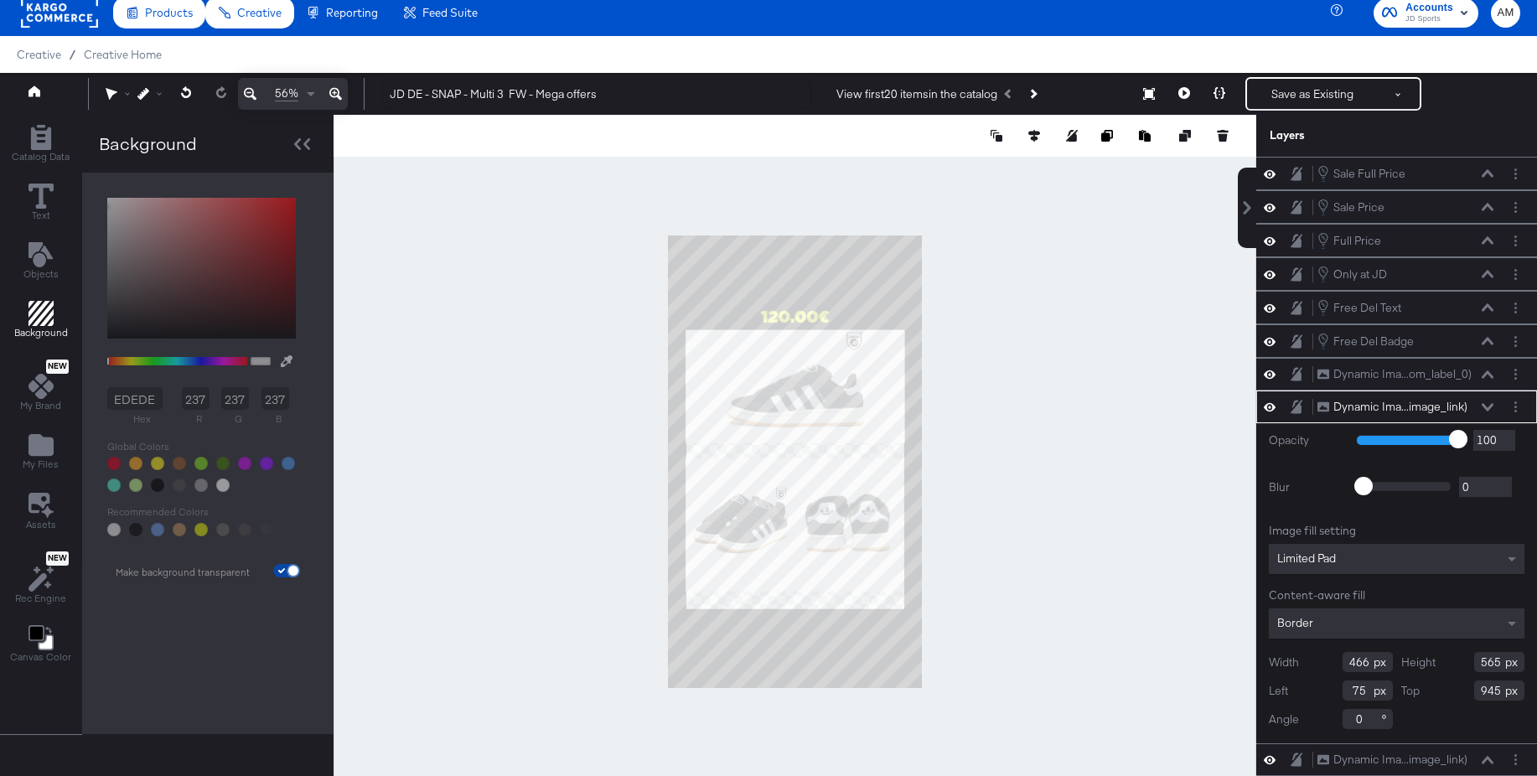
click at [280, 571] on input "checkbox" at bounding box center [293, 573] width 40 height 13
checkbox input "false"
type input "EDEDED"
type input "237"
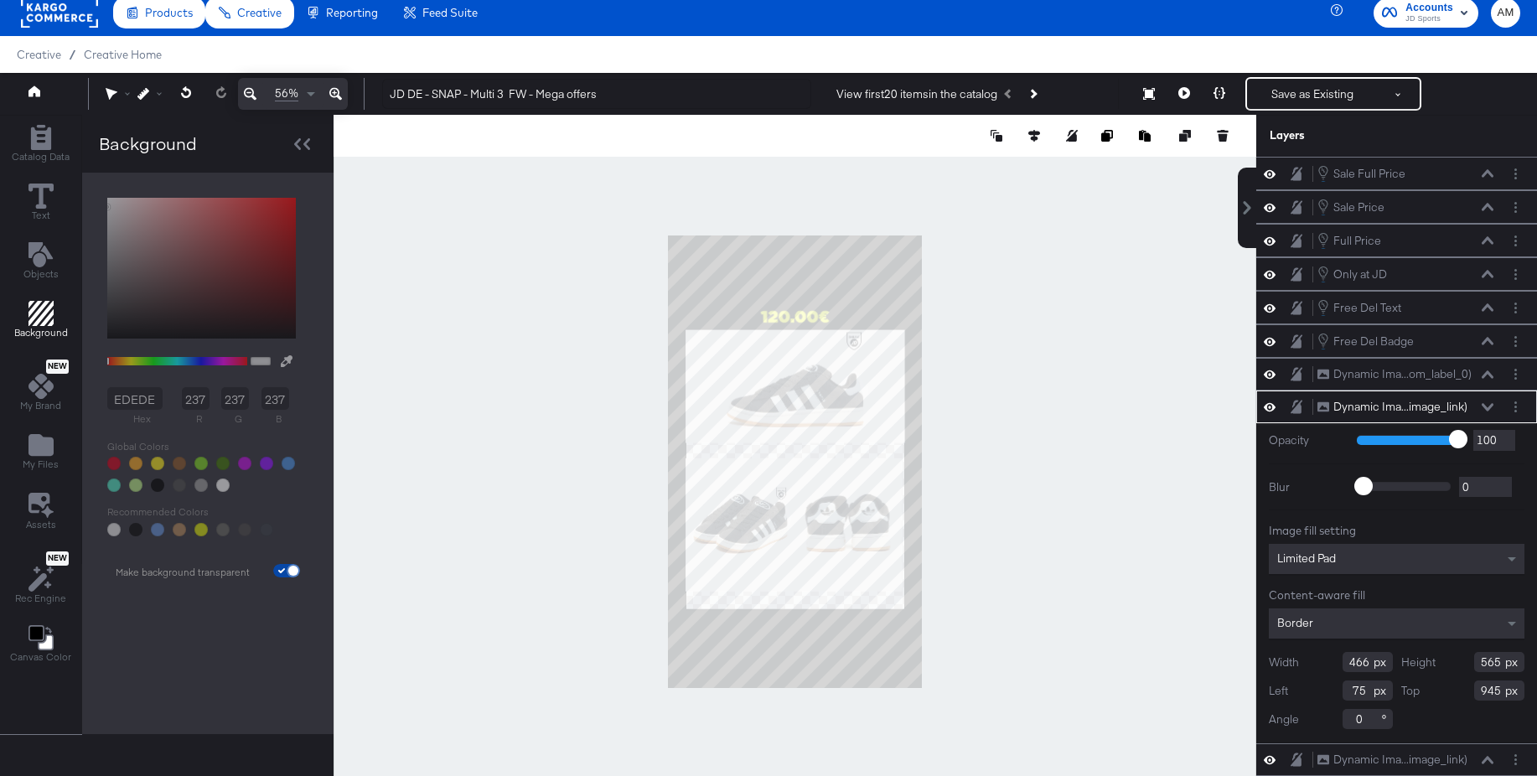
type input "237"
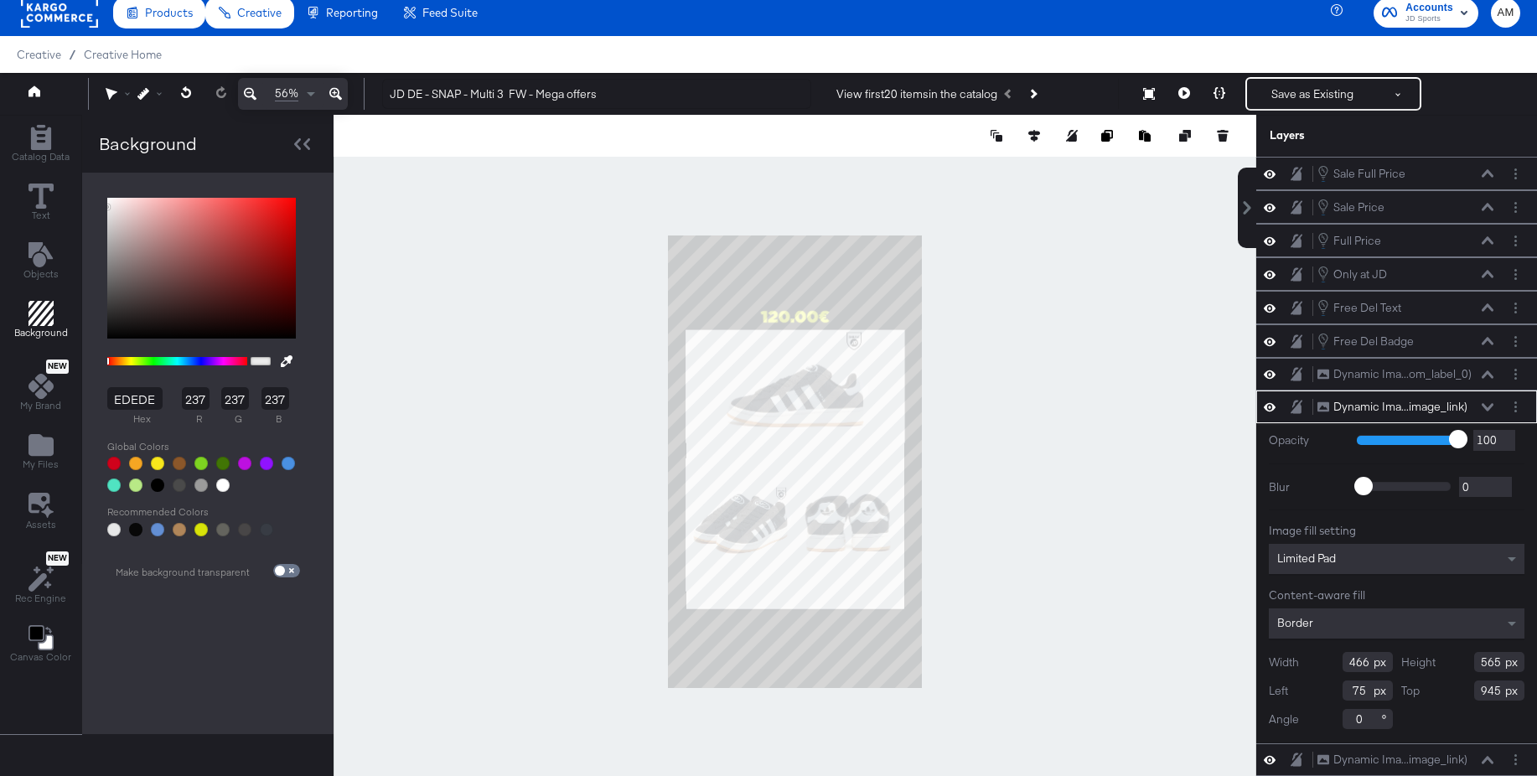
click at [156, 488] on div at bounding box center [157, 484] width 13 height 13
type input "000000"
type input "0"
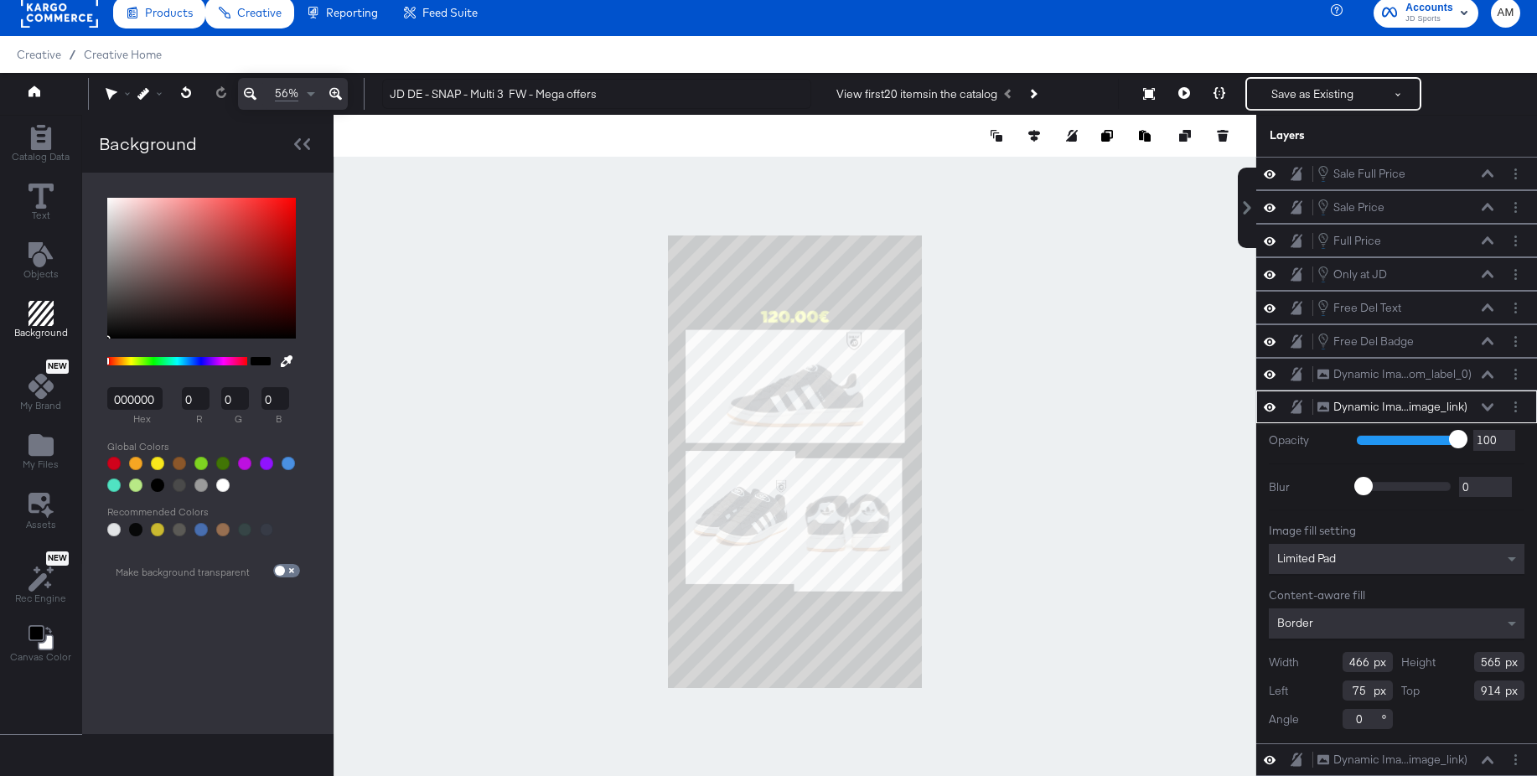
type input "913"
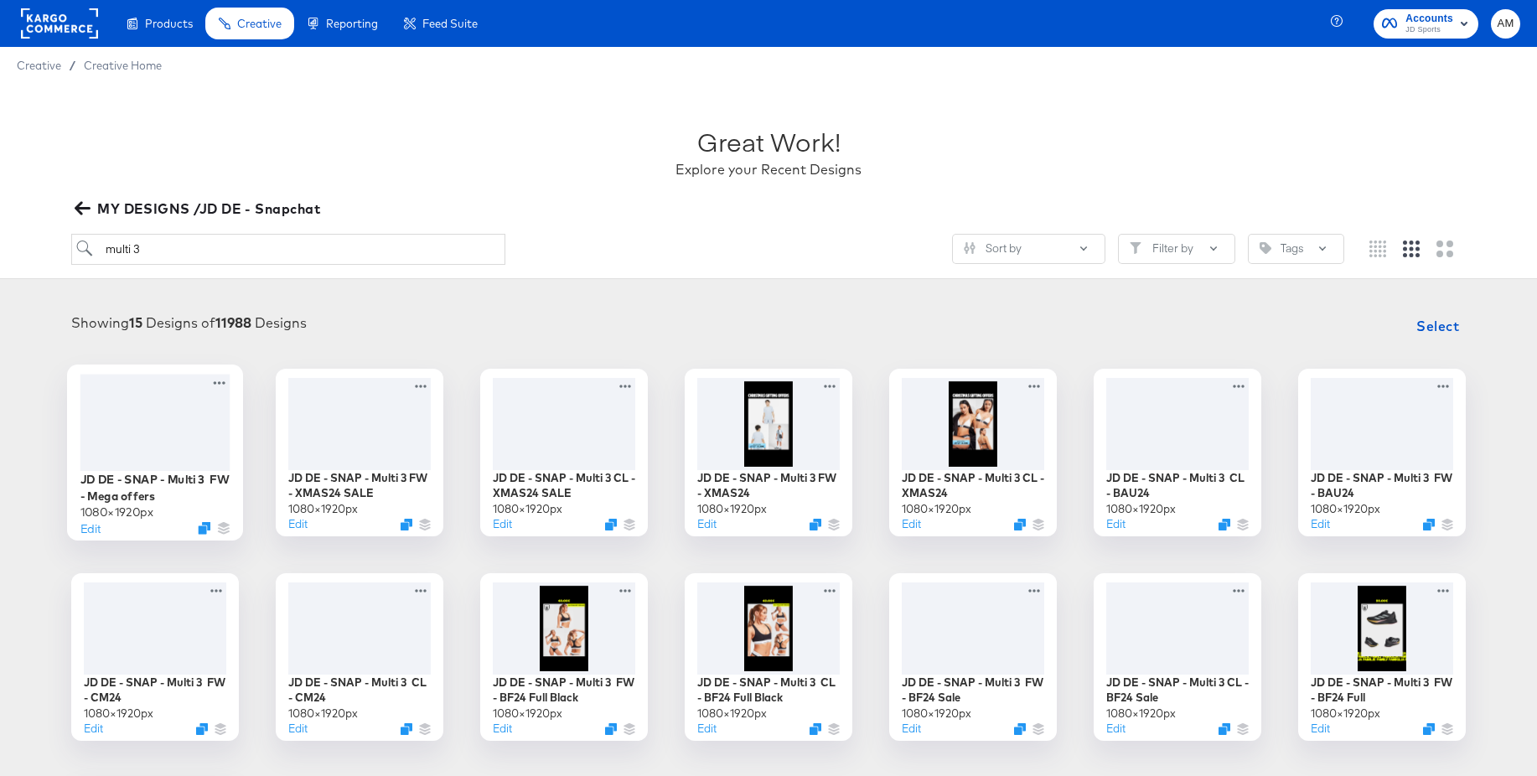
click at [140, 426] on div at bounding box center [155, 422] width 150 height 96
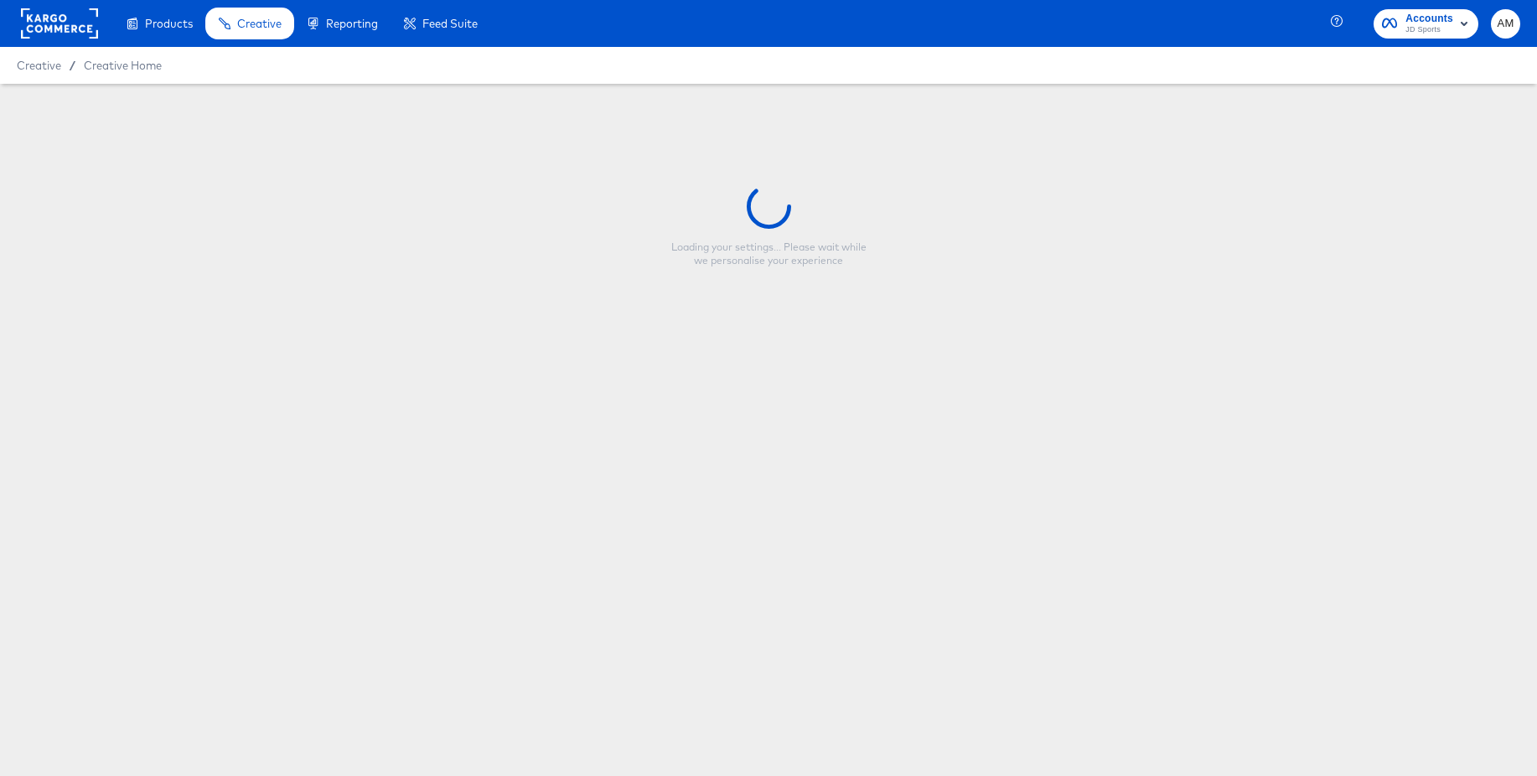
type input "JD DE - SNAP - Multi 3 FW - Mega offers"
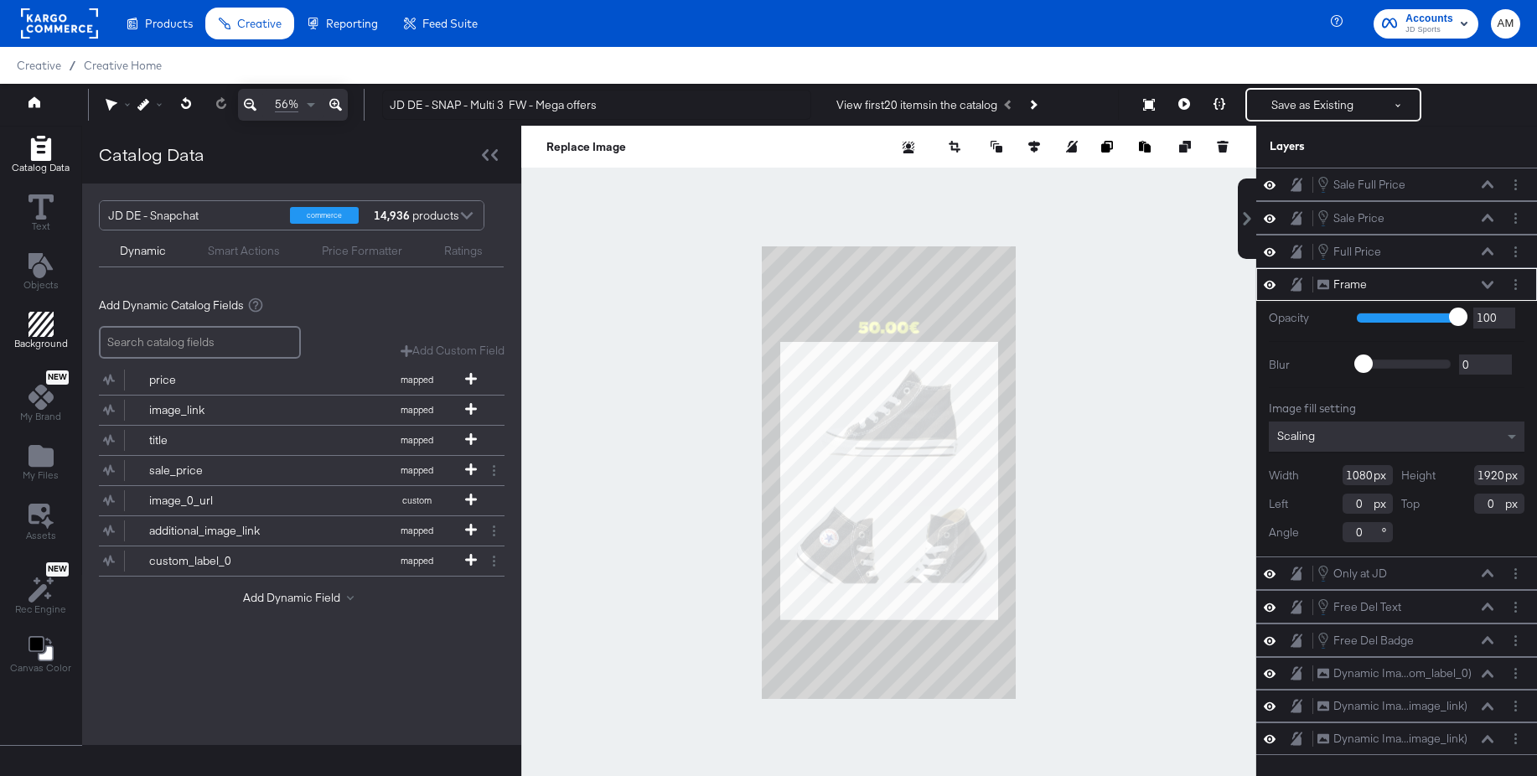
click at [39, 327] on icon "Add Rectangle" at bounding box center [40, 324] width 25 height 25
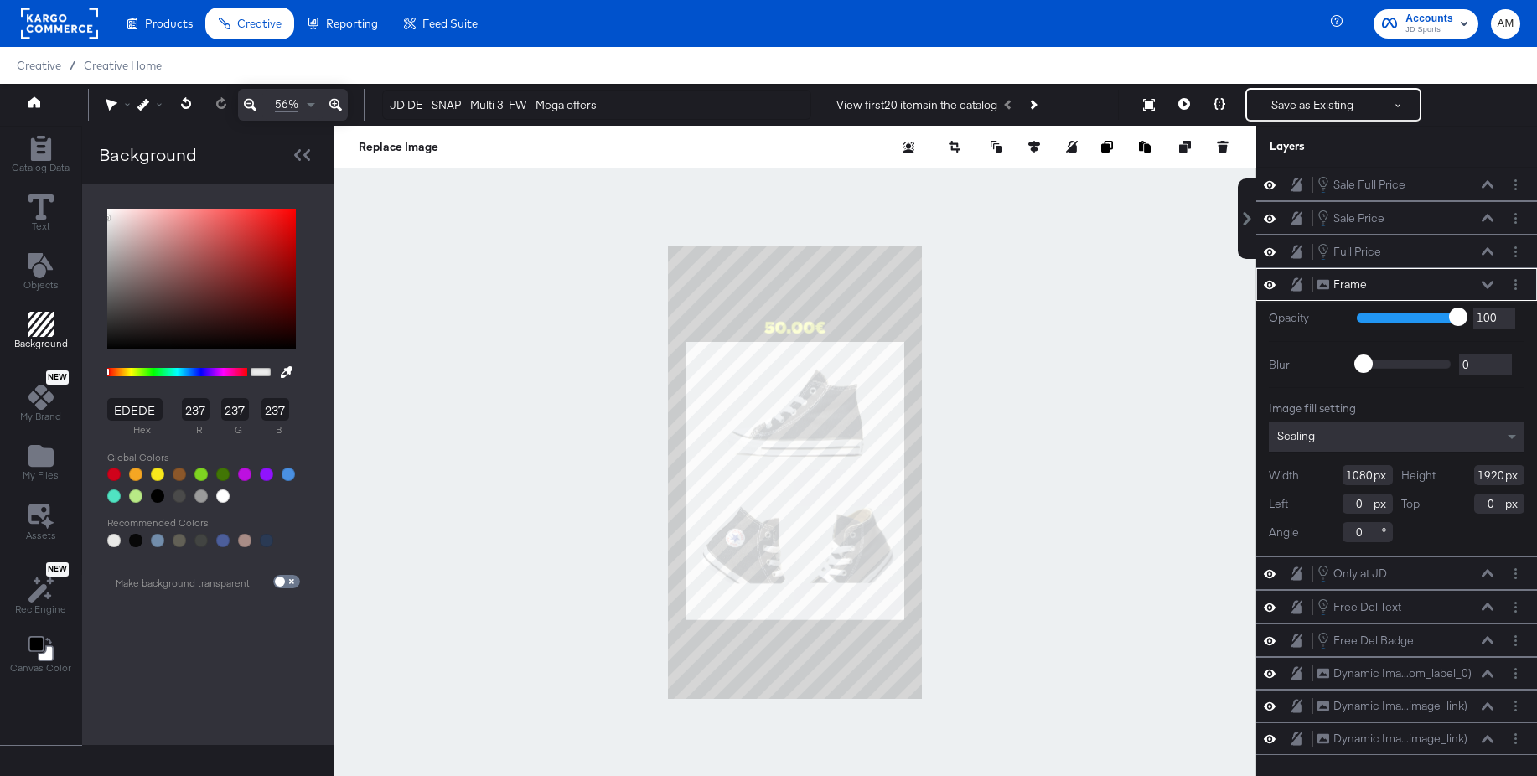
click at [157, 500] on div at bounding box center [157, 495] width 13 height 13
type input "000000"
type input "0"
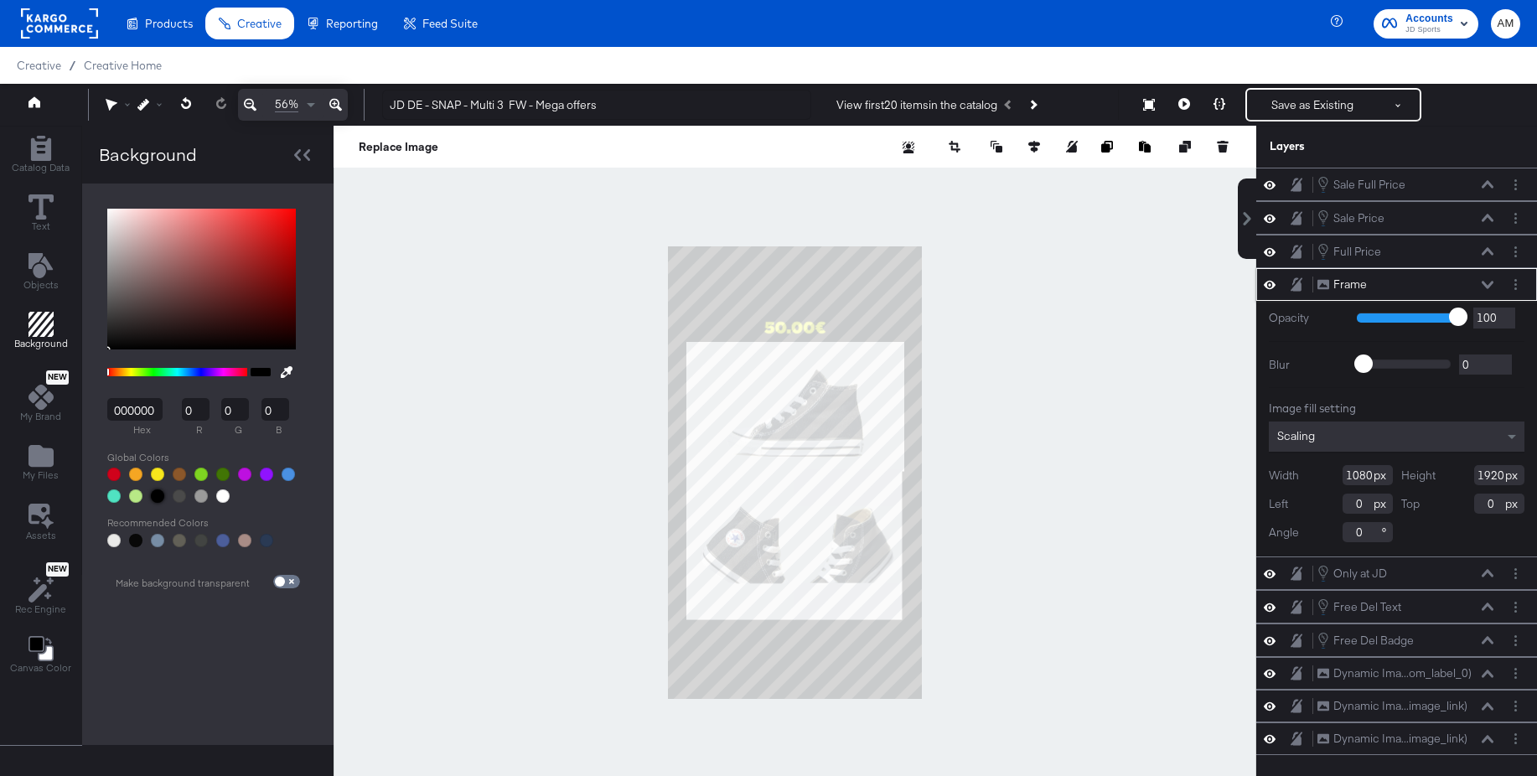
click at [1489, 284] on icon at bounding box center [1487, 285] width 12 height 8
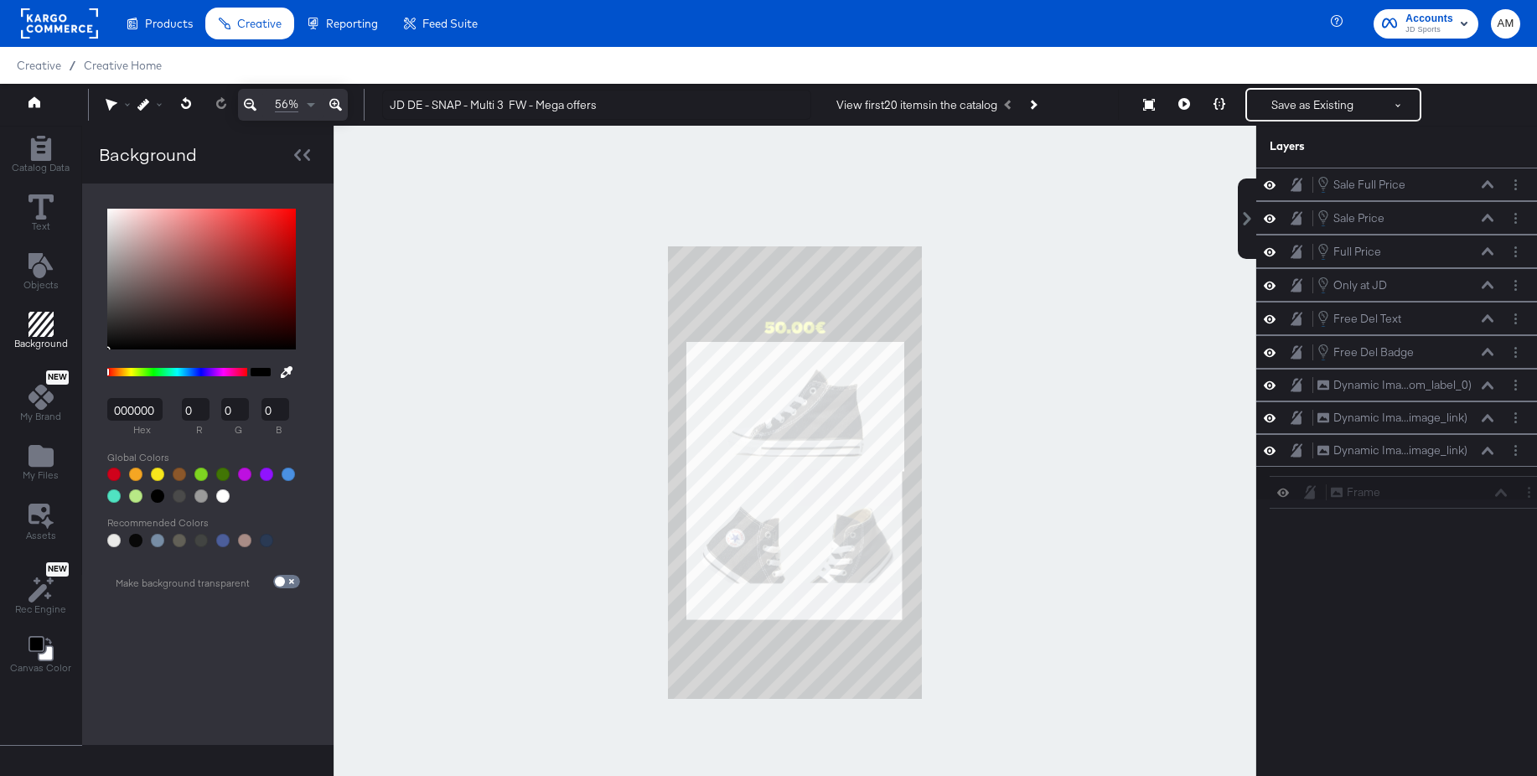
drag, startPoint x: 1310, startPoint y: 287, endPoint x: 1321, endPoint y: 494, distance: 208.1
click at [1325, 498] on div "Sale Full Price Sale Full Price Sale Price Sale Price Full Price Full Price Fra…" at bounding box center [1396, 334] width 281 height 332
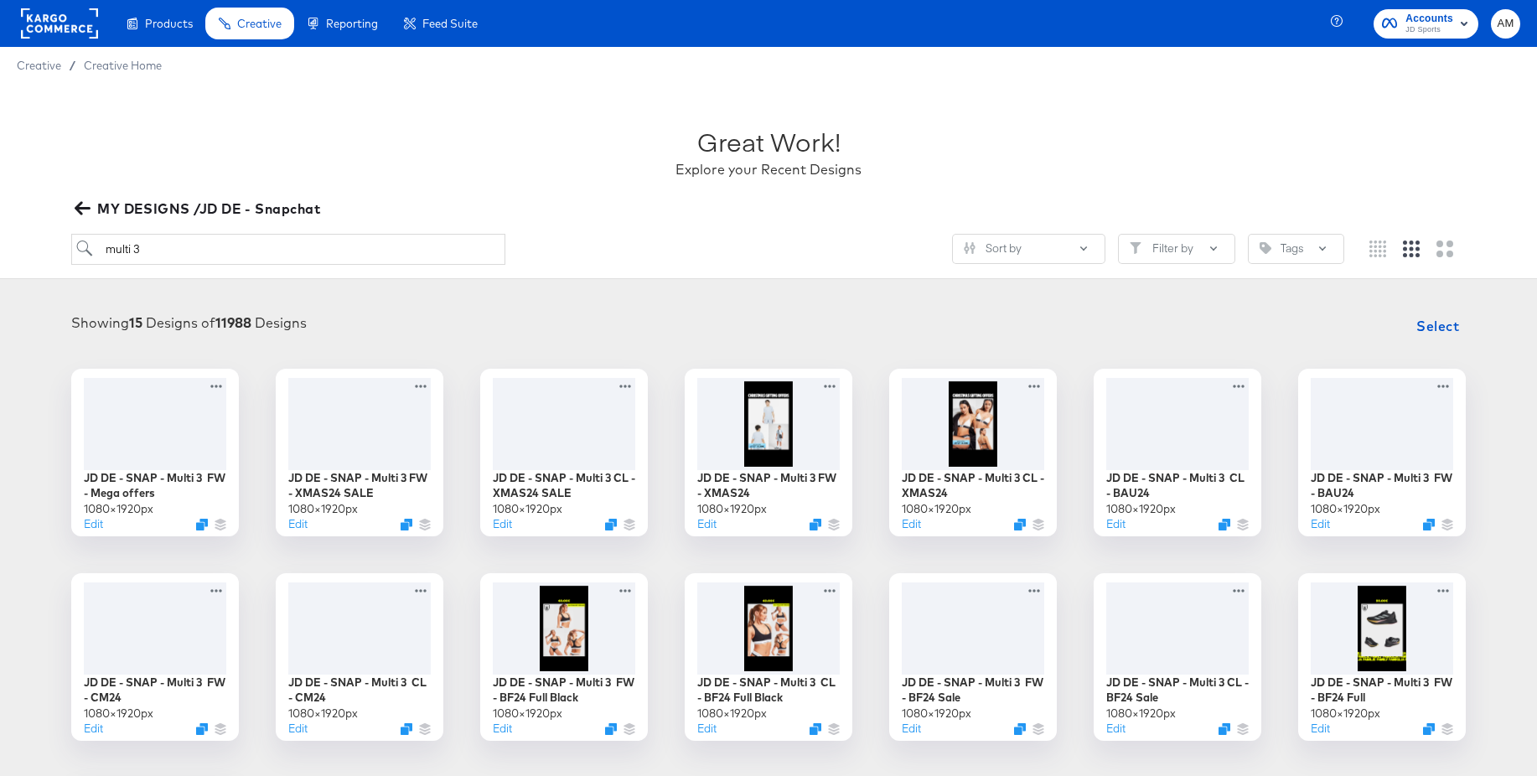
click at [67, 27] on rect at bounding box center [59, 23] width 77 height 30
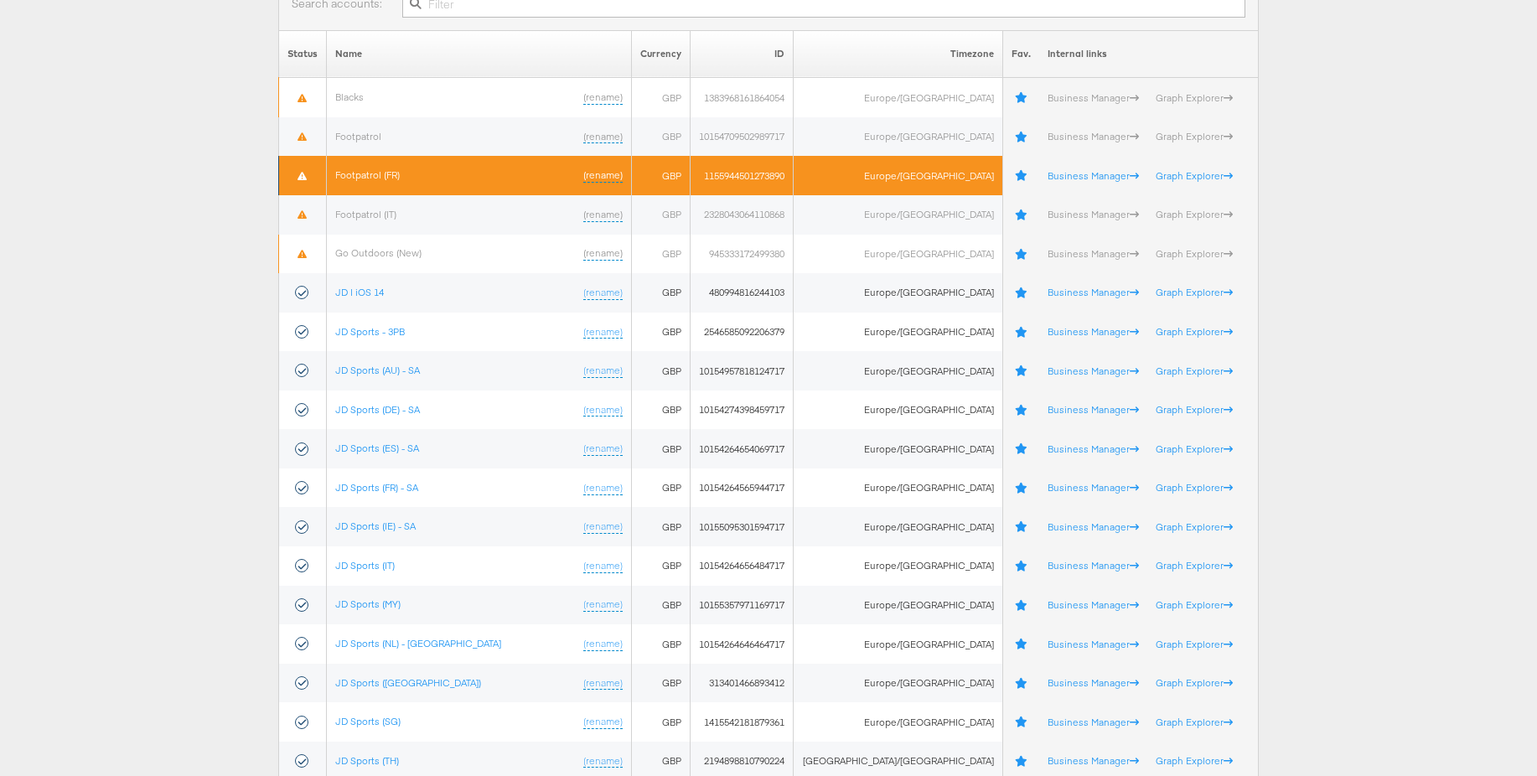
scroll to position [441, 0]
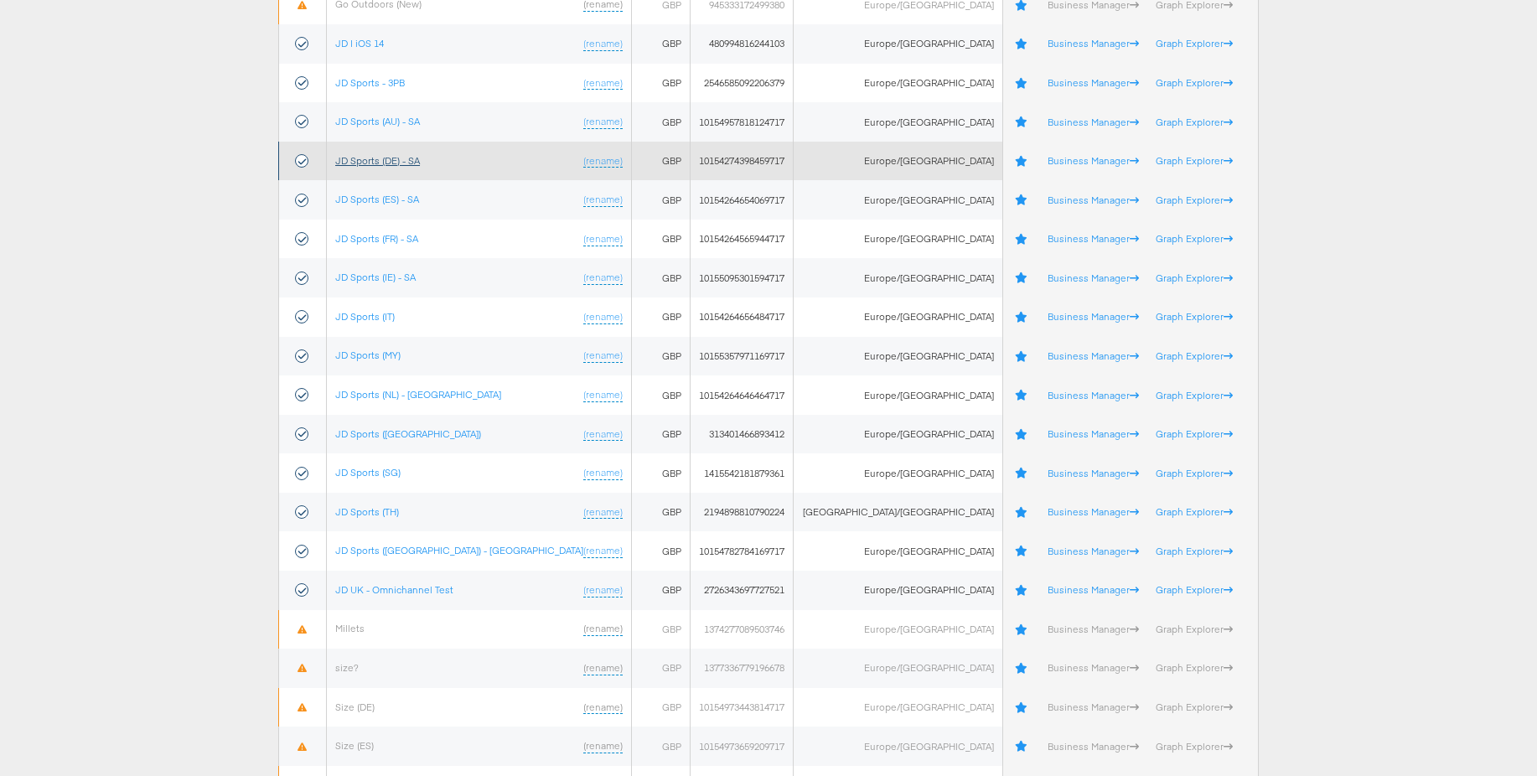
click at [372, 161] on link "JD Sports (DE) - SA" at bounding box center [377, 160] width 85 height 13
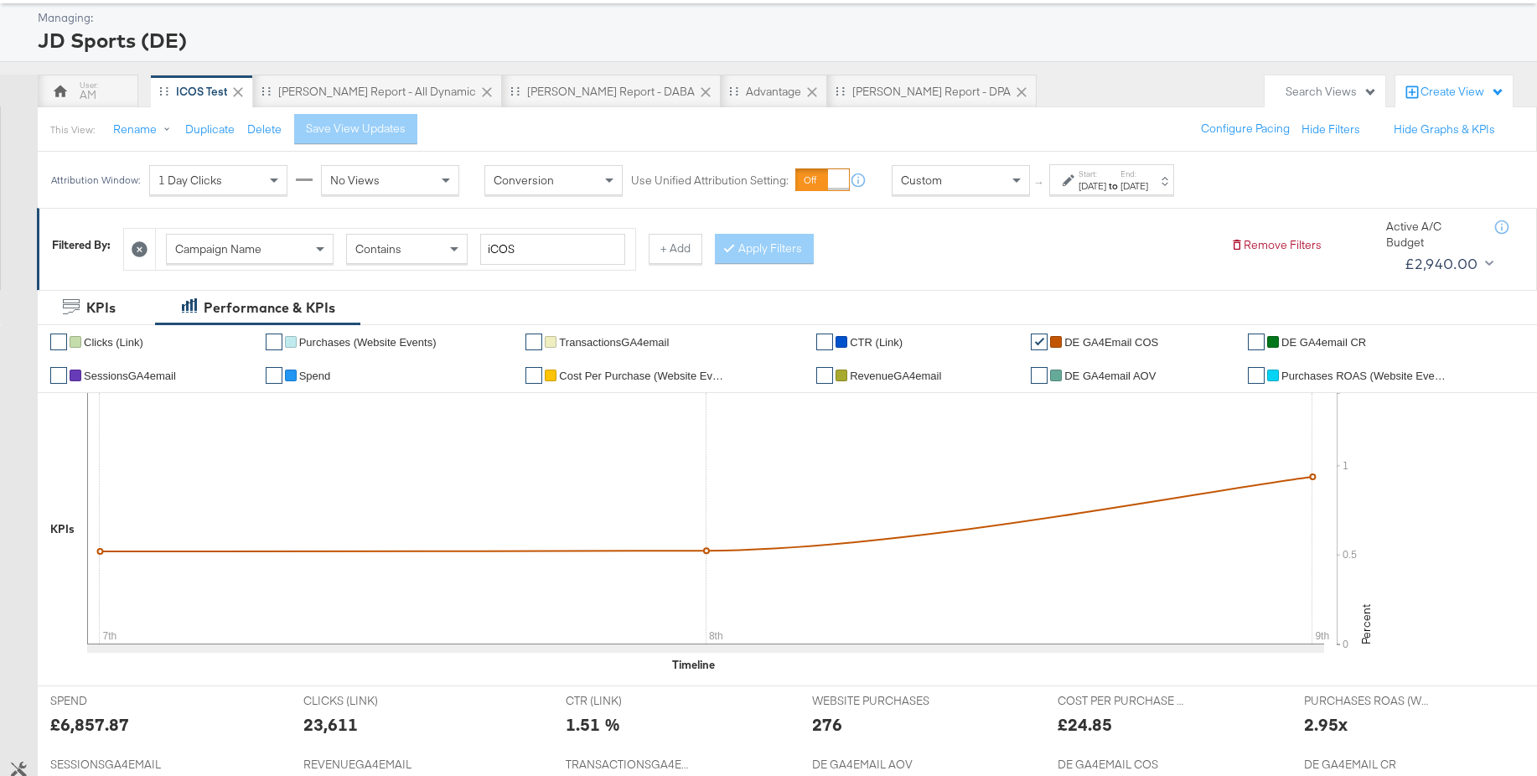
scroll to position [142, 0]
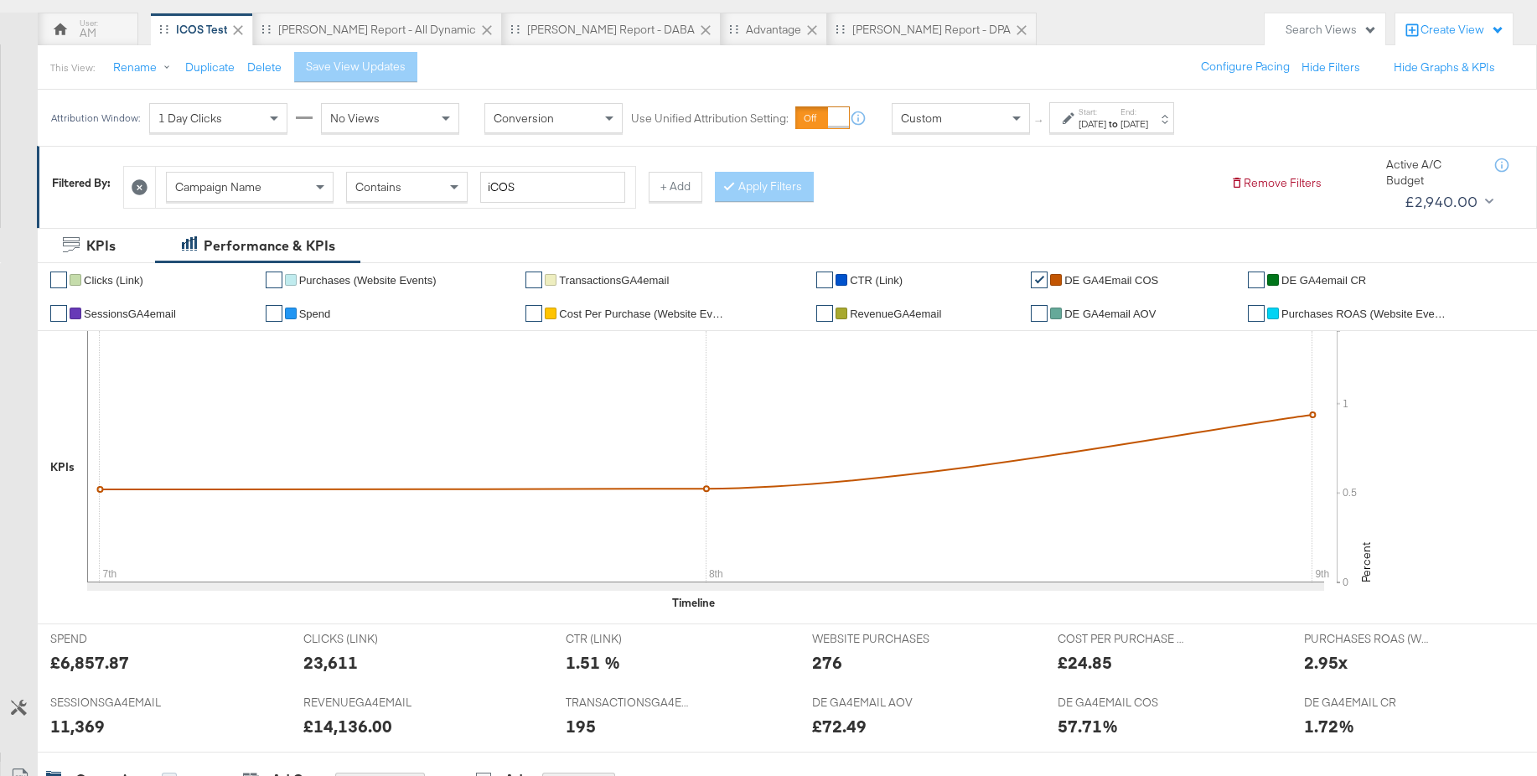
click at [938, 120] on span "Custom" at bounding box center [921, 118] width 41 height 15
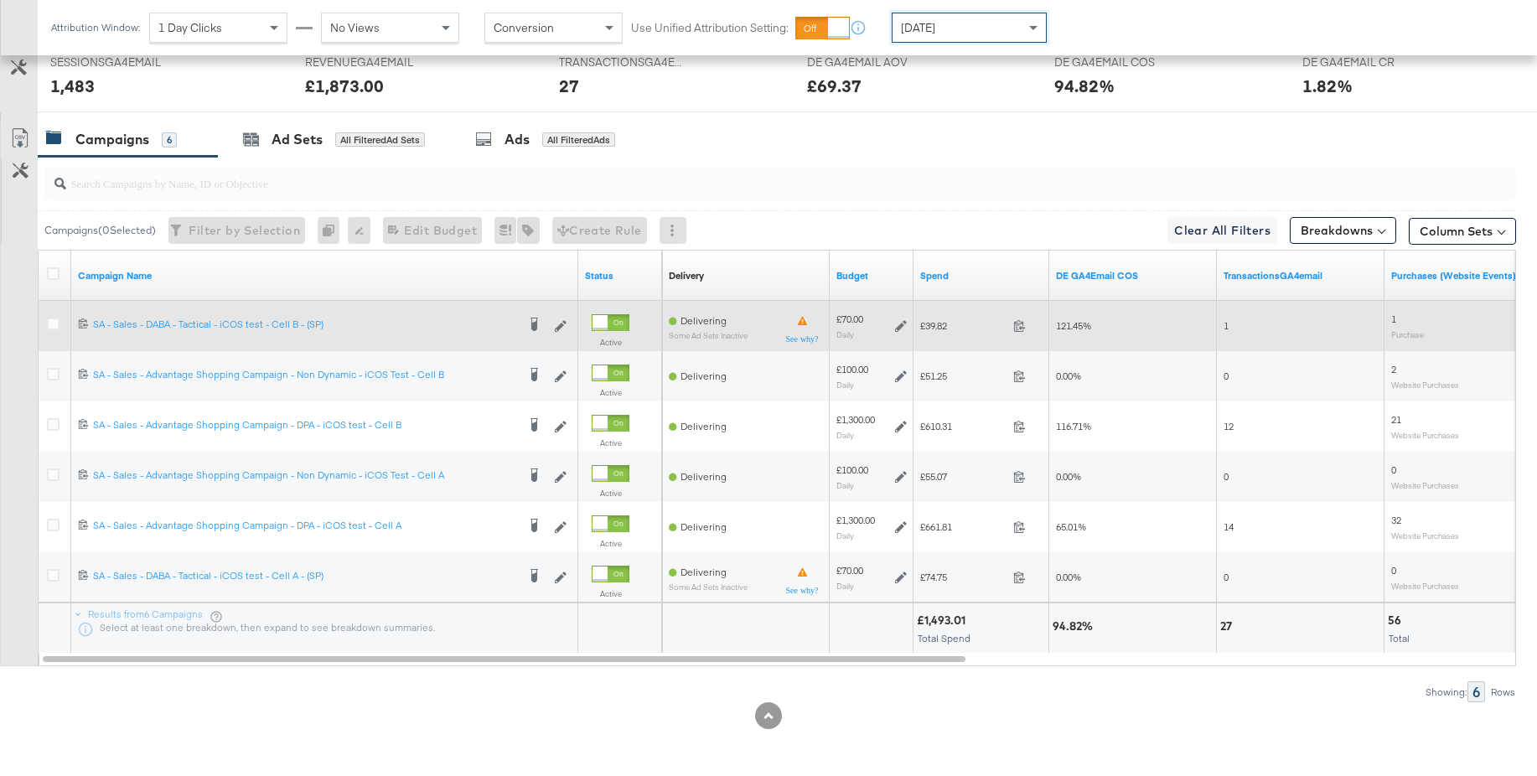
scroll to position [773, 0]
